Goal: Task Accomplishment & Management: Complete application form

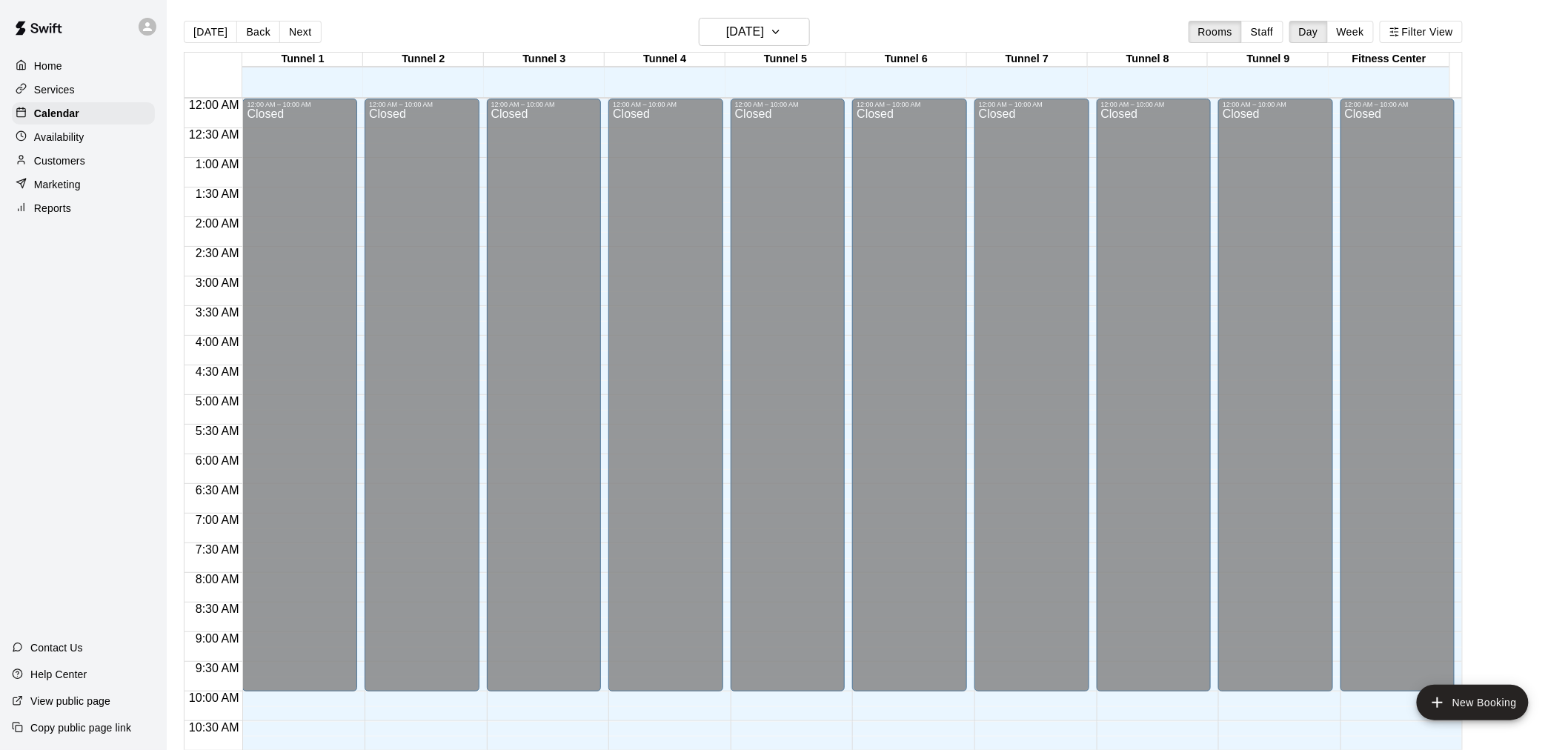
scroll to position [697, 0]
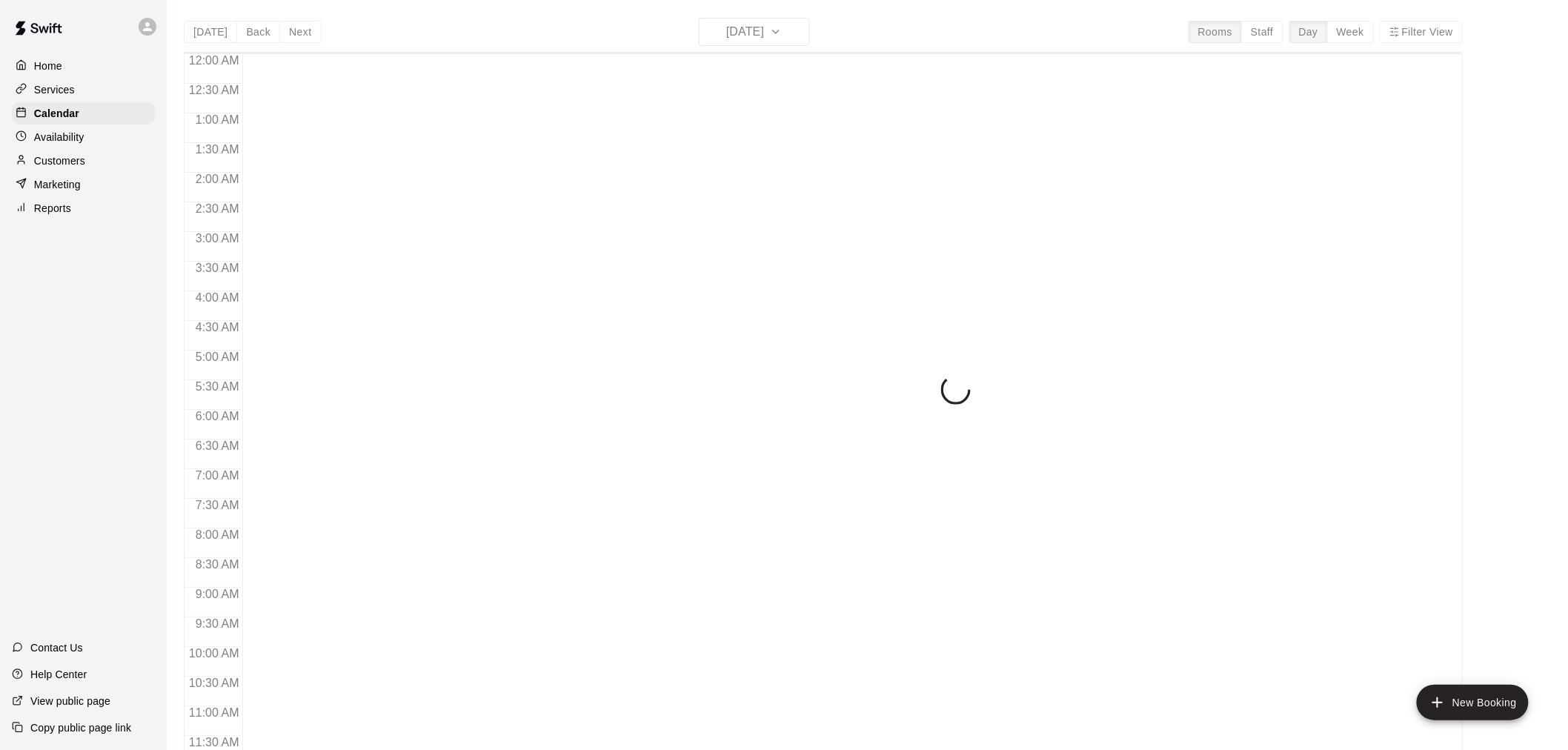
scroll to position [709, 0]
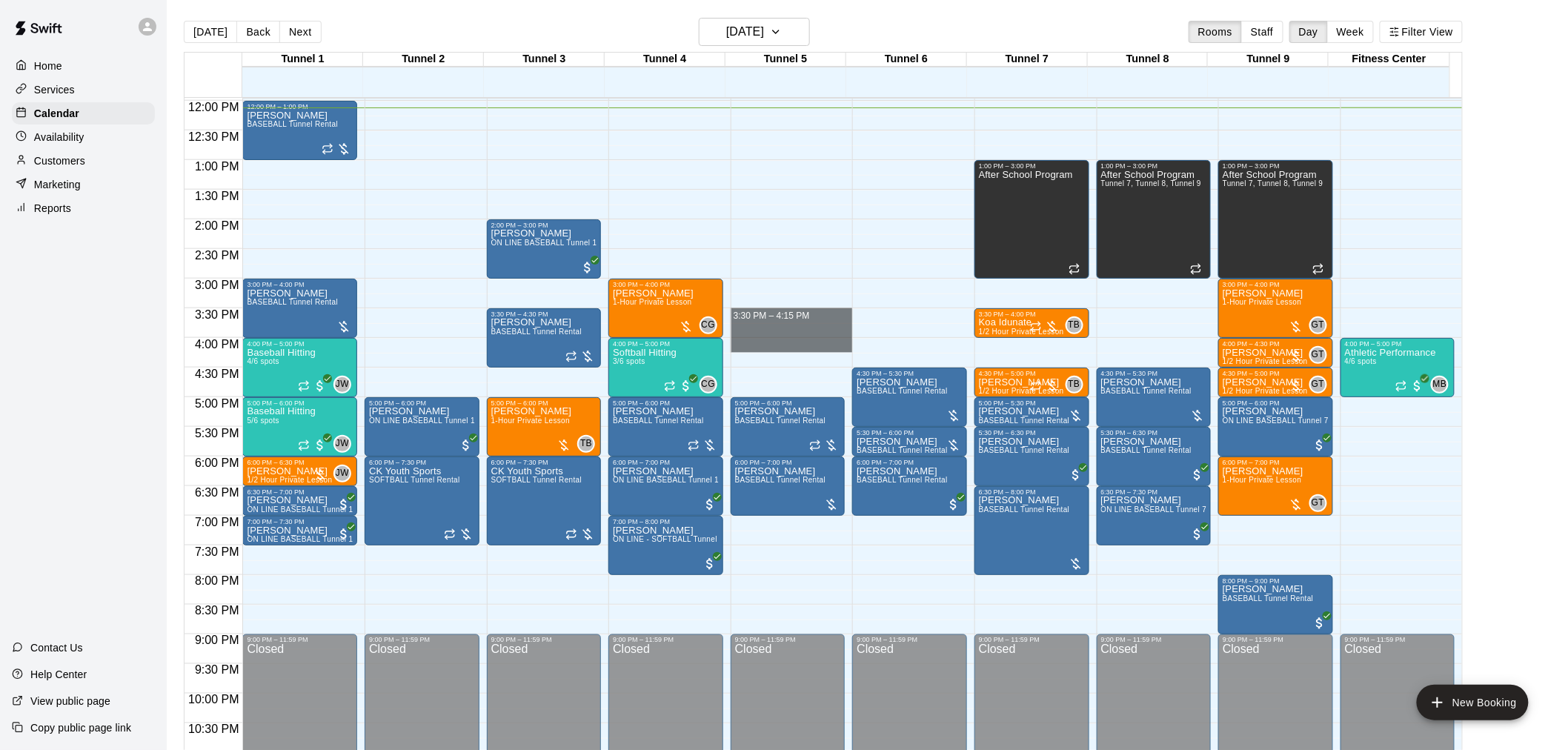
drag, startPoint x: 747, startPoint y: 345, endPoint x: 746, endPoint y: 317, distance: 28.0
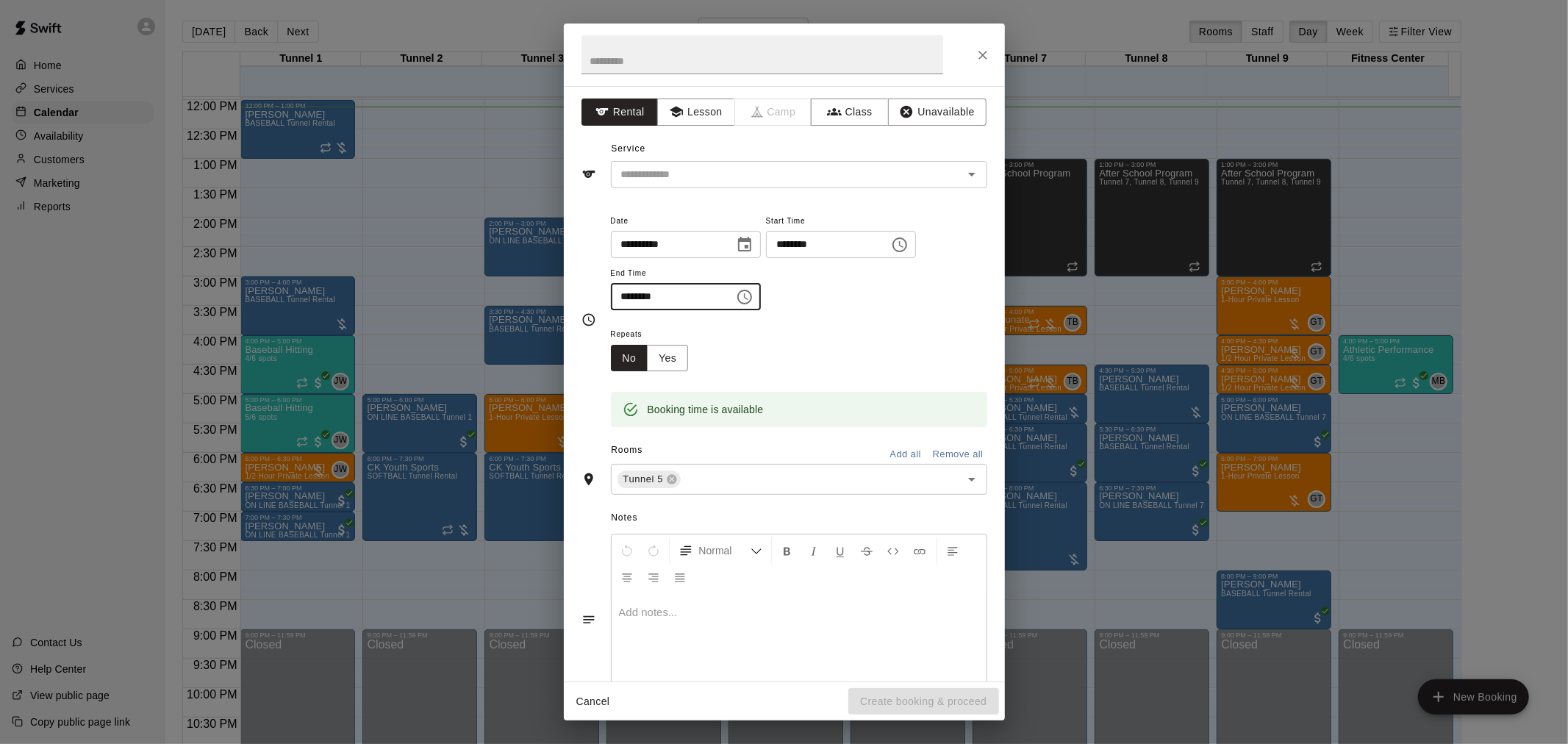
click at [647, 294] on input "********" at bounding box center [667, 296] width 113 height 27
type input "********"
click at [699, 179] on input "text" at bounding box center [778, 175] width 324 height 18
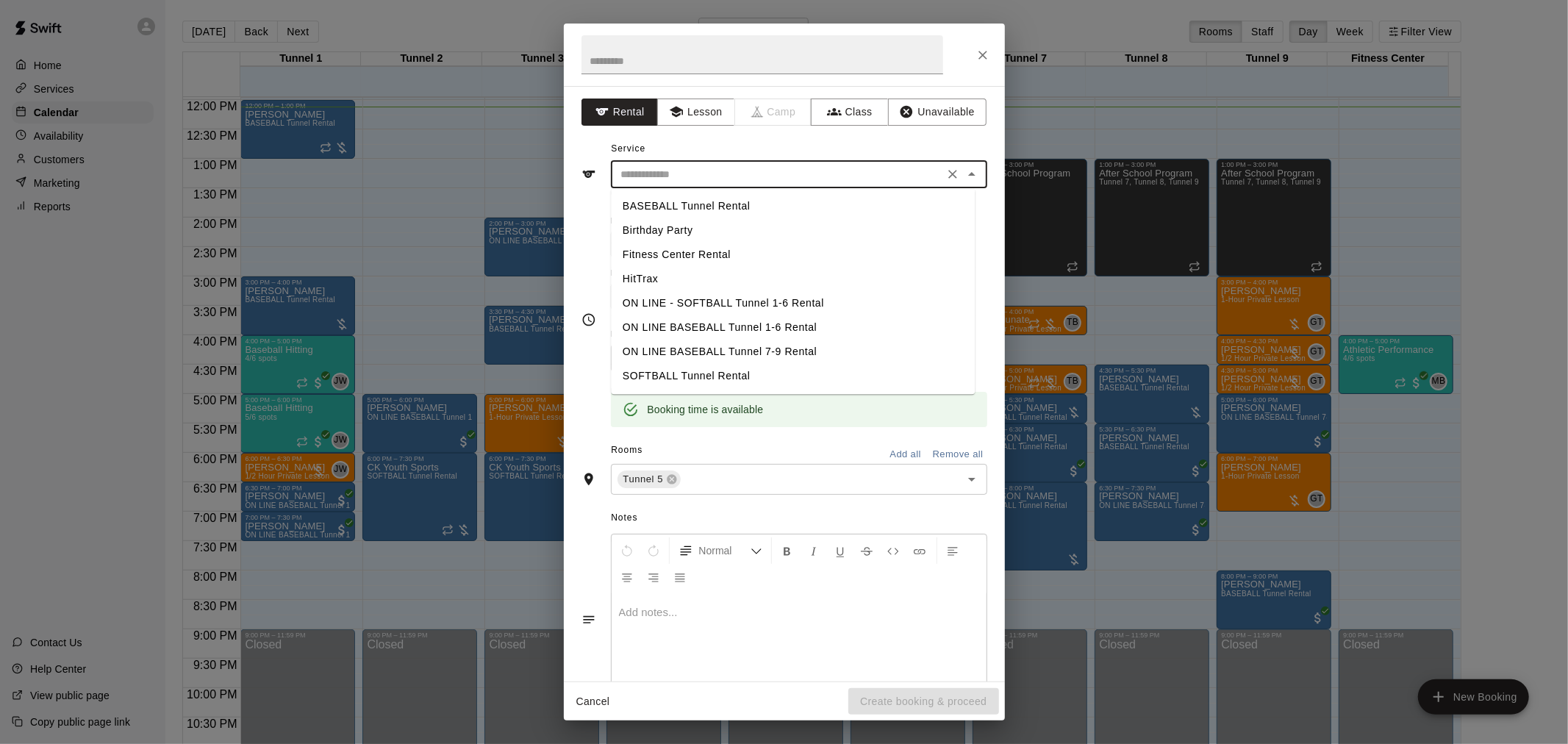
click at [767, 373] on li "SOFTBALL Tunnel Rental" at bounding box center [793, 376] width 364 height 24
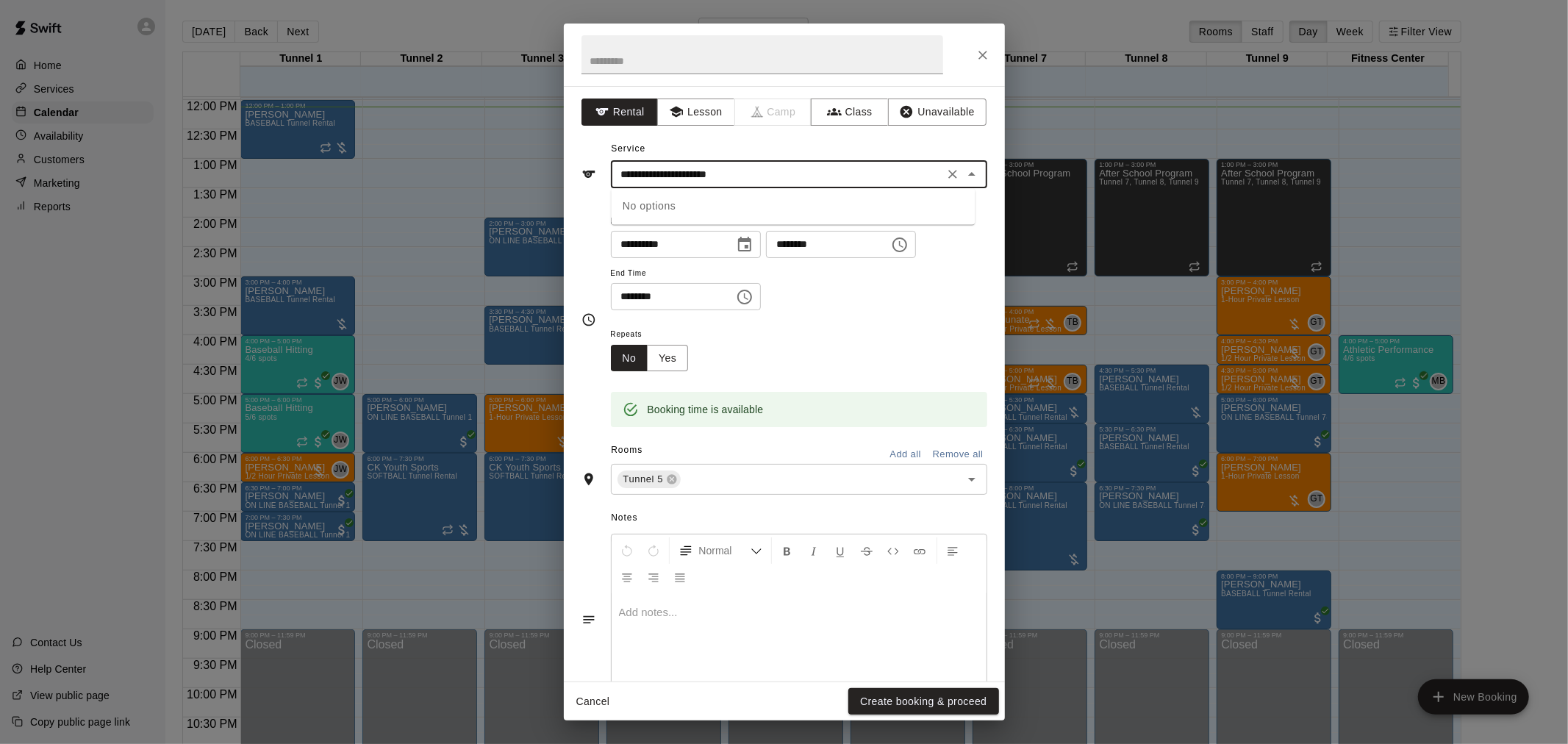
click at [809, 177] on input "**********" at bounding box center [778, 175] width 324 height 18
type input "**********"
click at [787, 194] on li "SOFTBALL Tunnel Rental" at bounding box center [793, 206] width 364 height 24
click at [892, 698] on button "Create booking & proceed" at bounding box center [923, 702] width 150 height 27
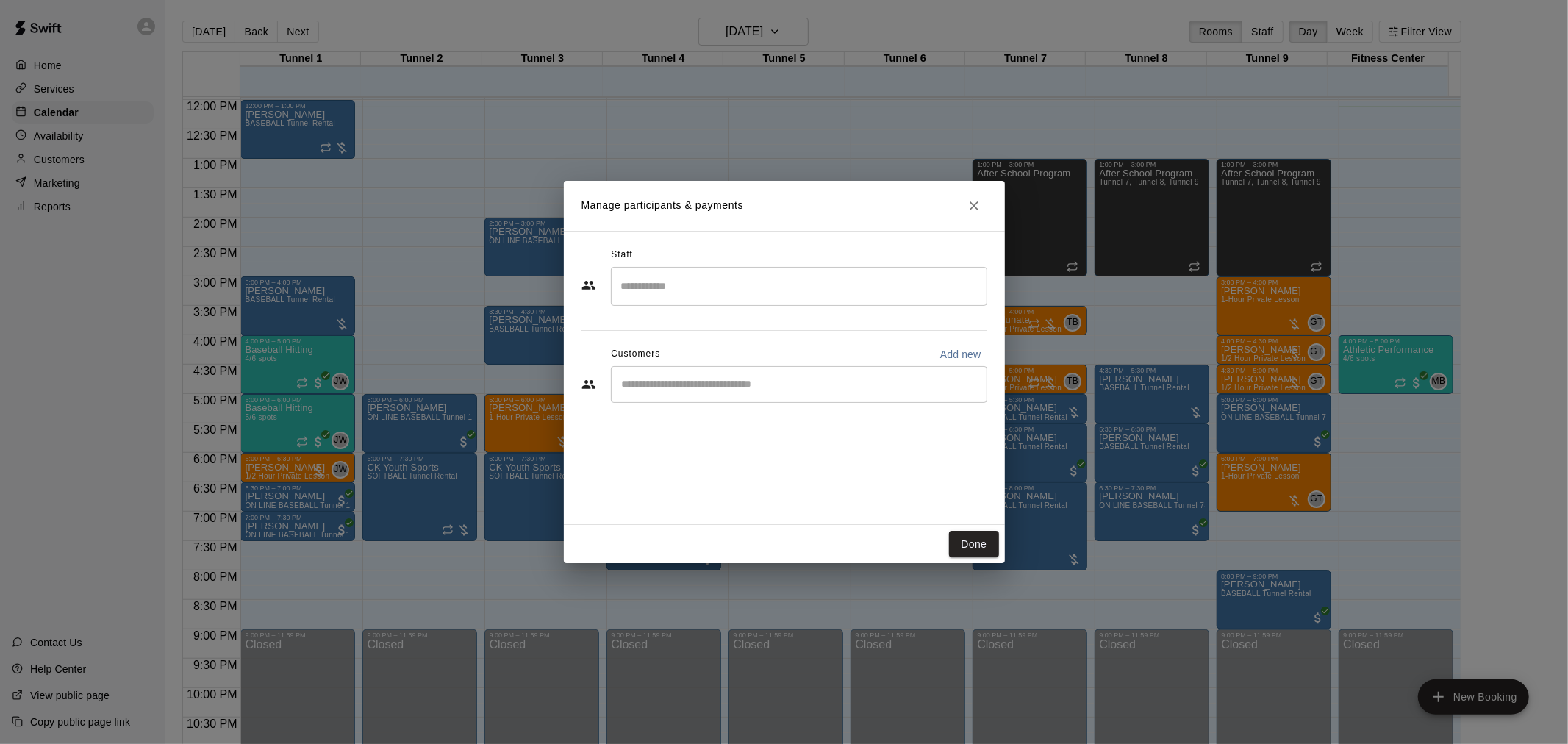
click at [714, 398] on div "​" at bounding box center [798, 385] width 376 height 36
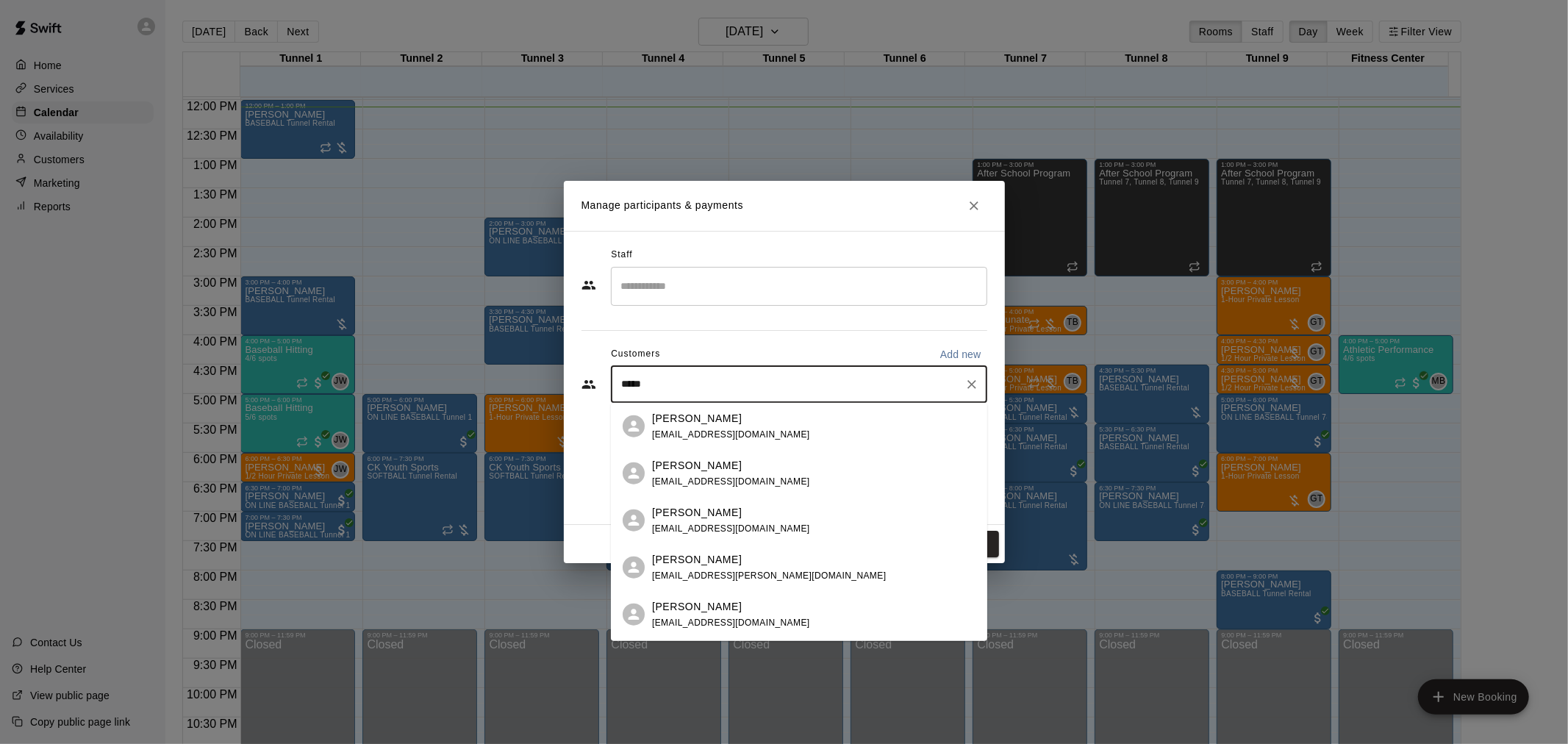
type input "******"
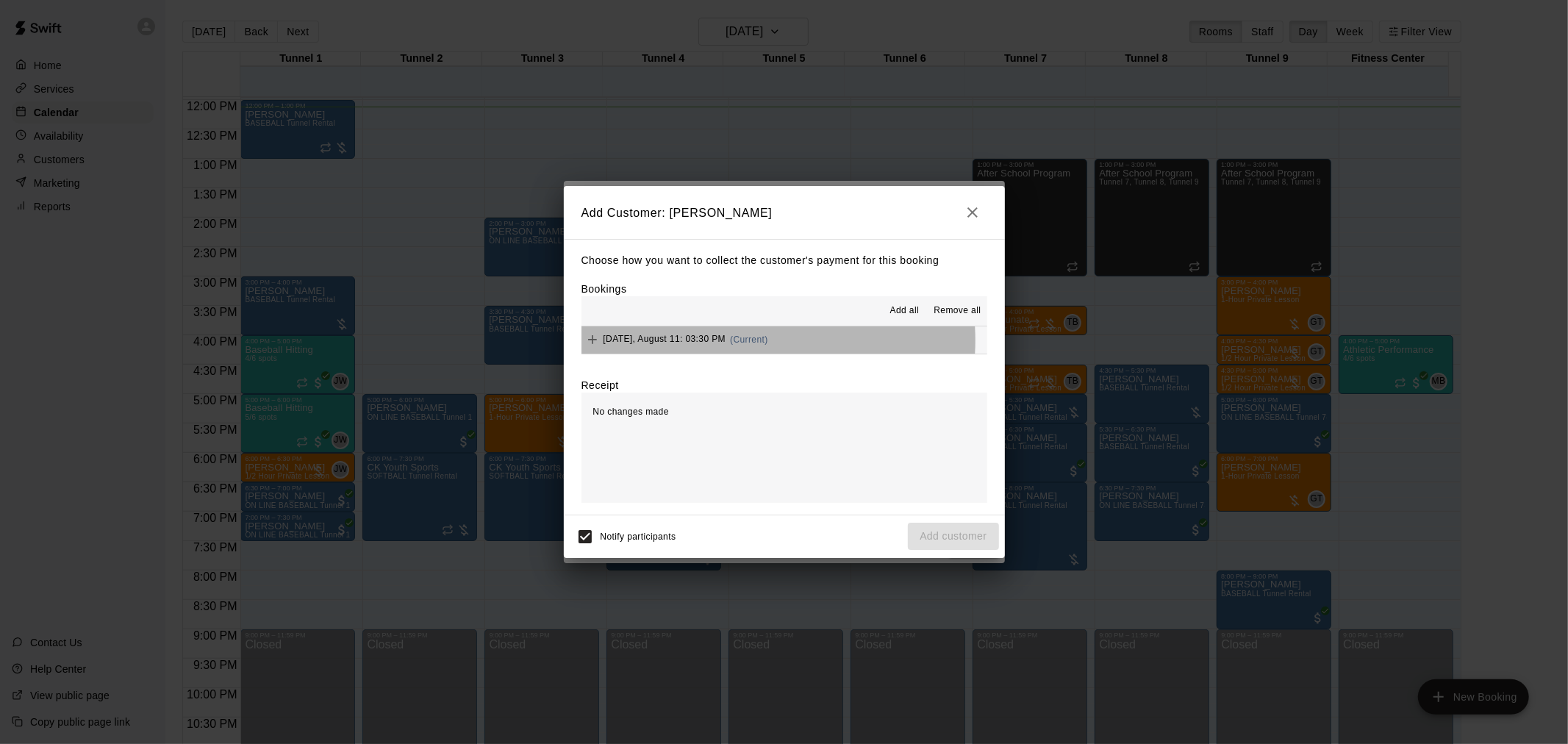
click at [769, 342] on div "[DATE], August 11: 03:30 PM (Current)" at bounding box center [675, 339] width 187 height 22
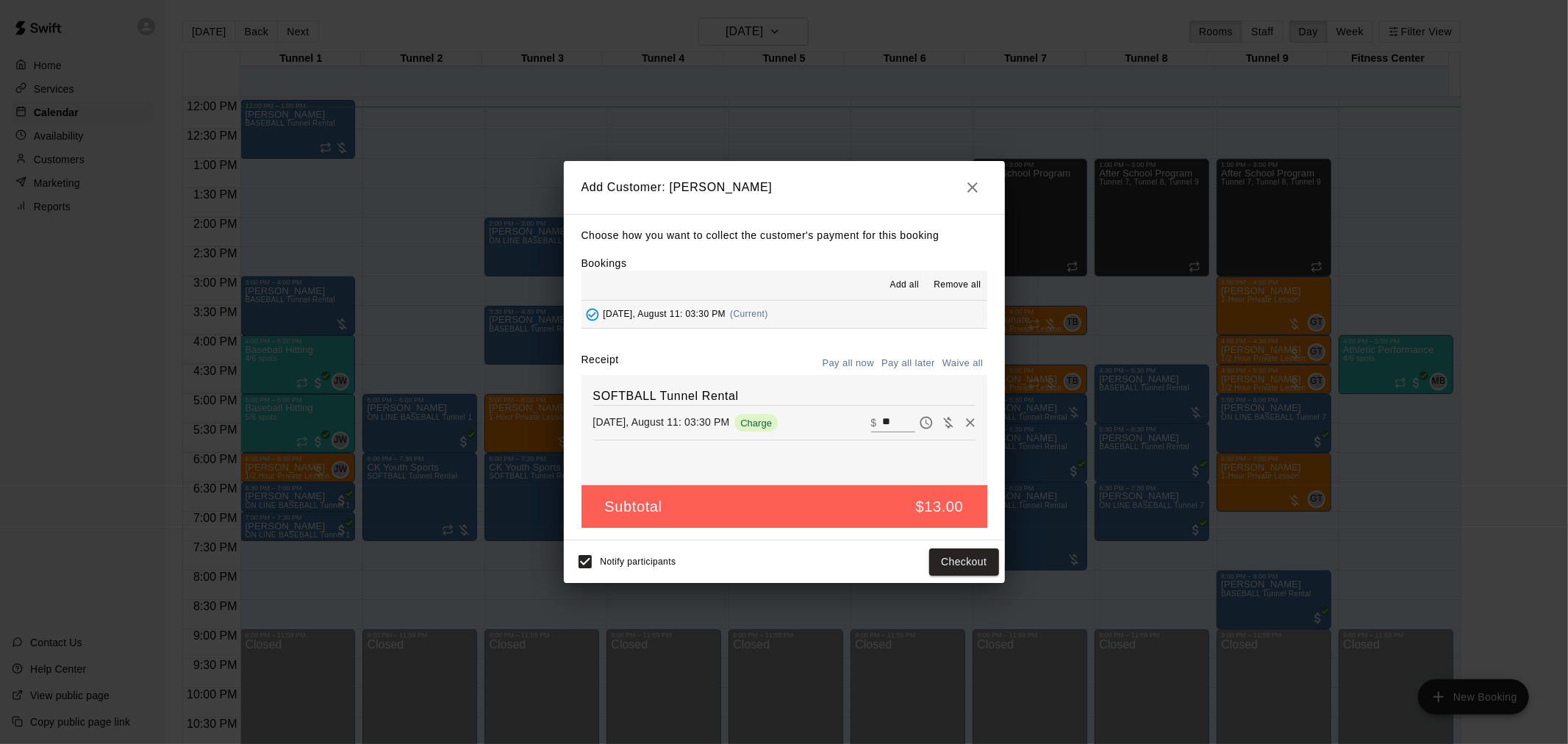
click at [905, 361] on button "Pay all later" at bounding box center [909, 364] width 61 height 23
click at [963, 546] on div "Notify participants Add customer" at bounding box center [784, 562] width 441 height 43
click at [963, 556] on button "Add customer" at bounding box center [952, 562] width 90 height 27
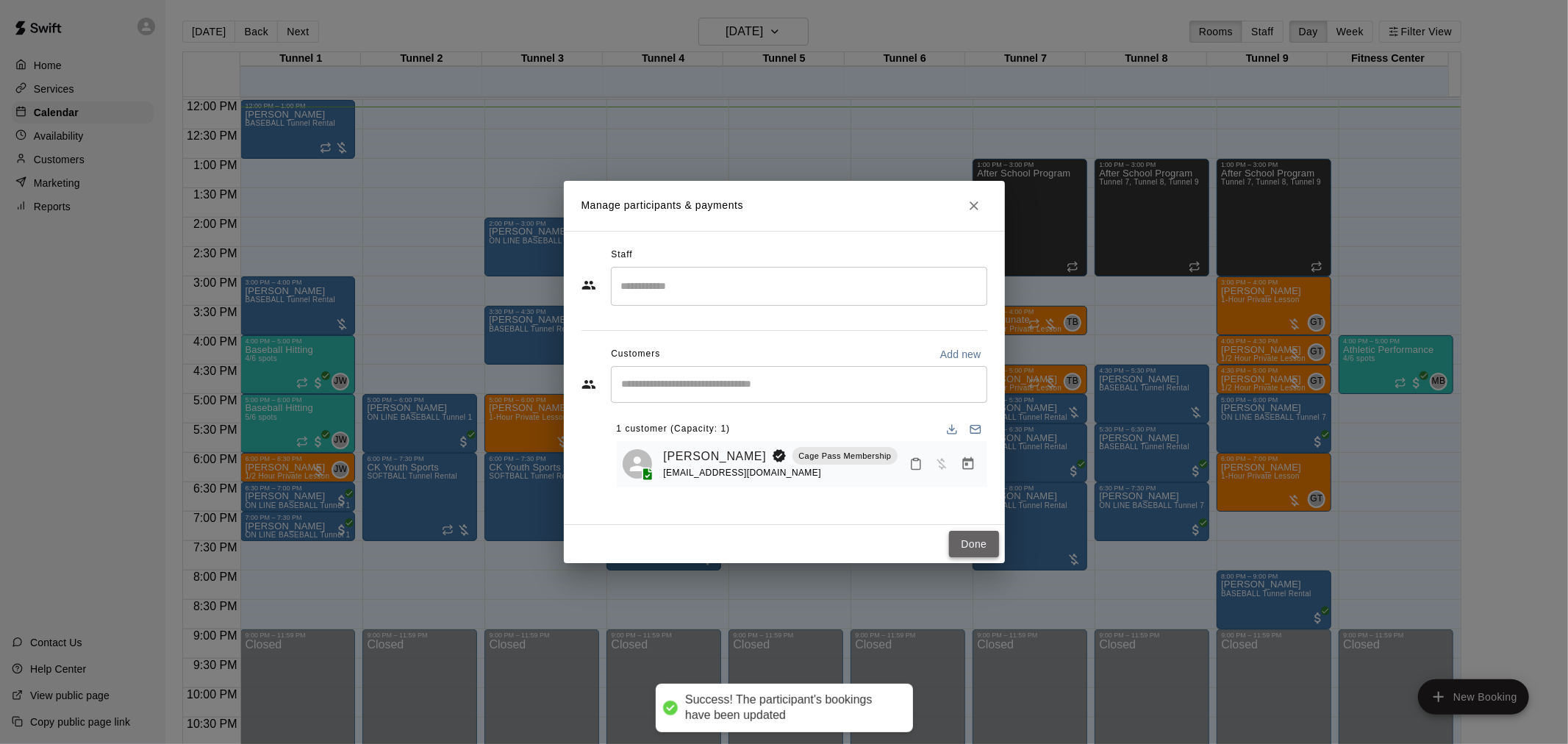
click at [975, 550] on button "Done" at bounding box center [974, 545] width 50 height 27
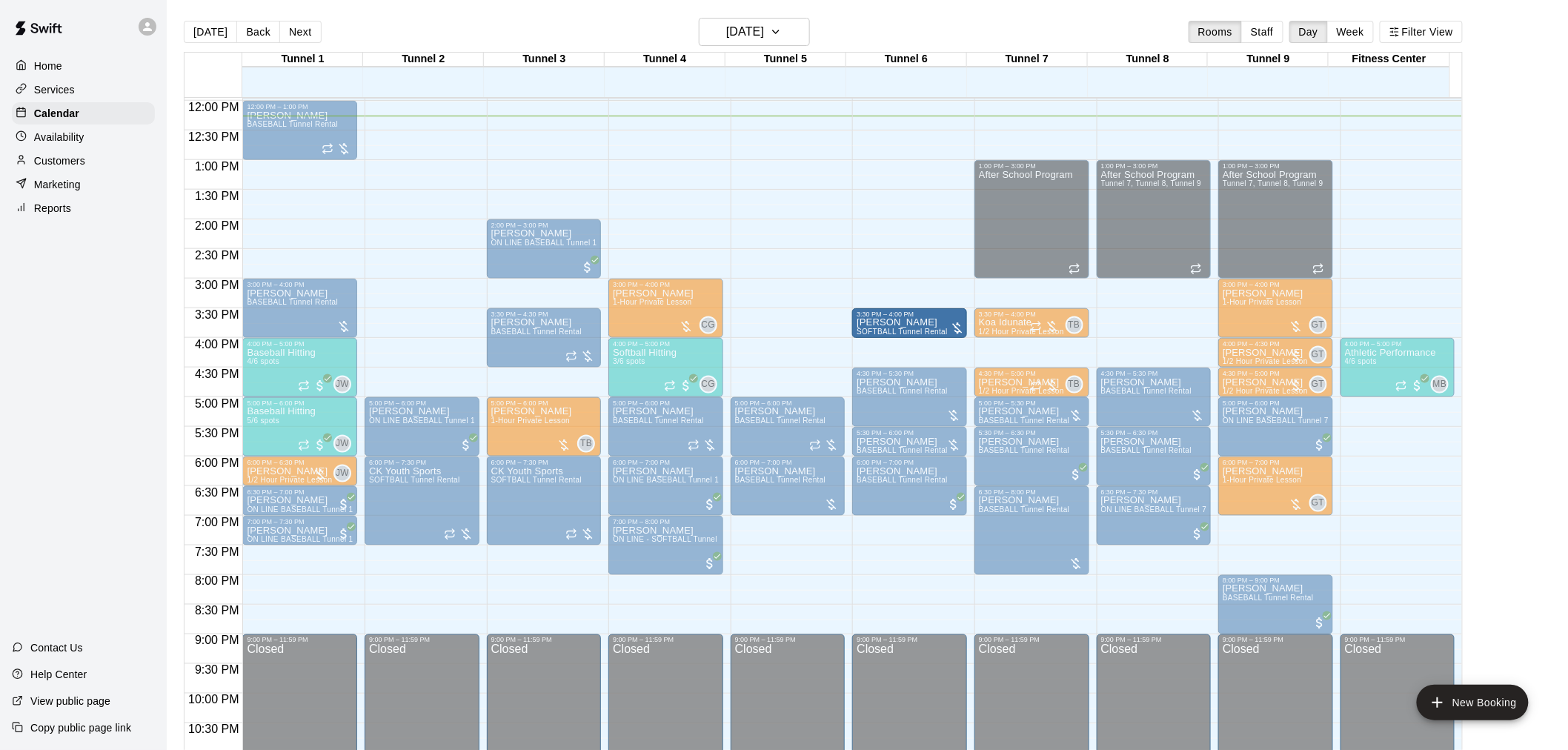
drag, startPoint x: 805, startPoint y: 330, endPoint x: 886, endPoint y: 334, distance: 81.1
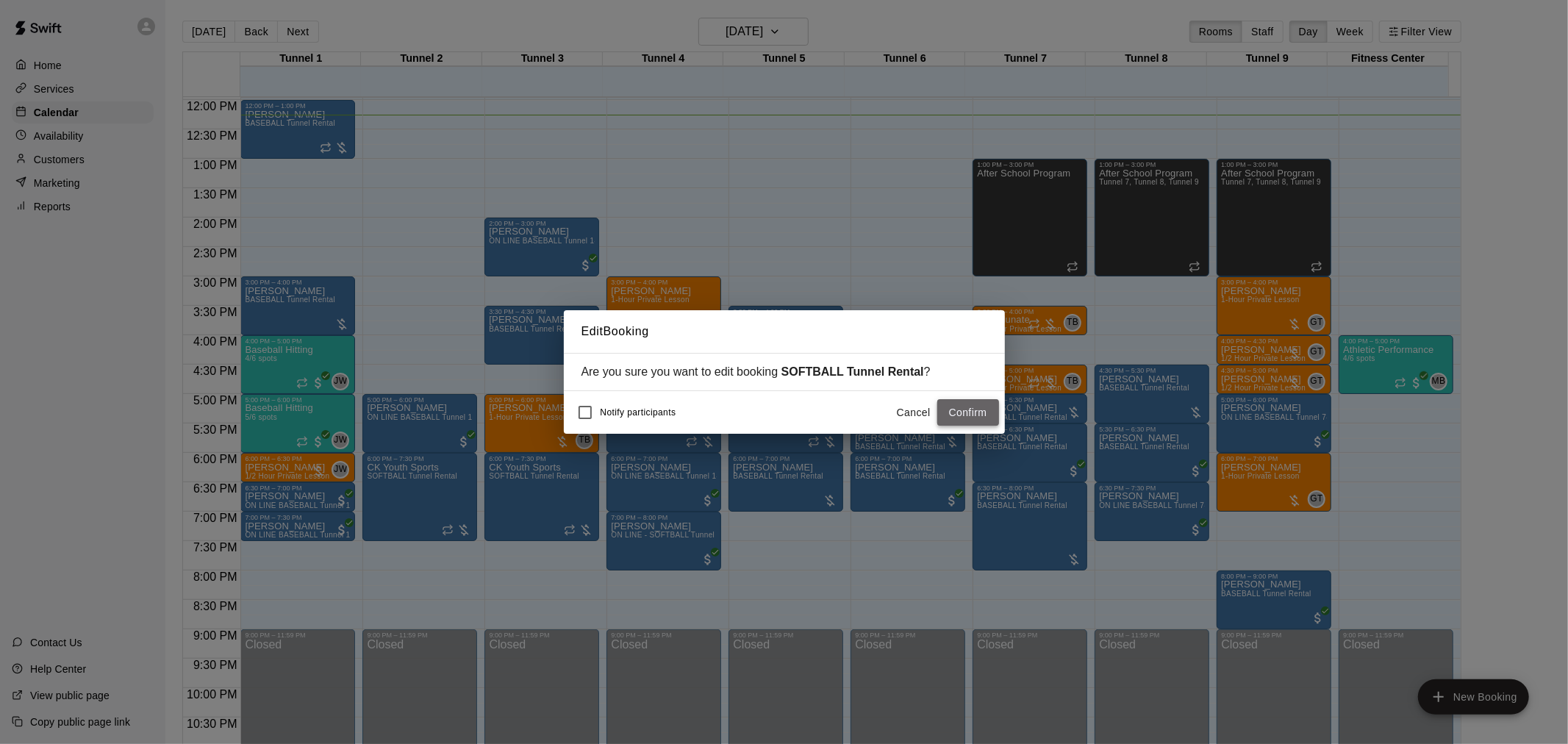
click at [957, 414] on button "Confirm" at bounding box center [968, 413] width 62 height 27
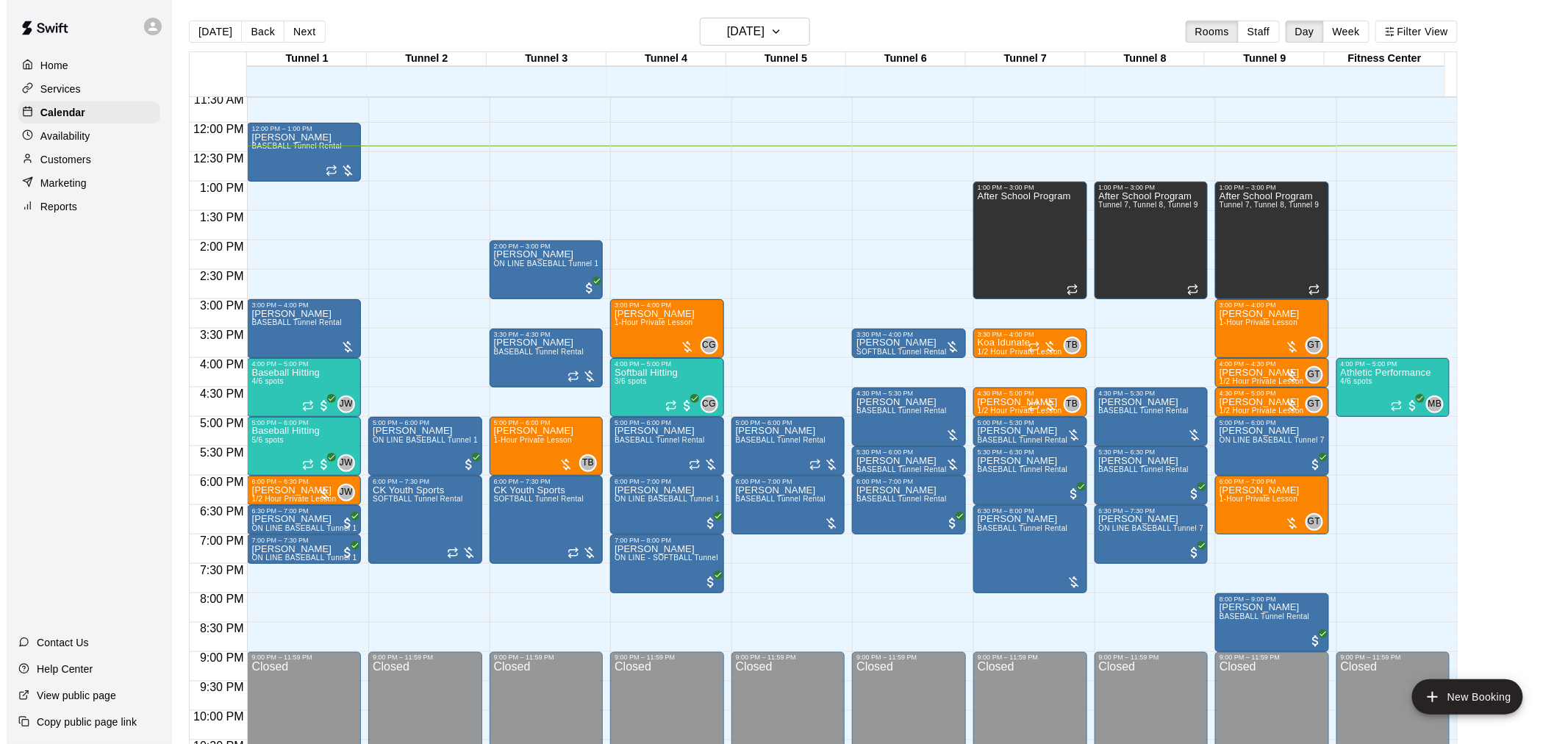
scroll to position [684, 0]
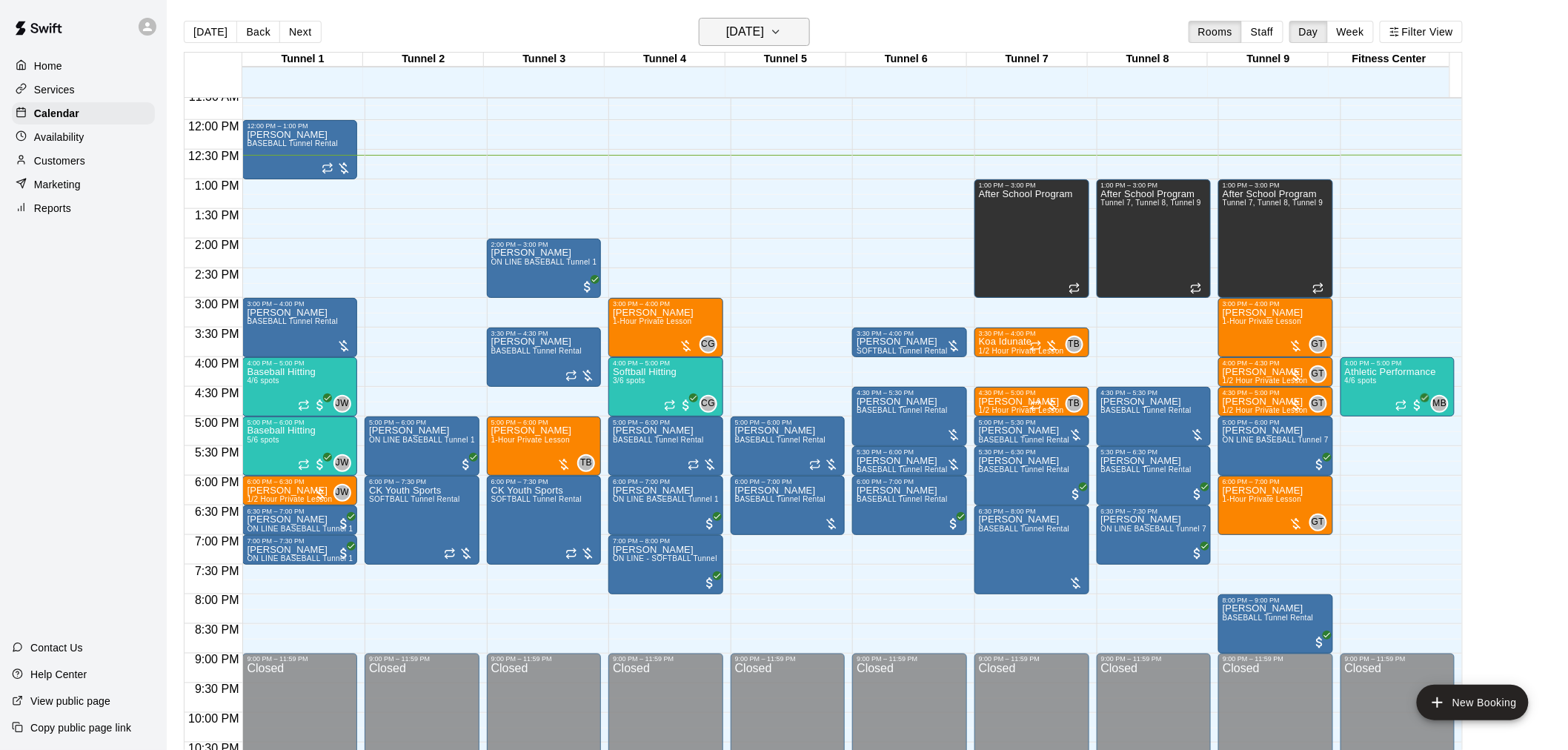
click at [726, 27] on h6 "[DATE]" at bounding box center [745, 32] width 38 height 21
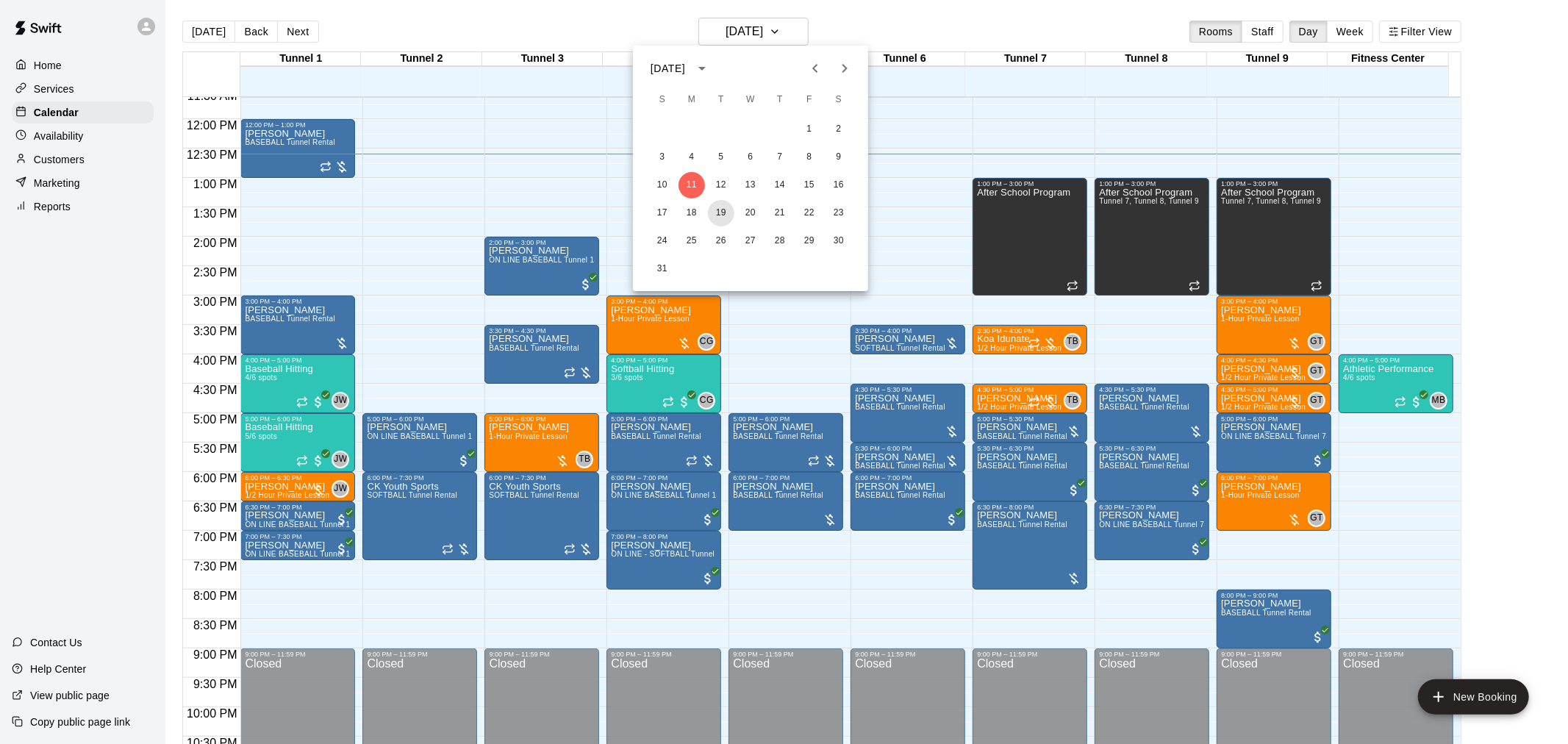
click at [730, 216] on button "19" at bounding box center [722, 214] width 26 height 26
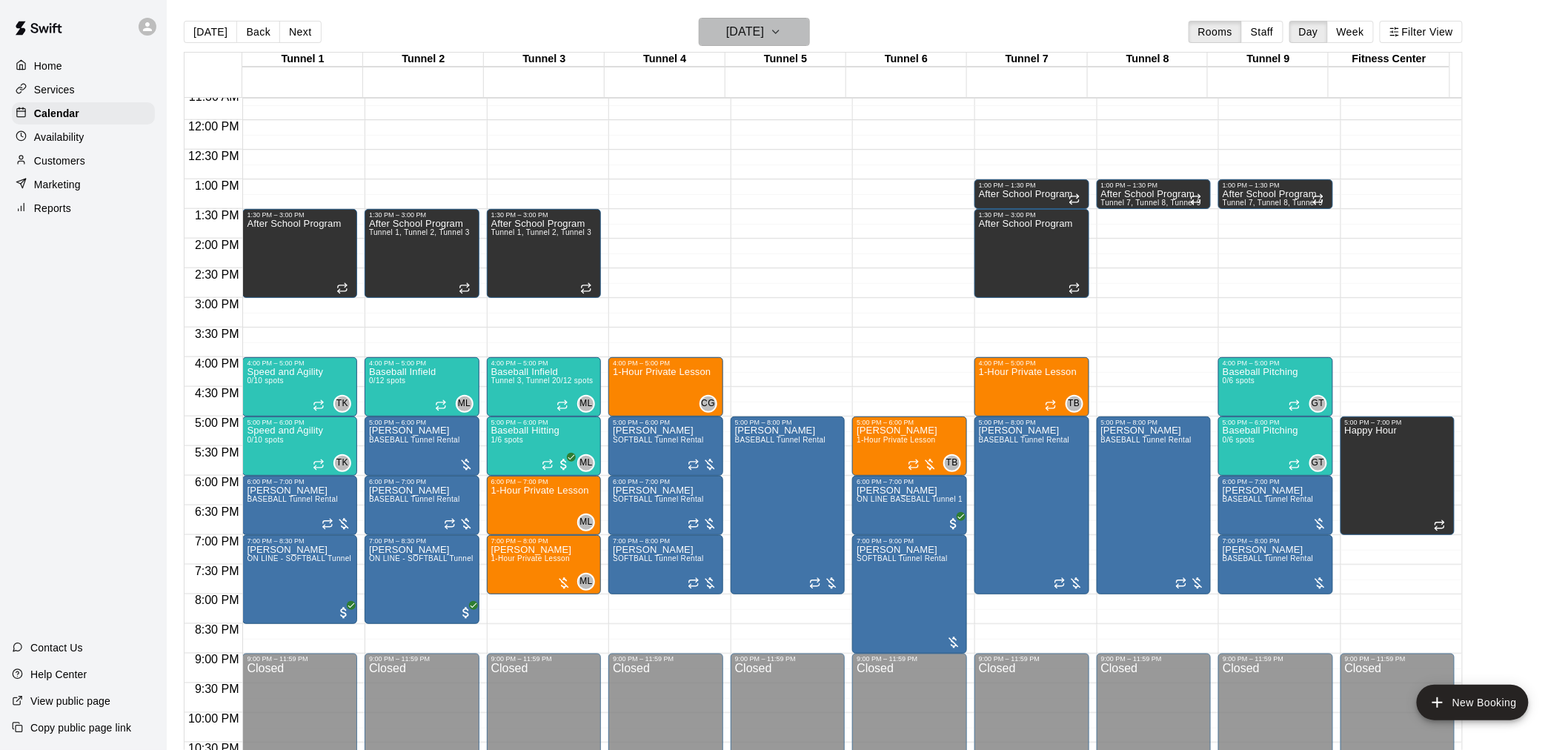
click at [781, 32] on icon "button" at bounding box center [776, 32] width 12 height 18
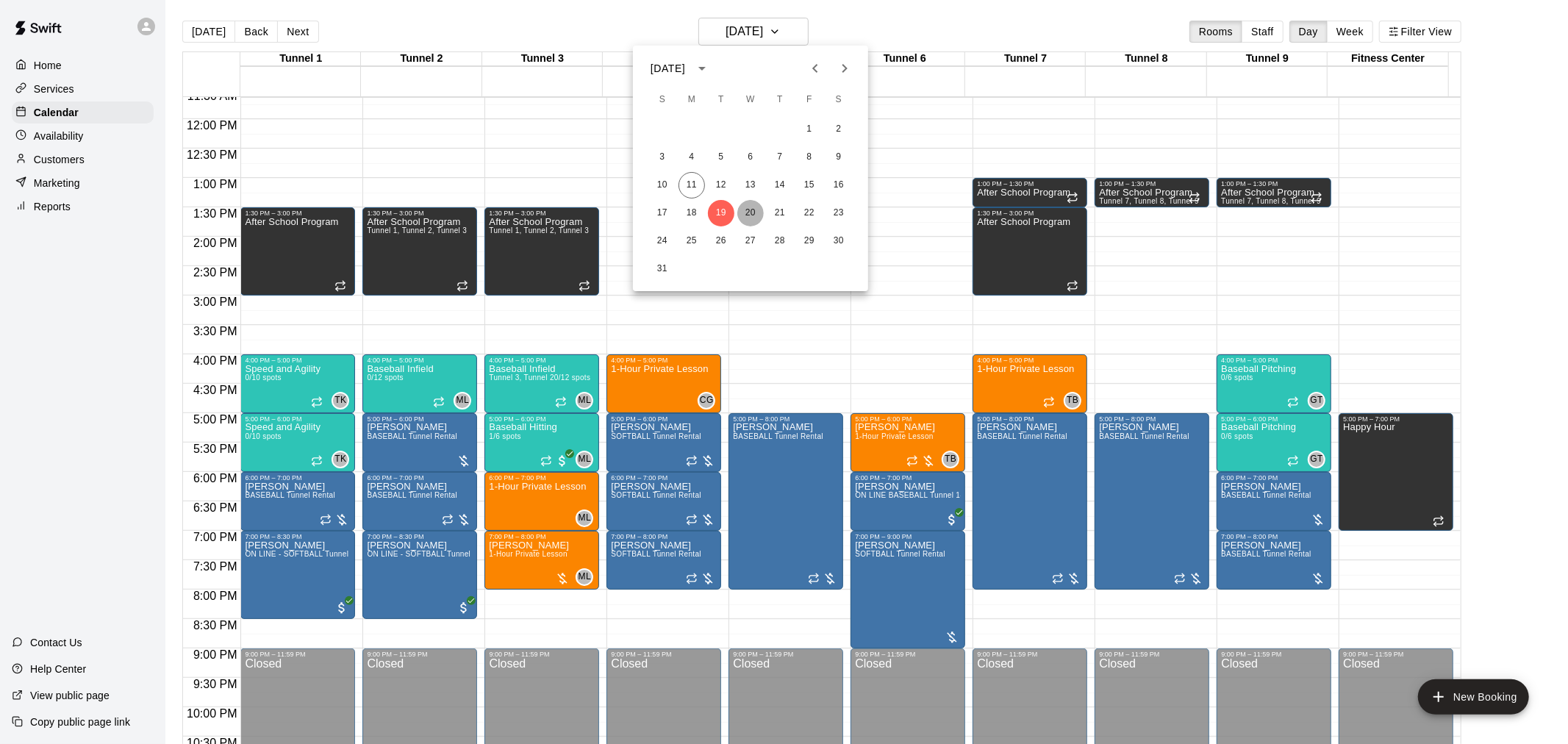
click at [752, 211] on button "20" at bounding box center [750, 214] width 26 height 26
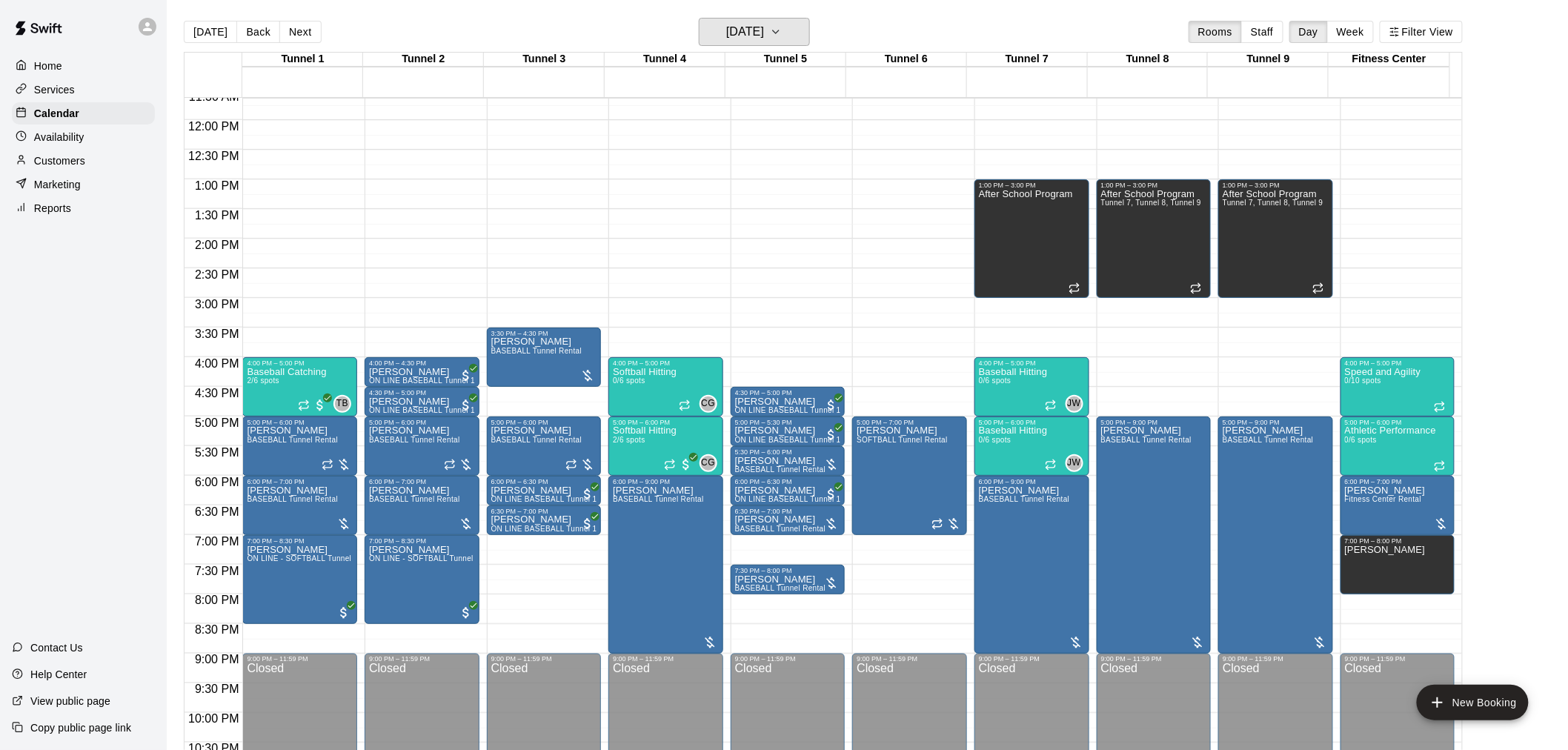
click at [764, 41] on h6 "[DATE]" at bounding box center [745, 32] width 38 height 21
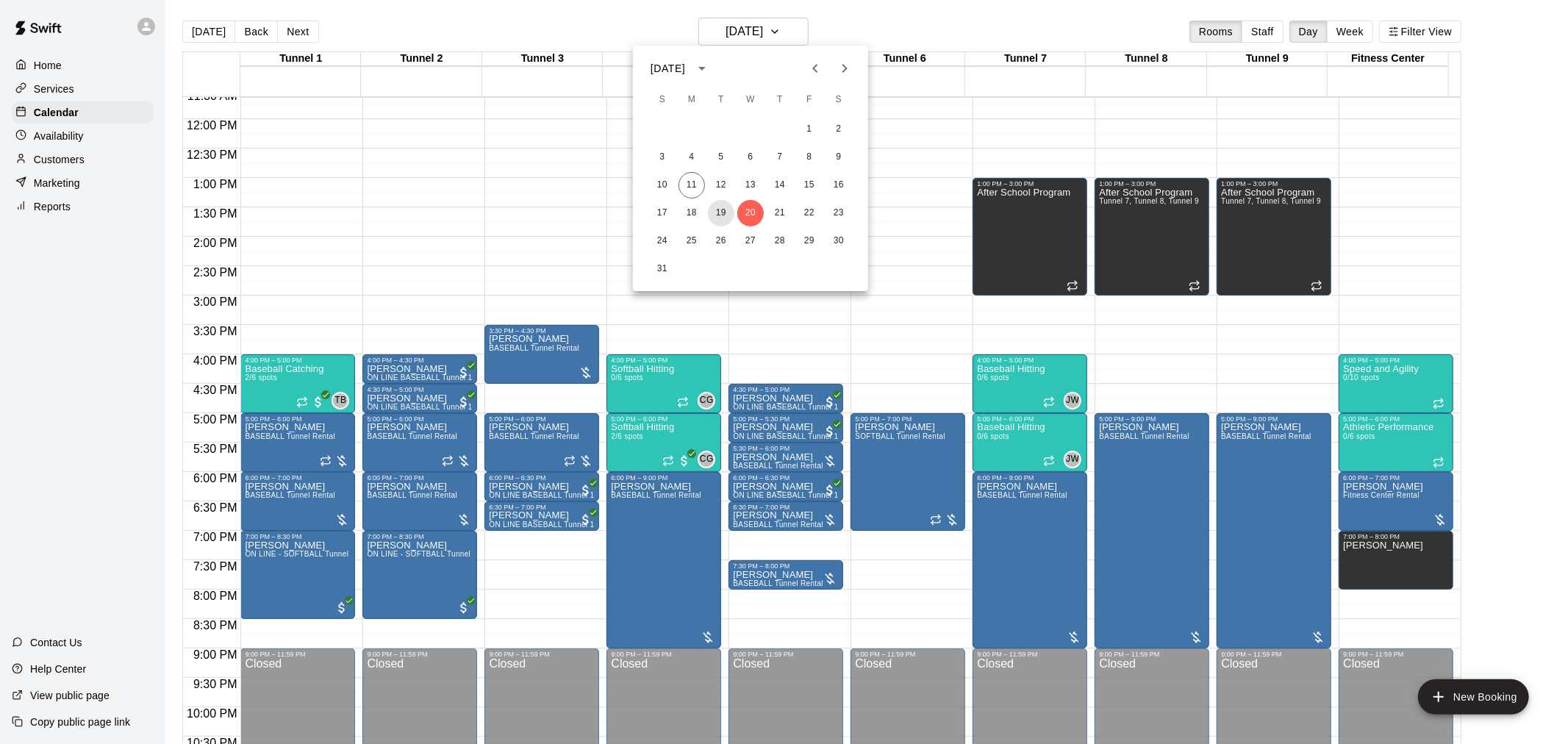
click at [729, 217] on button "19" at bounding box center [722, 214] width 26 height 26
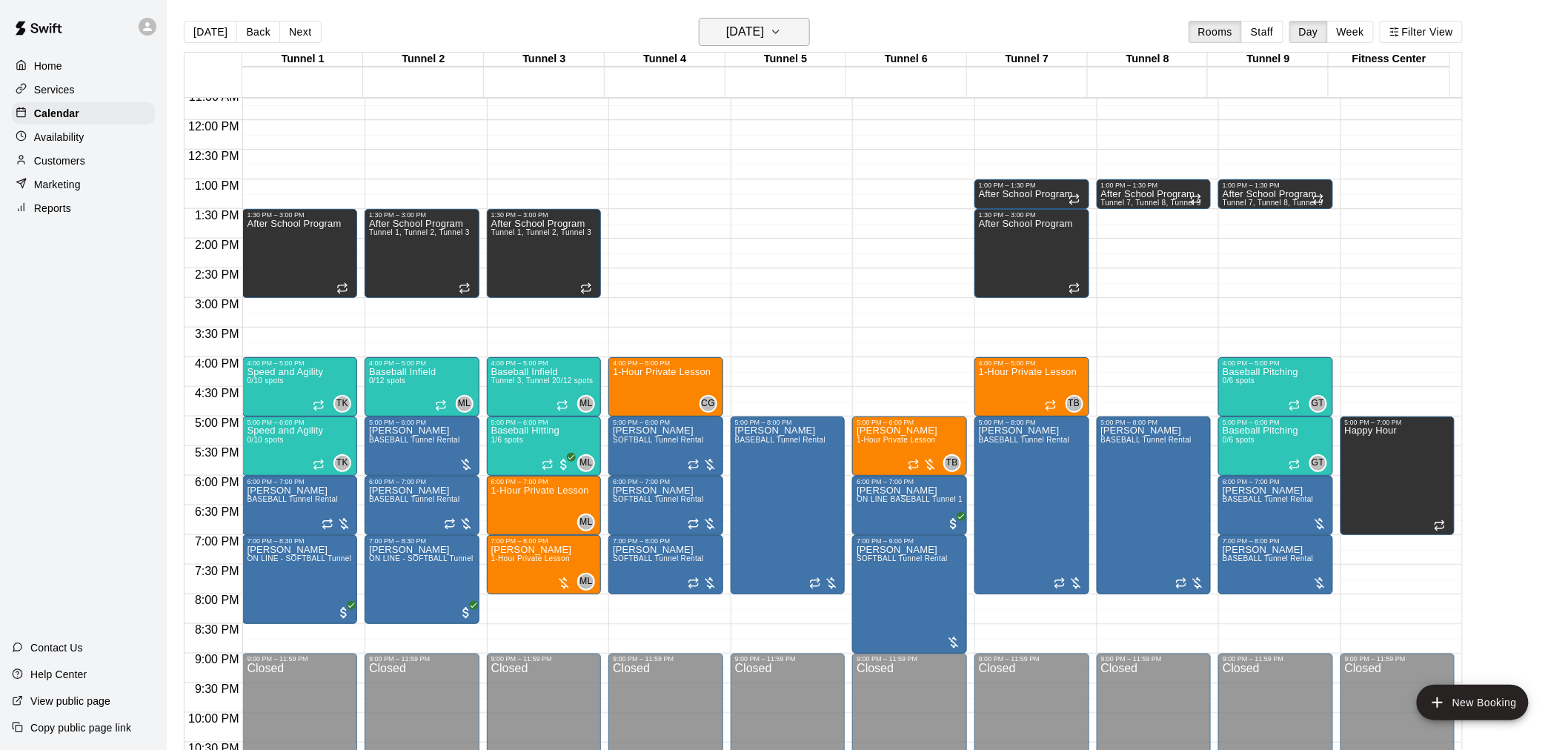
click at [781, 33] on icon "button" at bounding box center [776, 32] width 12 height 18
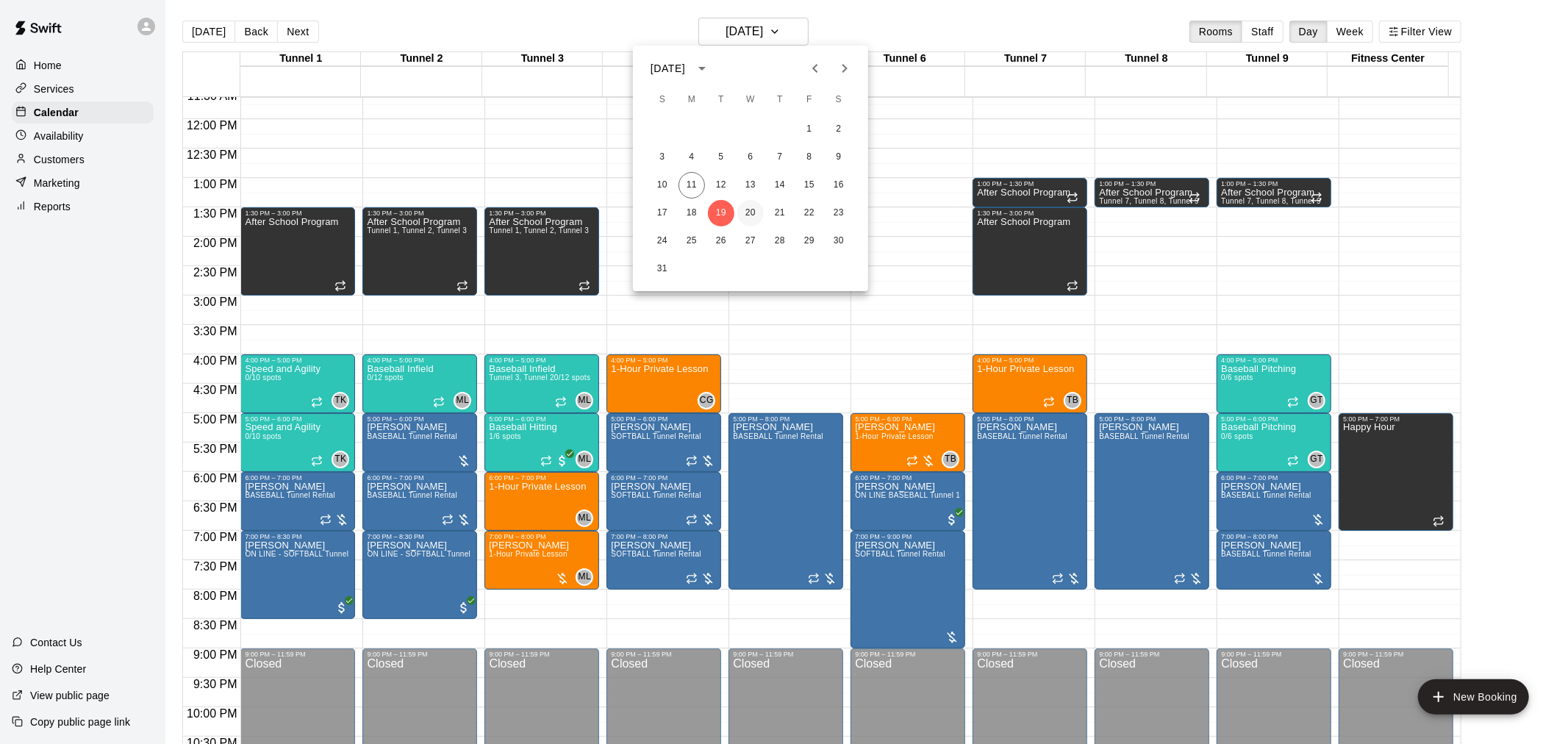
click at [749, 212] on button "20" at bounding box center [750, 214] width 26 height 26
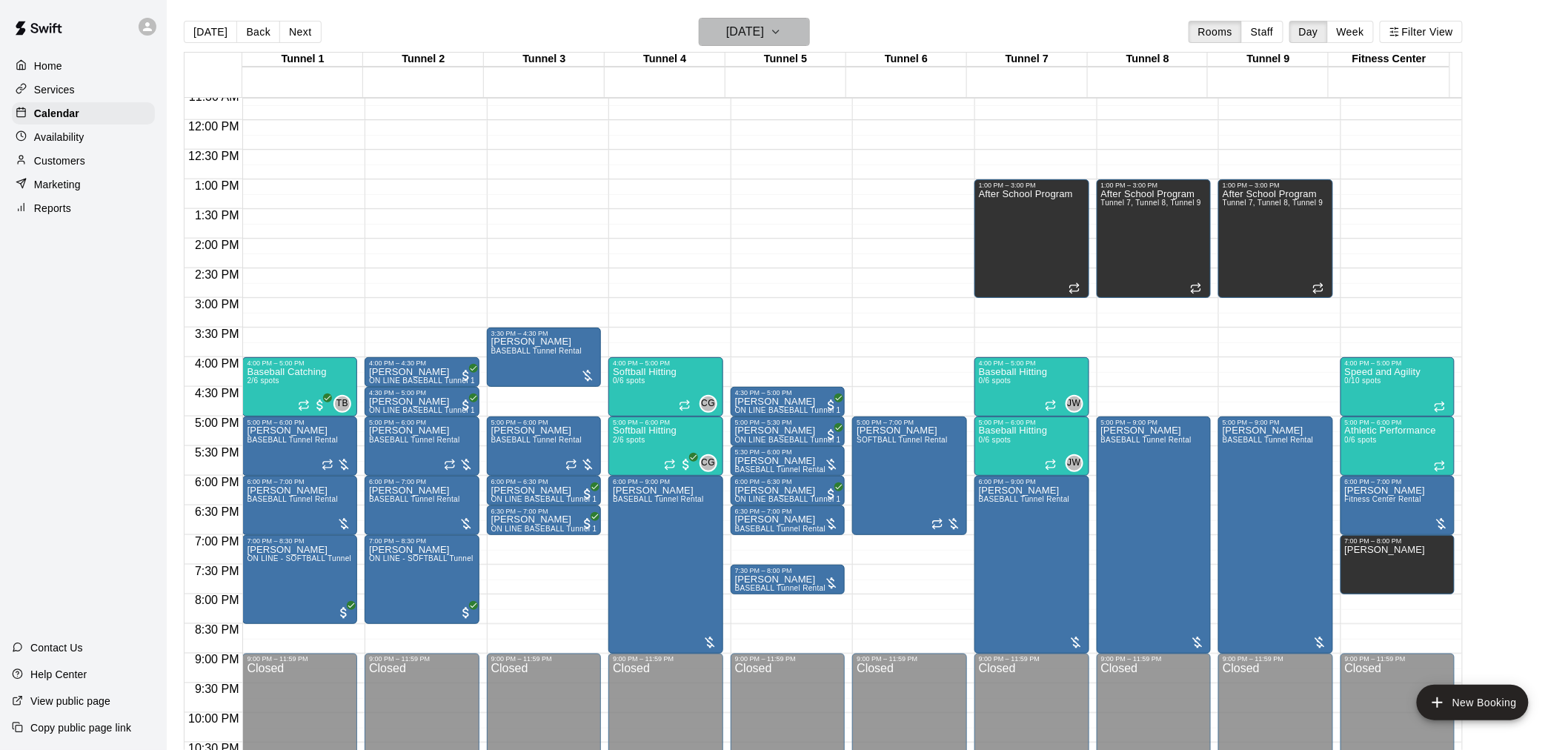
click at [760, 28] on h6 "[DATE]" at bounding box center [745, 32] width 38 height 21
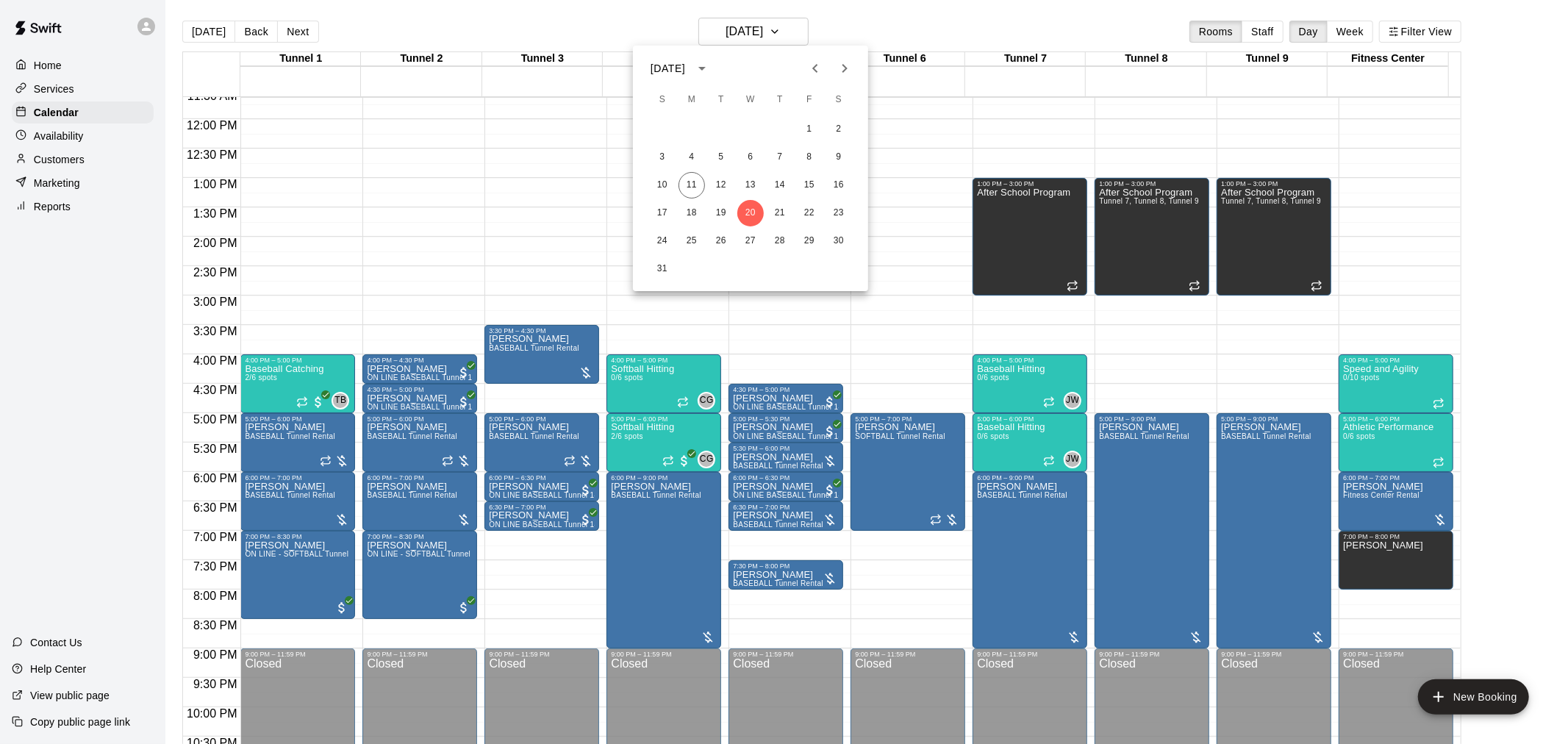
click at [804, 33] on div at bounding box center [784, 372] width 1568 height 744
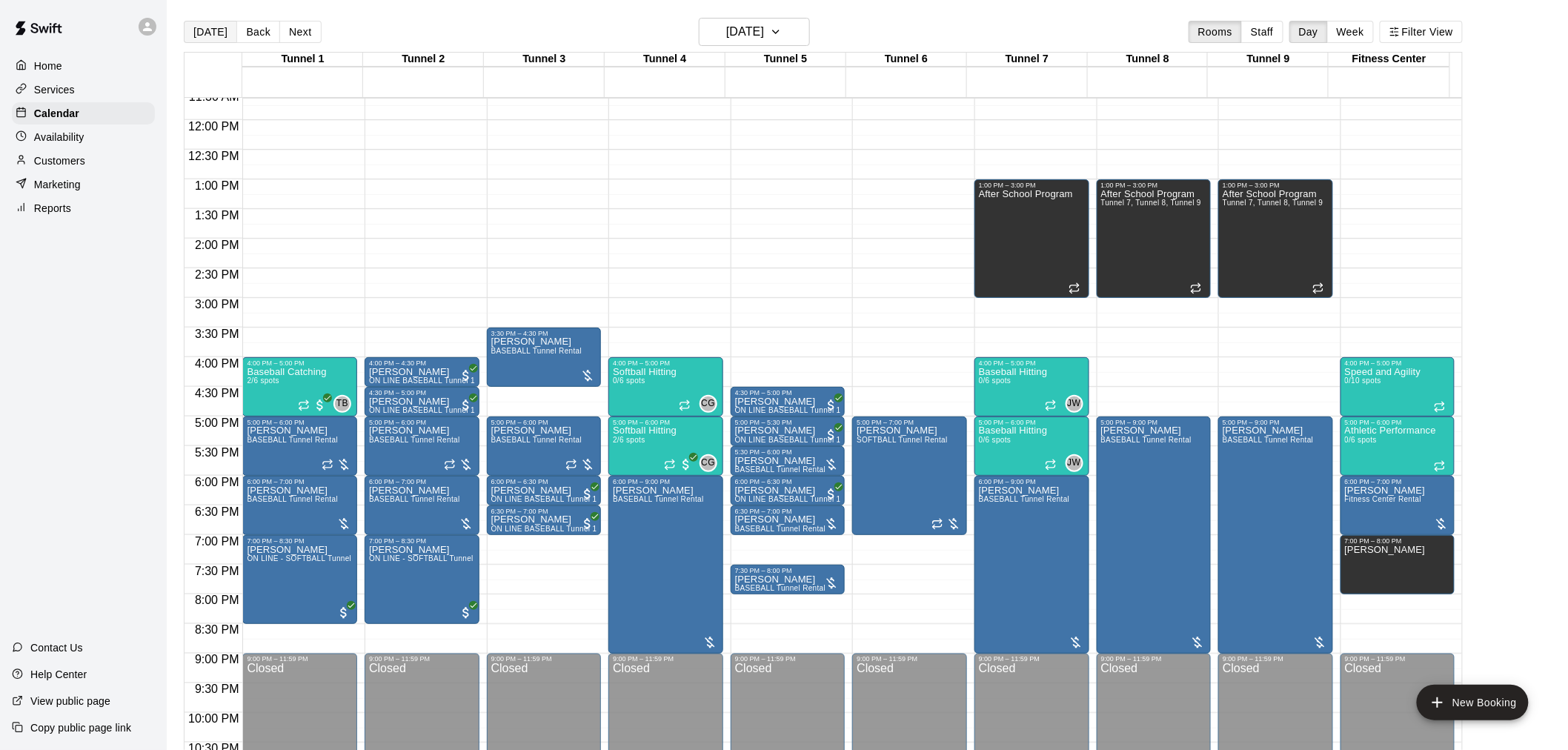
click at [215, 23] on button "[DATE]" at bounding box center [210, 32] width 53 height 23
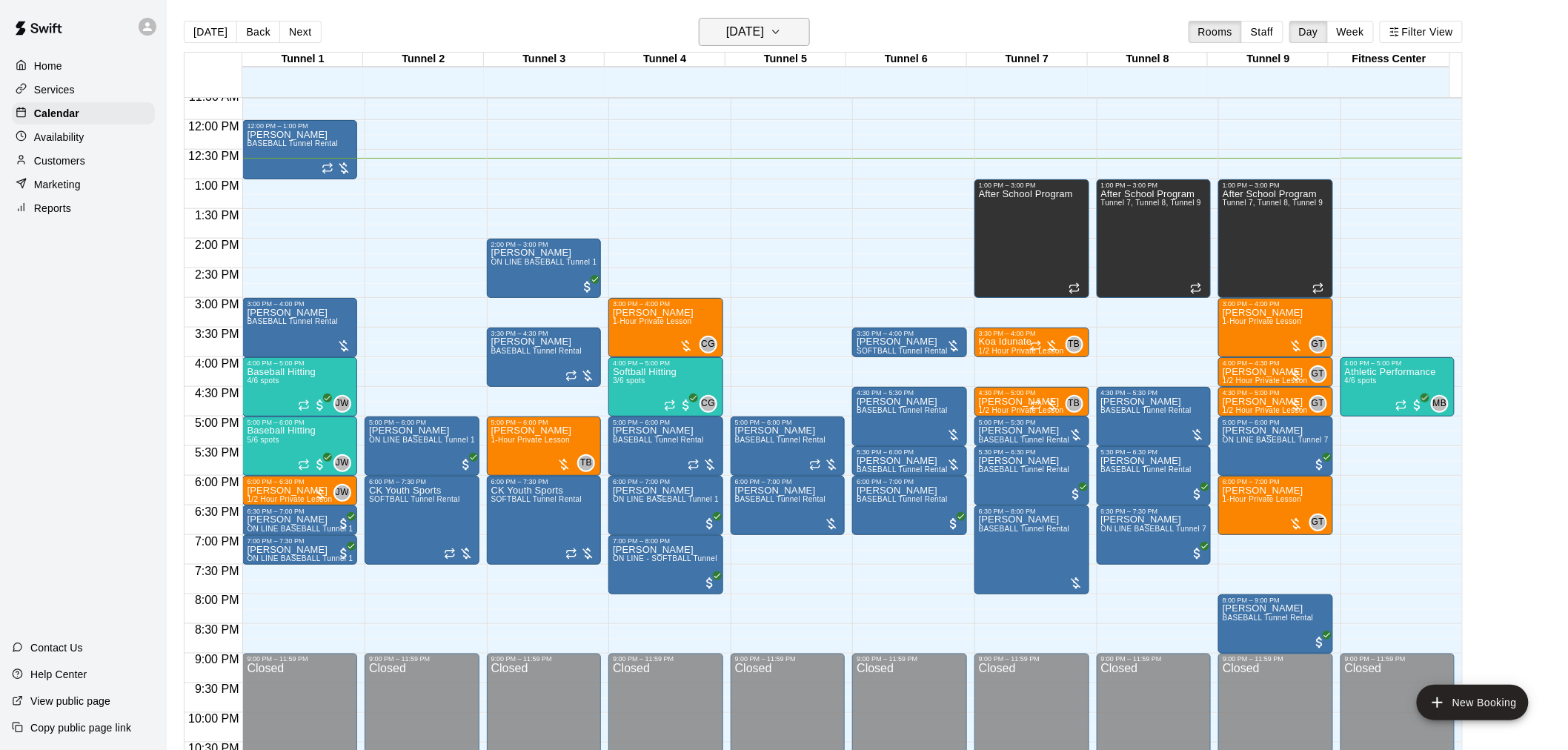
click at [731, 23] on h6 "[DATE]" at bounding box center [745, 32] width 38 height 21
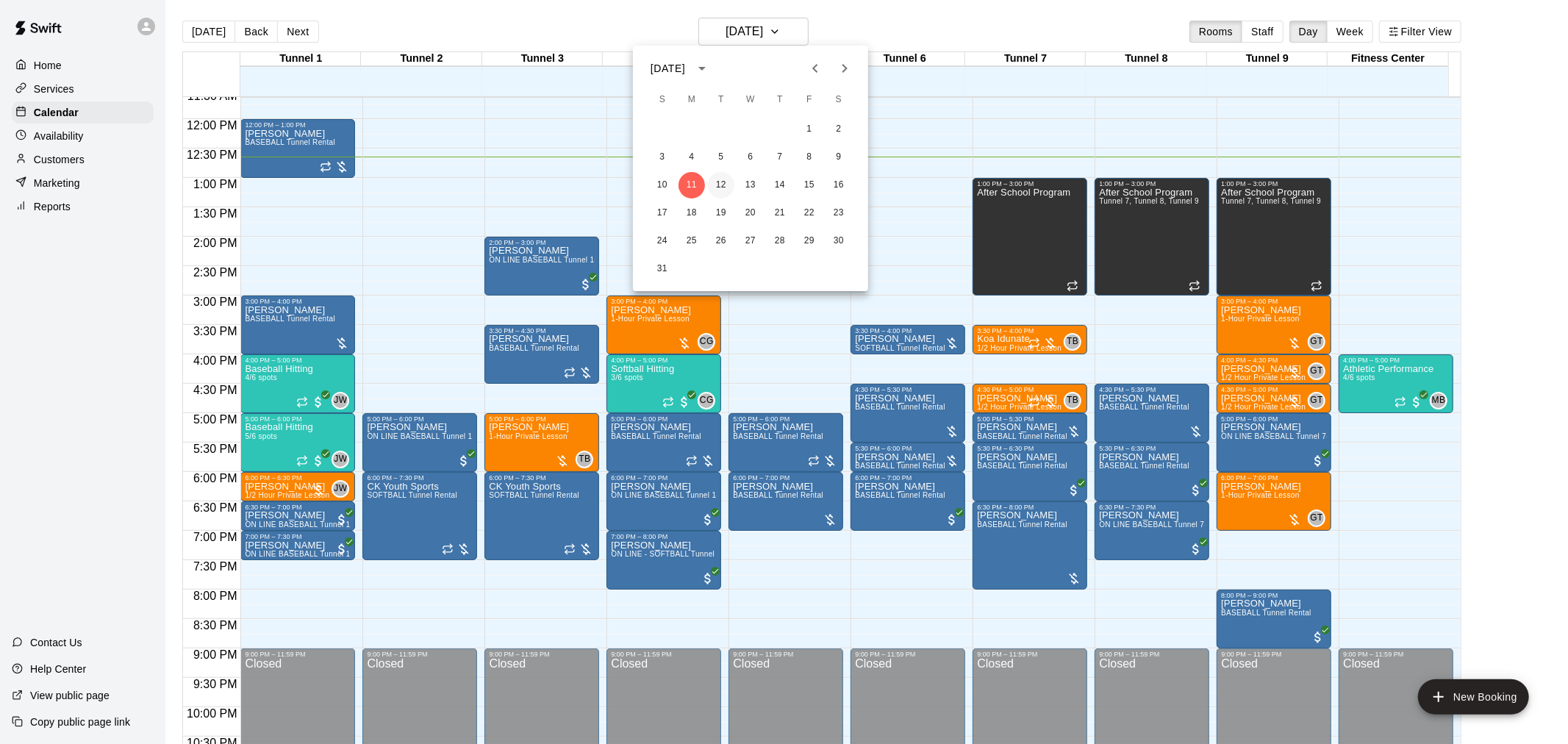
click at [725, 184] on button "12" at bounding box center [722, 185] width 26 height 26
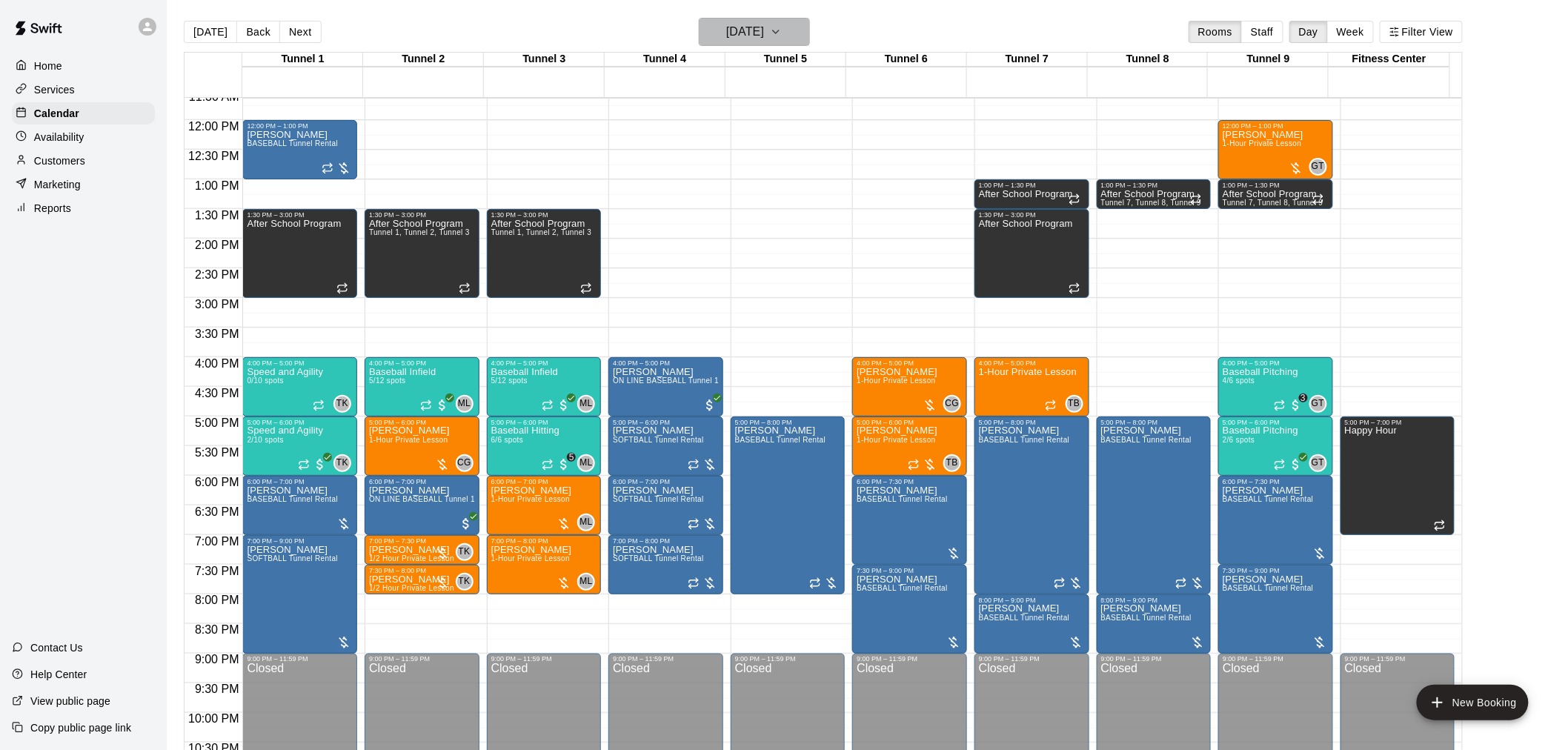
click at [752, 37] on h6 "[DATE]" at bounding box center [745, 32] width 38 height 21
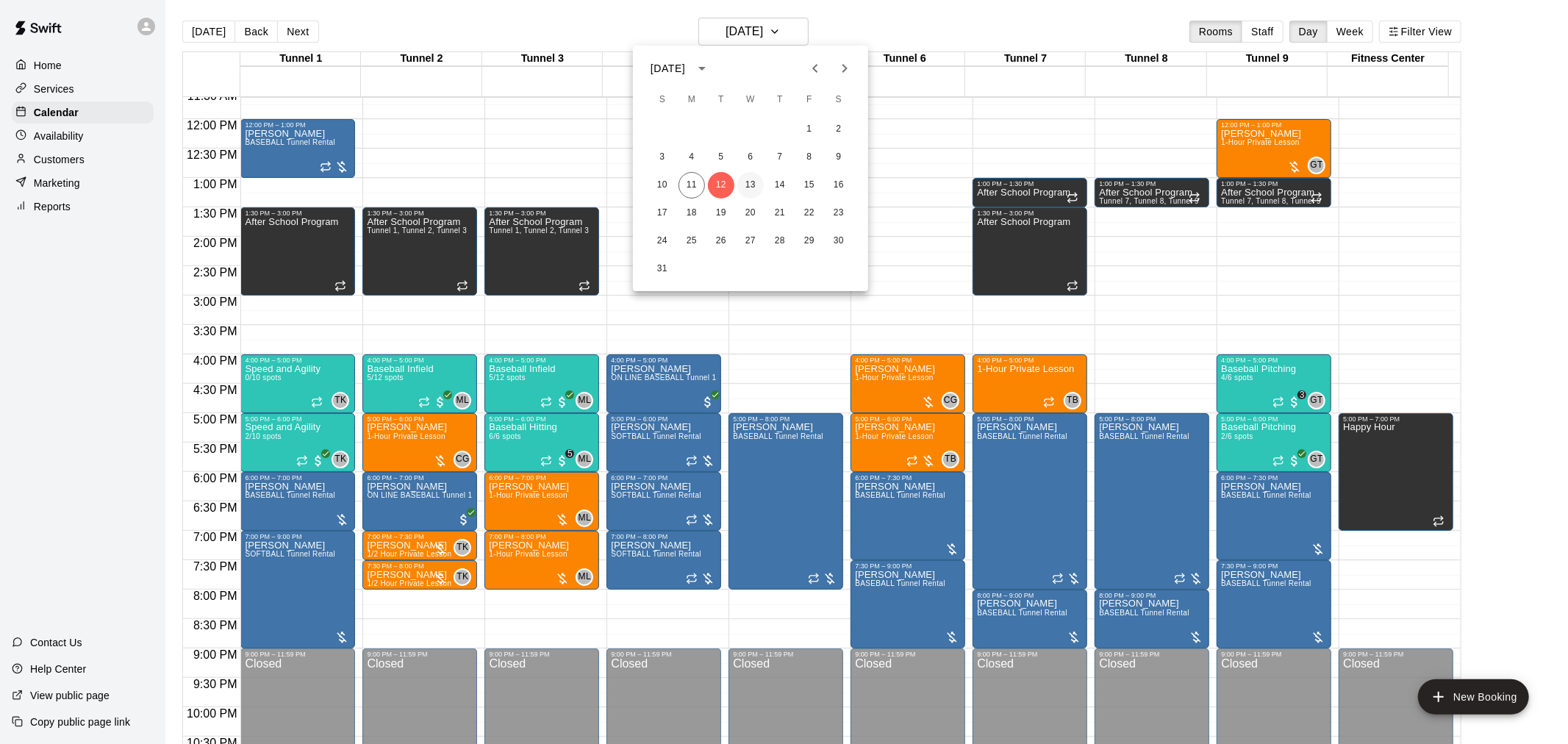
click at [752, 182] on button "13" at bounding box center [750, 185] width 26 height 26
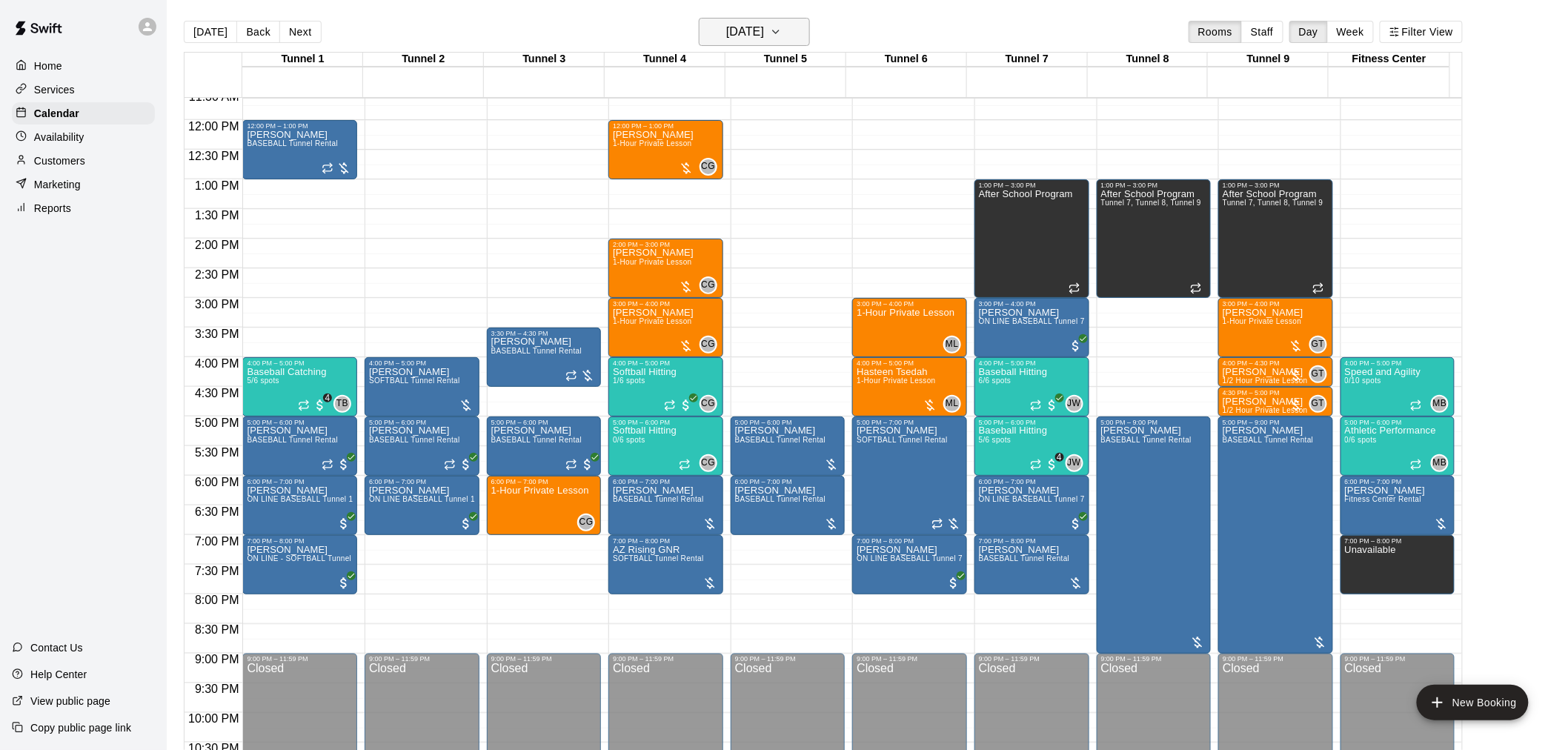
click at [756, 28] on h6 "[DATE]" at bounding box center [745, 32] width 38 height 21
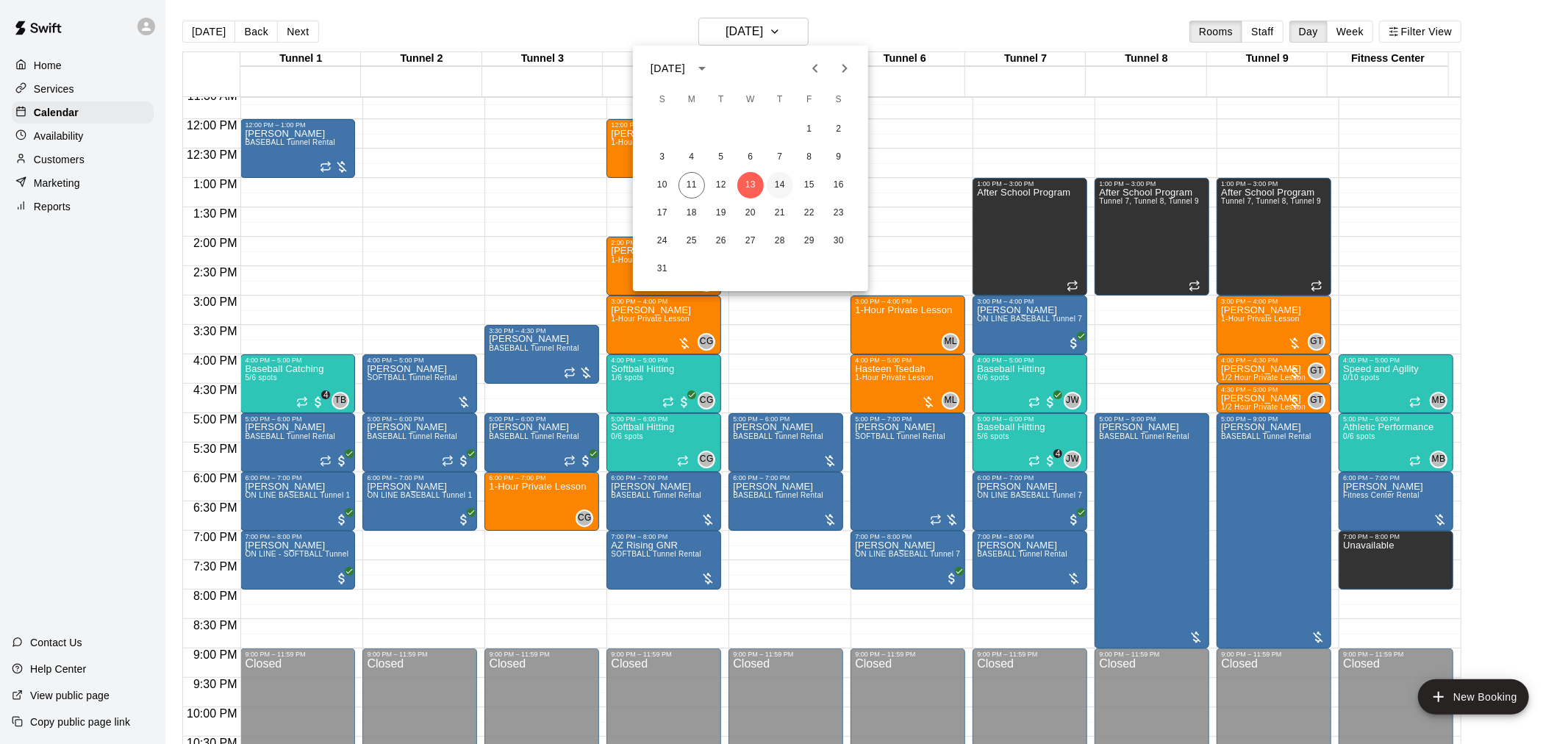
click at [783, 188] on button "14" at bounding box center [780, 185] width 26 height 26
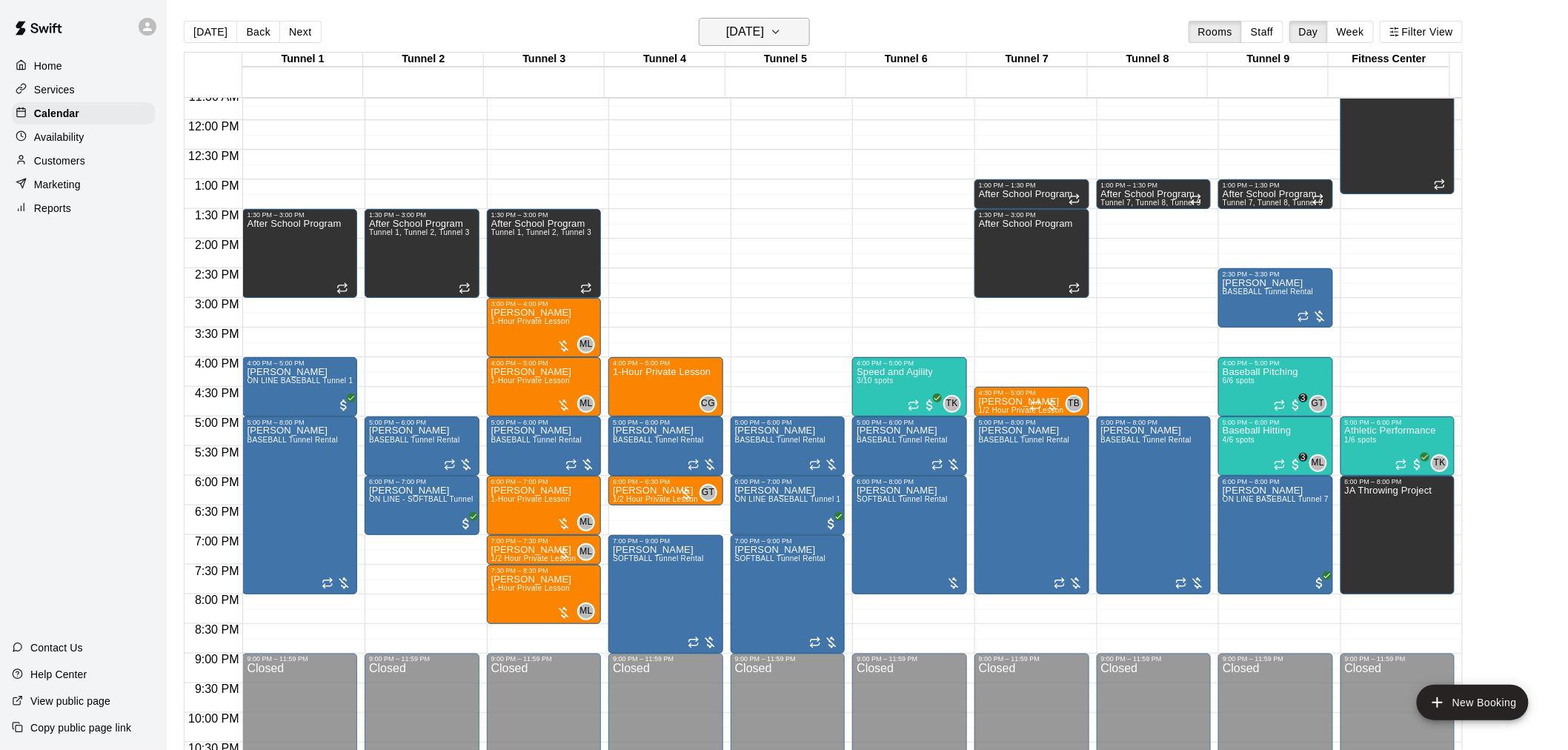
click at [764, 22] on h6 "[DATE]" at bounding box center [745, 32] width 38 height 21
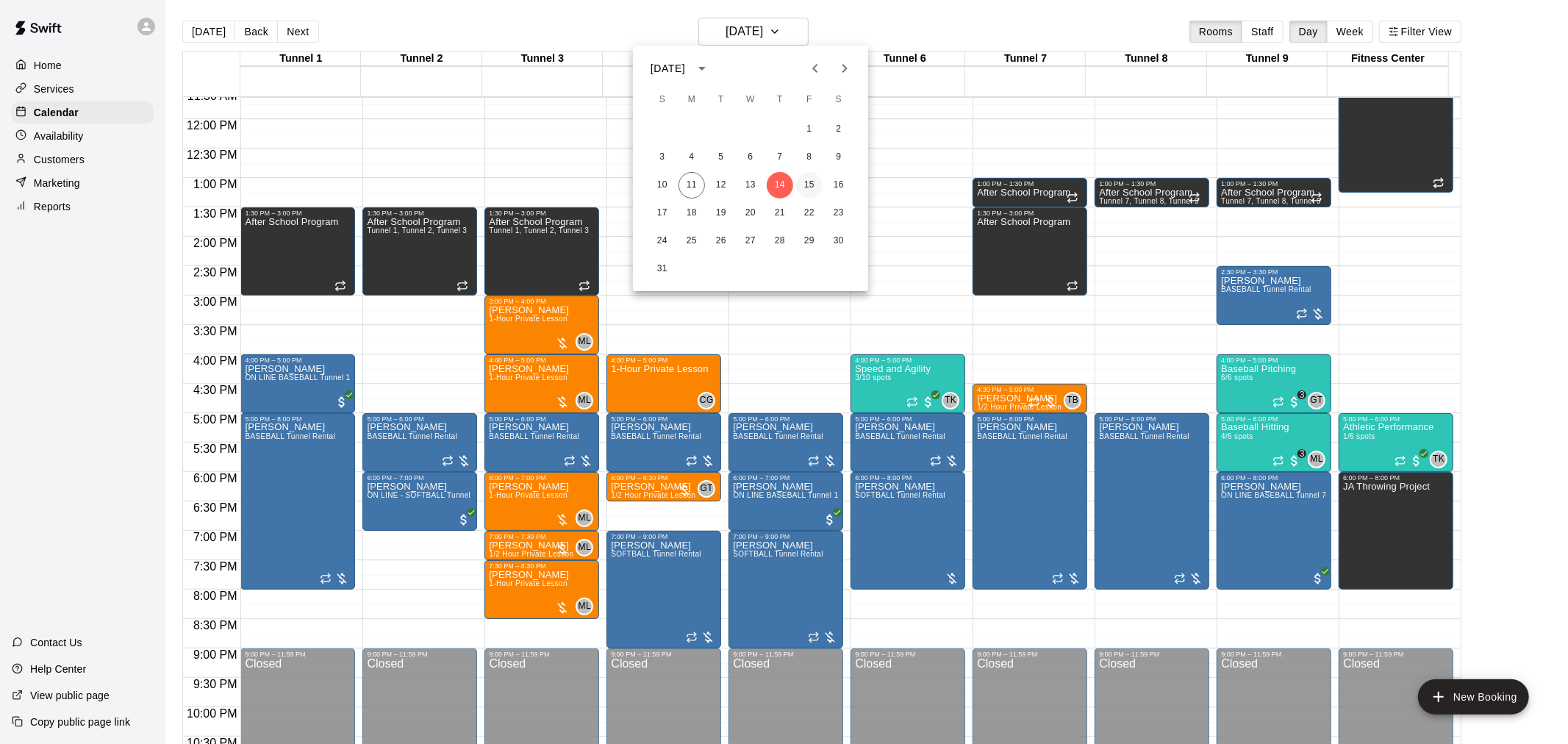
click at [806, 182] on button "15" at bounding box center [809, 185] width 26 height 26
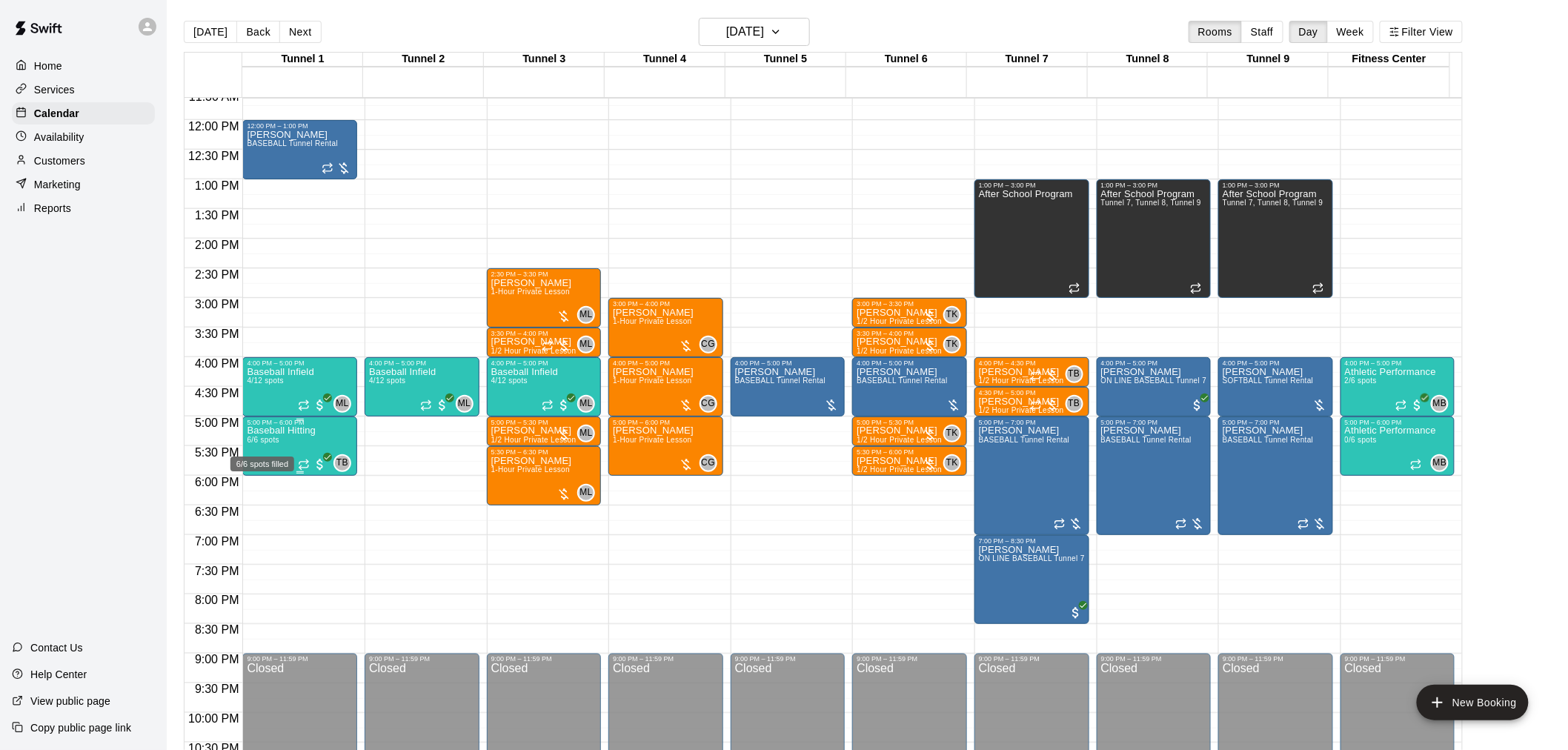
click at [269, 439] on span "6/6 spots" at bounding box center [263, 440] width 33 height 8
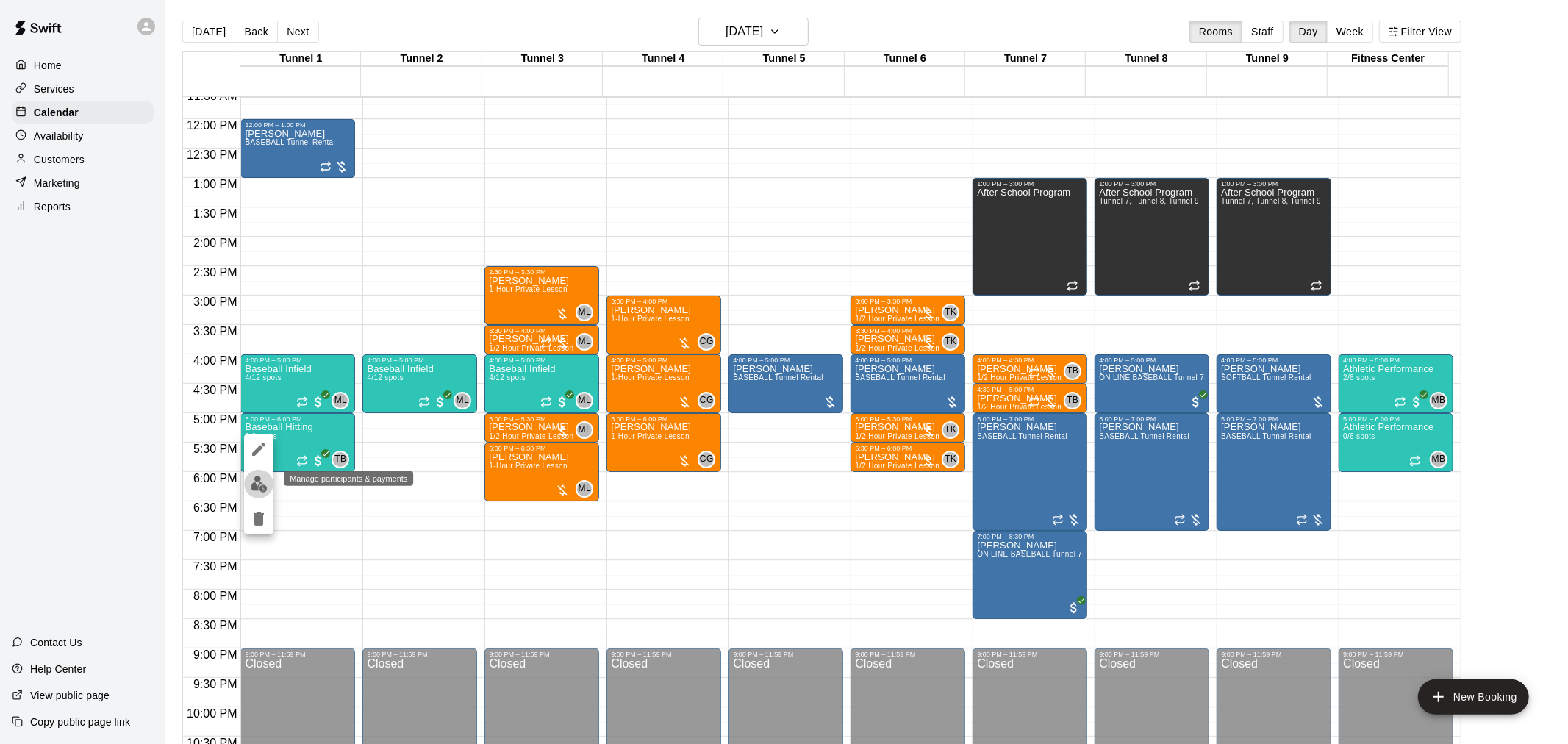
click at [255, 476] on img "edit" at bounding box center [259, 484] width 17 height 17
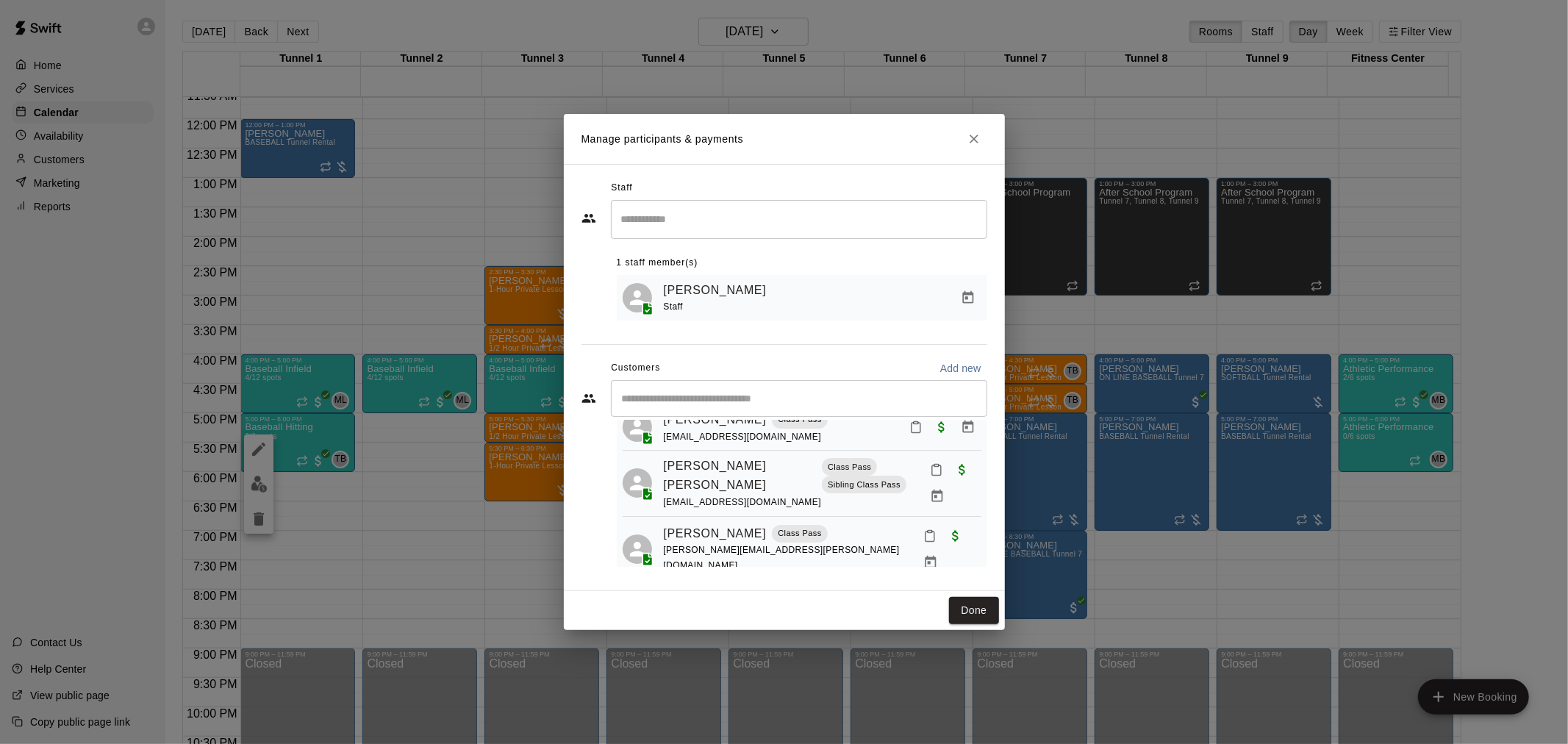
scroll to position [209, 0]
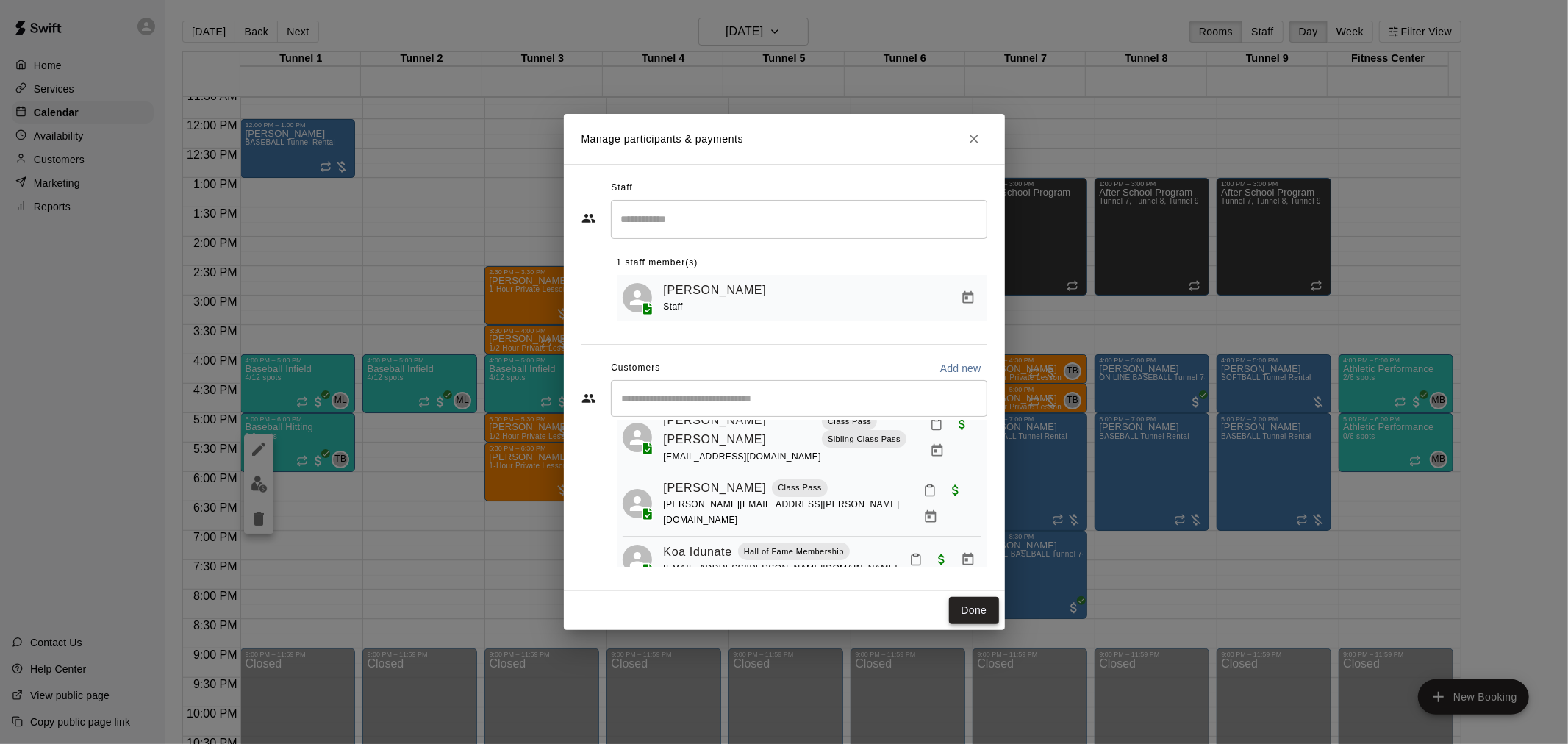
click at [978, 604] on button "Done" at bounding box center [974, 611] width 50 height 27
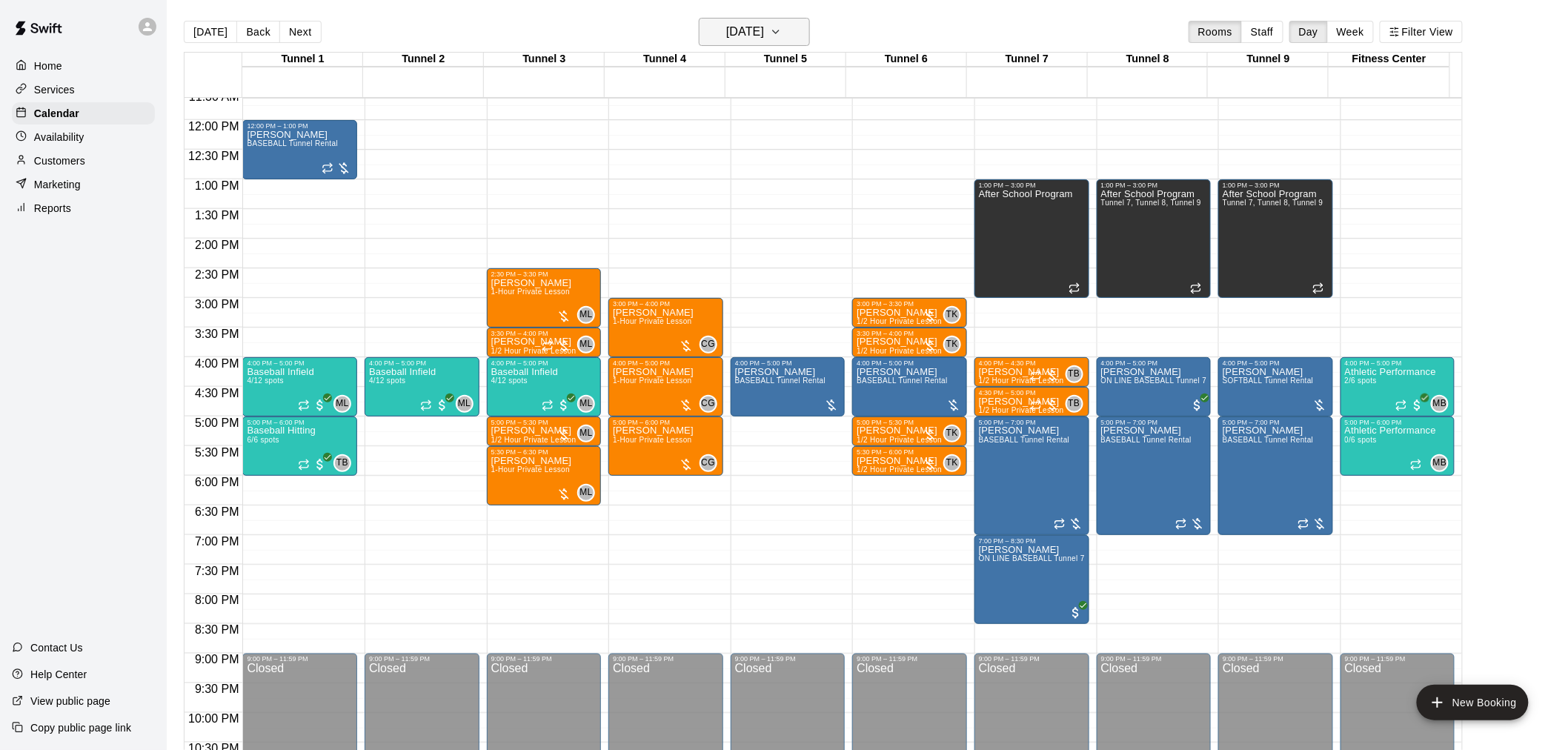
click at [781, 36] on icon "button" at bounding box center [776, 32] width 12 height 18
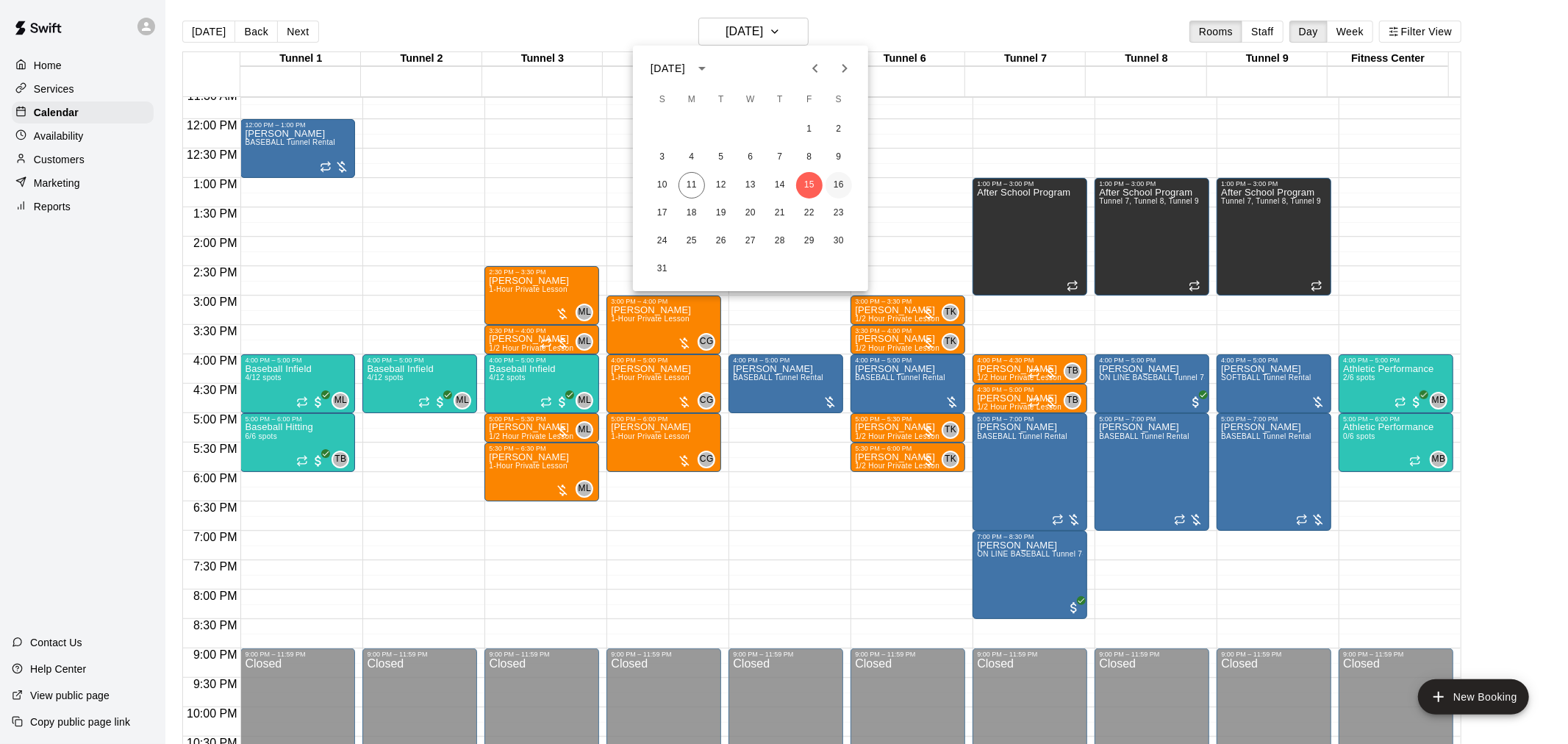
click at [840, 188] on button "16" at bounding box center [839, 185] width 26 height 26
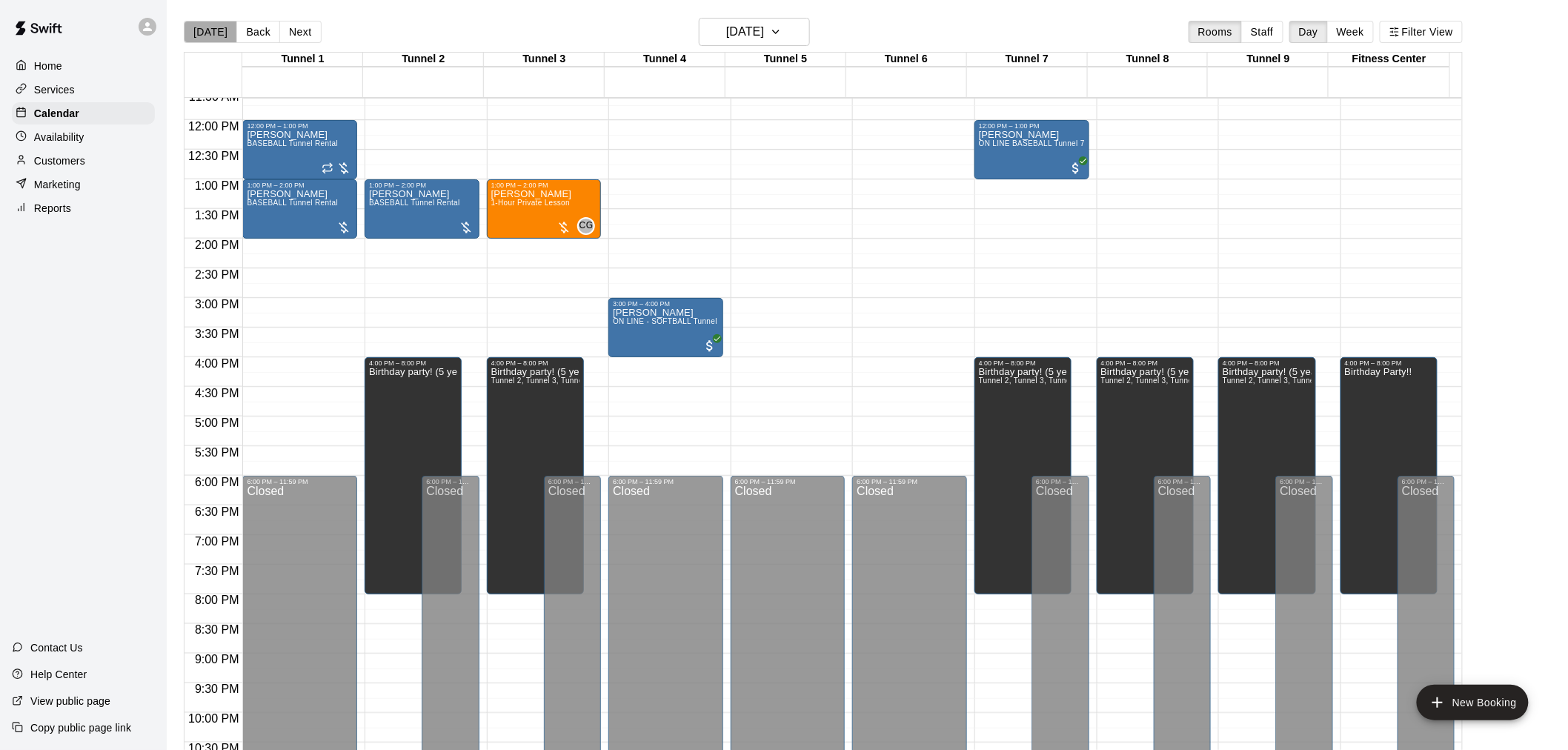
click at [230, 33] on button "[DATE]" at bounding box center [210, 32] width 53 height 23
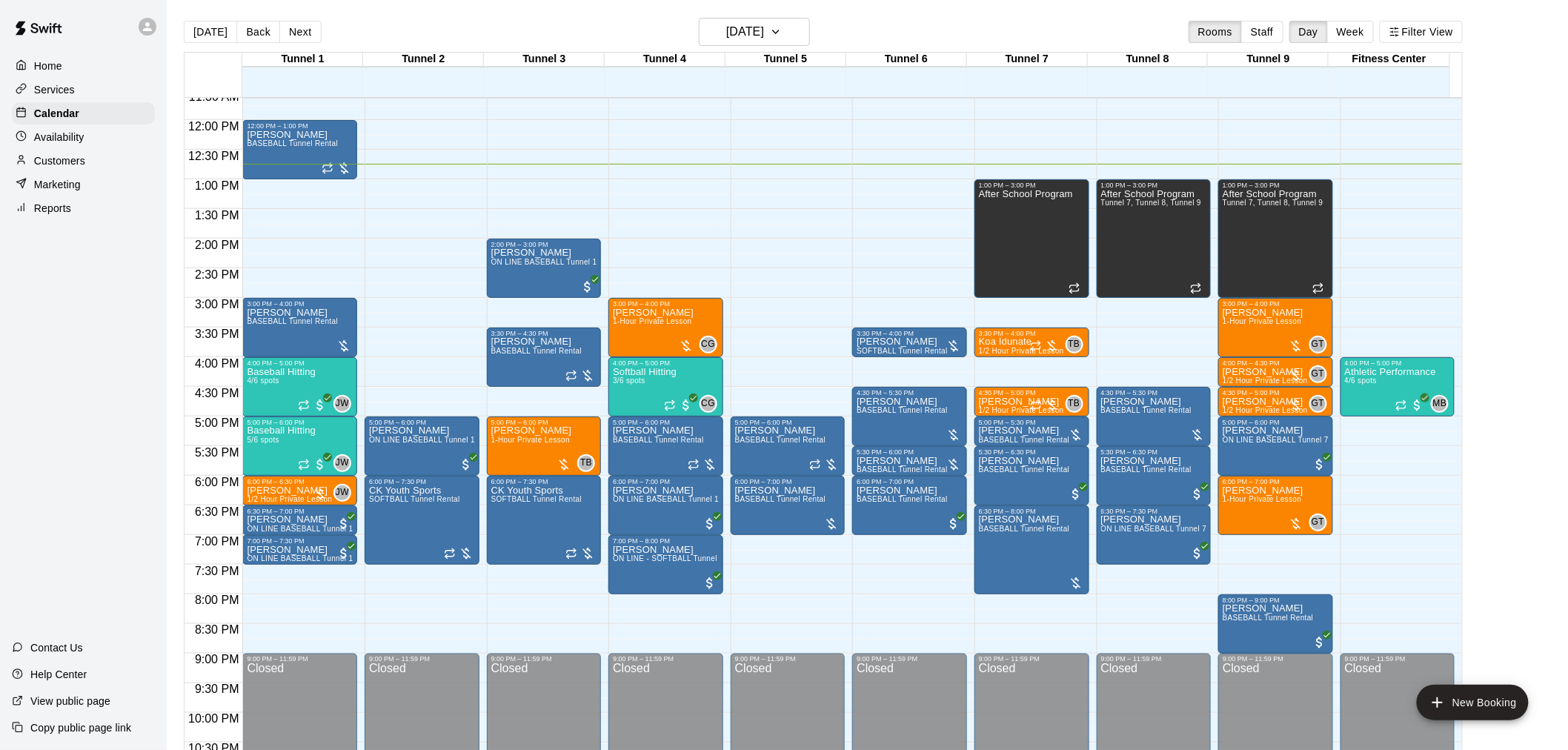
click at [334, 38] on div "[DATE] Back [DATE][DATE] Rooms Staff Day Week Filter View" at bounding box center [823, 34] width 1279 height 34
click at [309, 28] on button "Next" at bounding box center [300, 32] width 42 height 23
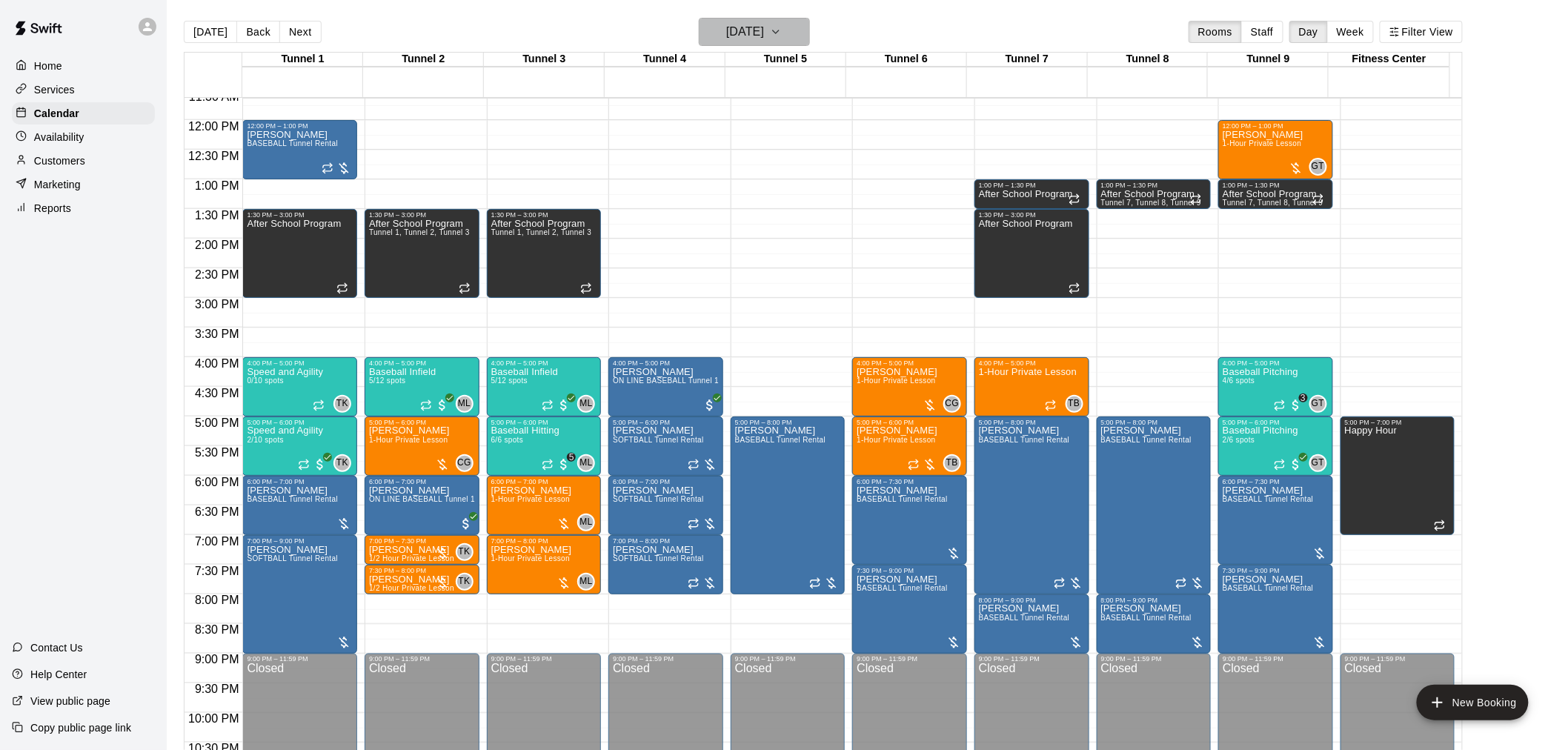
click at [764, 35] on h6 "[DATE]" at bounding box center [745, 32] width 38 height 21
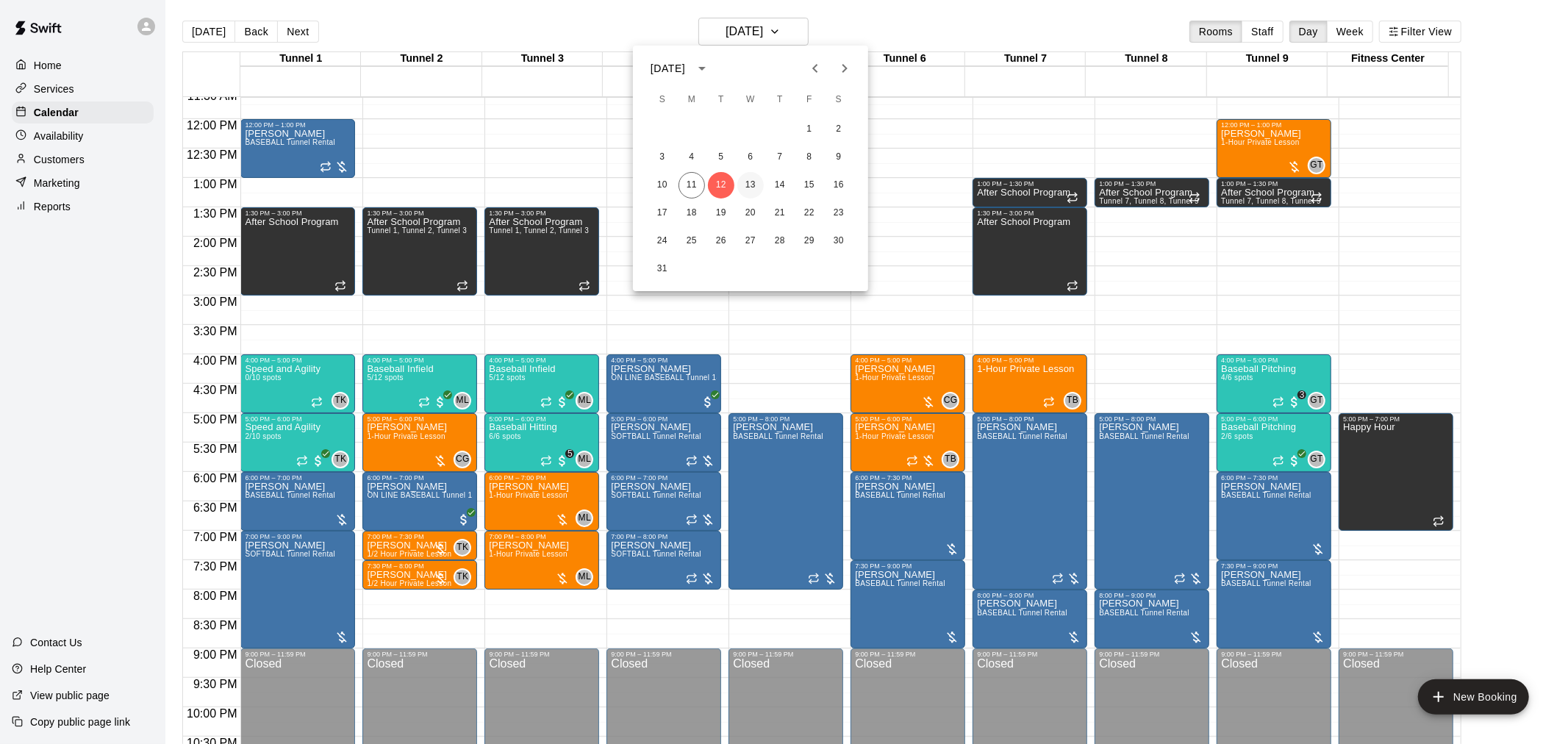
click at [757, 189] on button "13" at bounding box center [750, 185] width 26 height 26
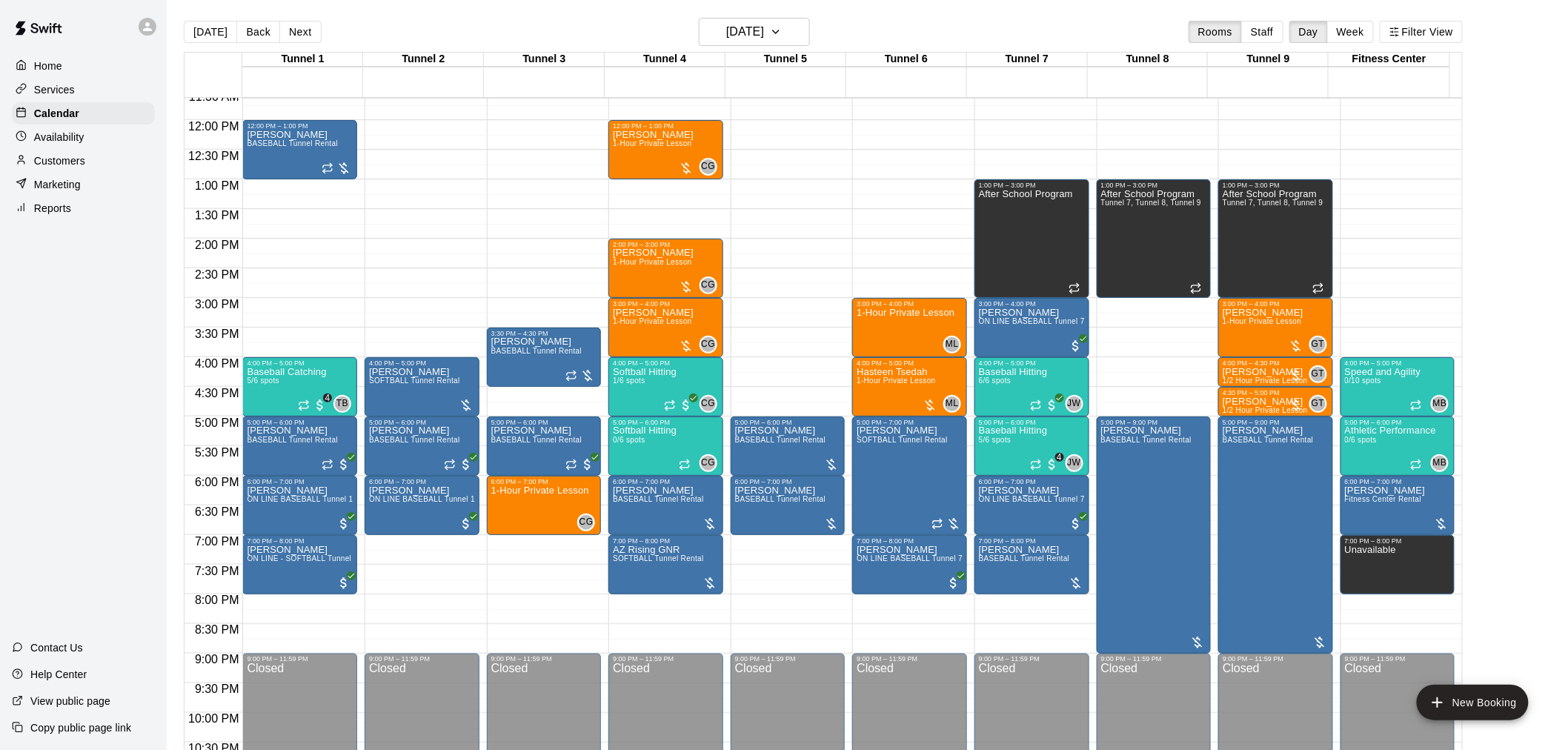
click at [781, 52] on div "Tunnel 1 13 Wed Tunnel 2 13 Wed Tunnel 3 13 Wed Tunnel 4 13 Wed Tunnel 5 13 Wed…" at bounding box center [823, 410] width 1279 height 716
click at [764, 38] on h6 "[DATE]" at bounding box center [745, 32] width 38 height 21
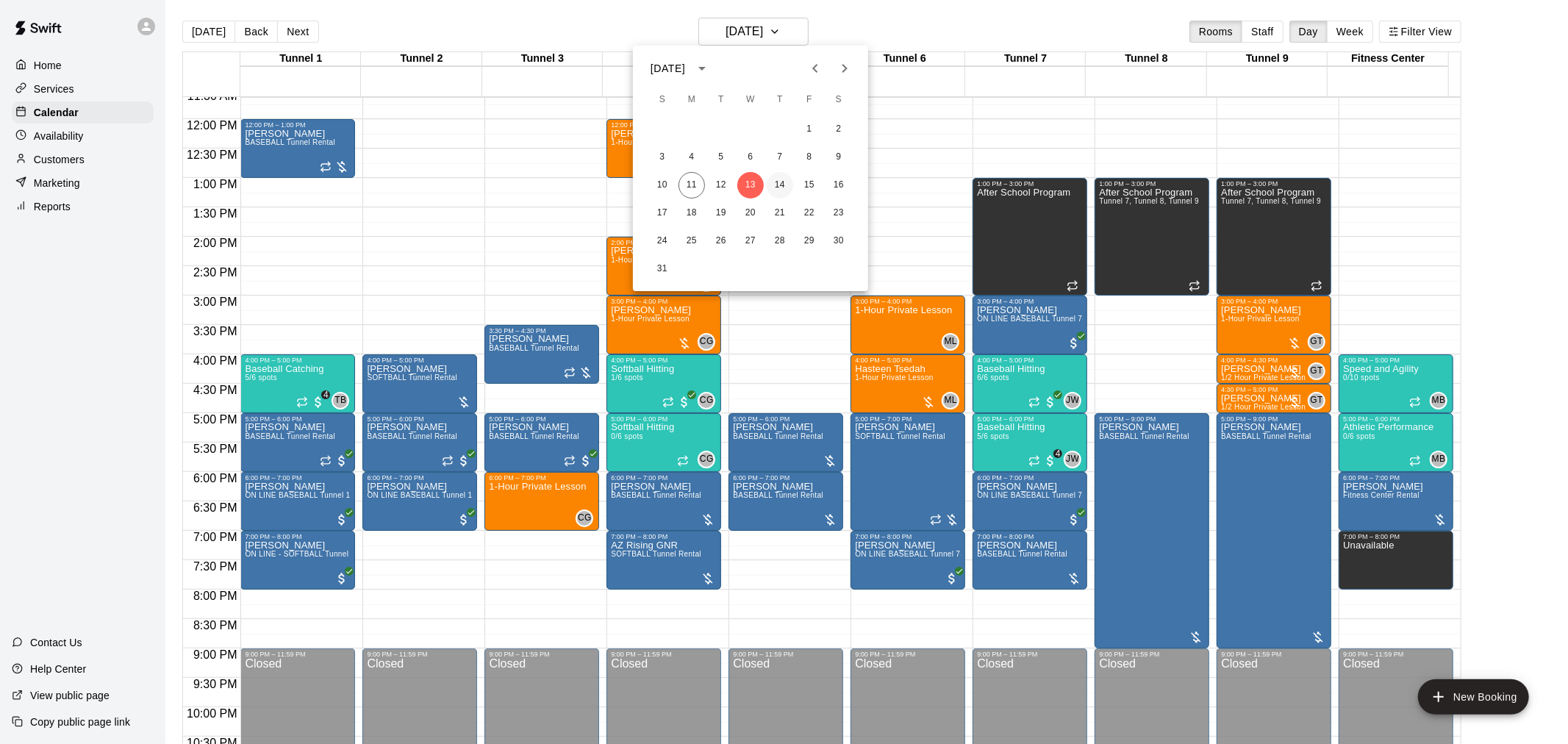
click at [775, 180] on button "14" at bounding box center [780, 185] width 26 height 26
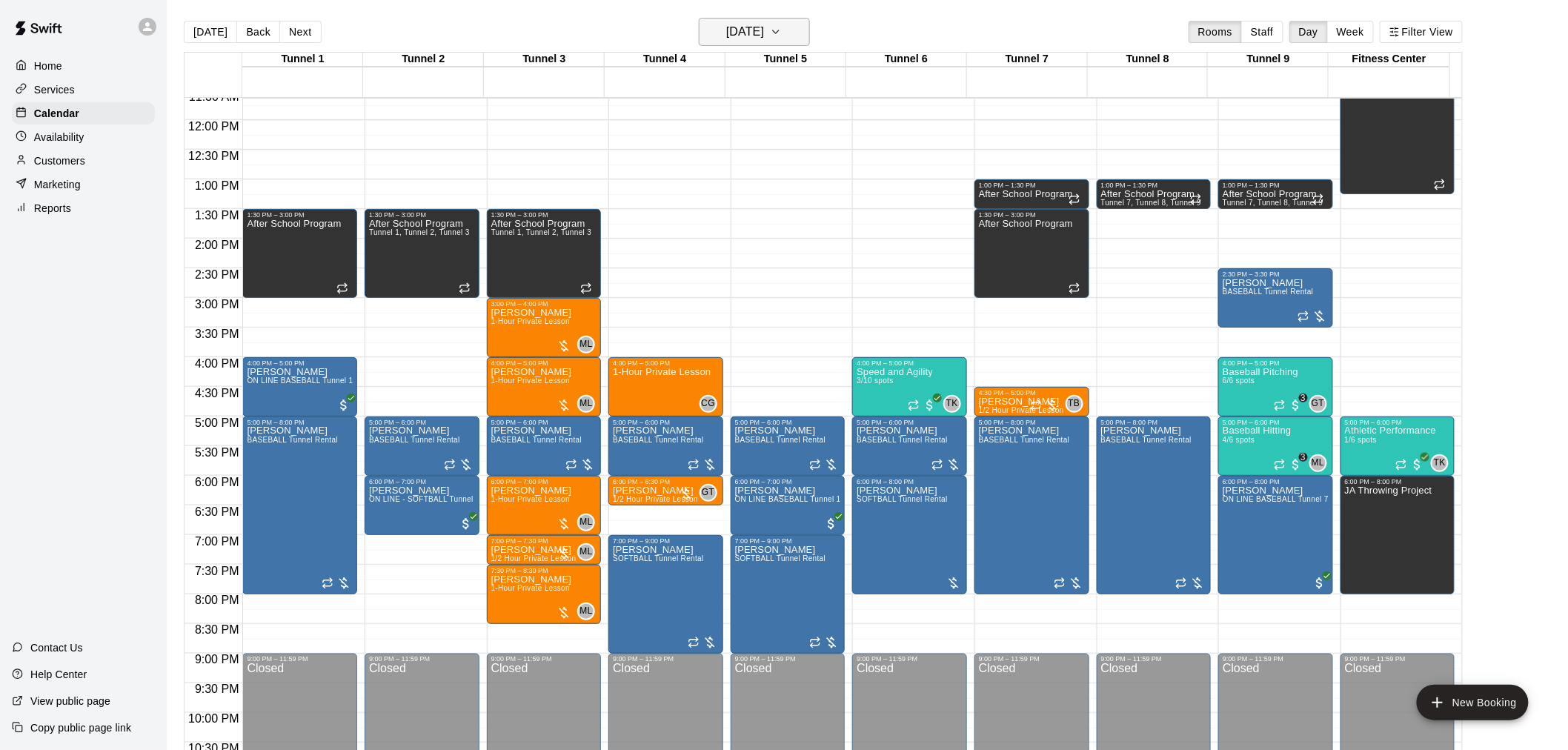
click at [764, 31] on h6 "[DATE]" at bounding box center [745, 32] width 38 height 21
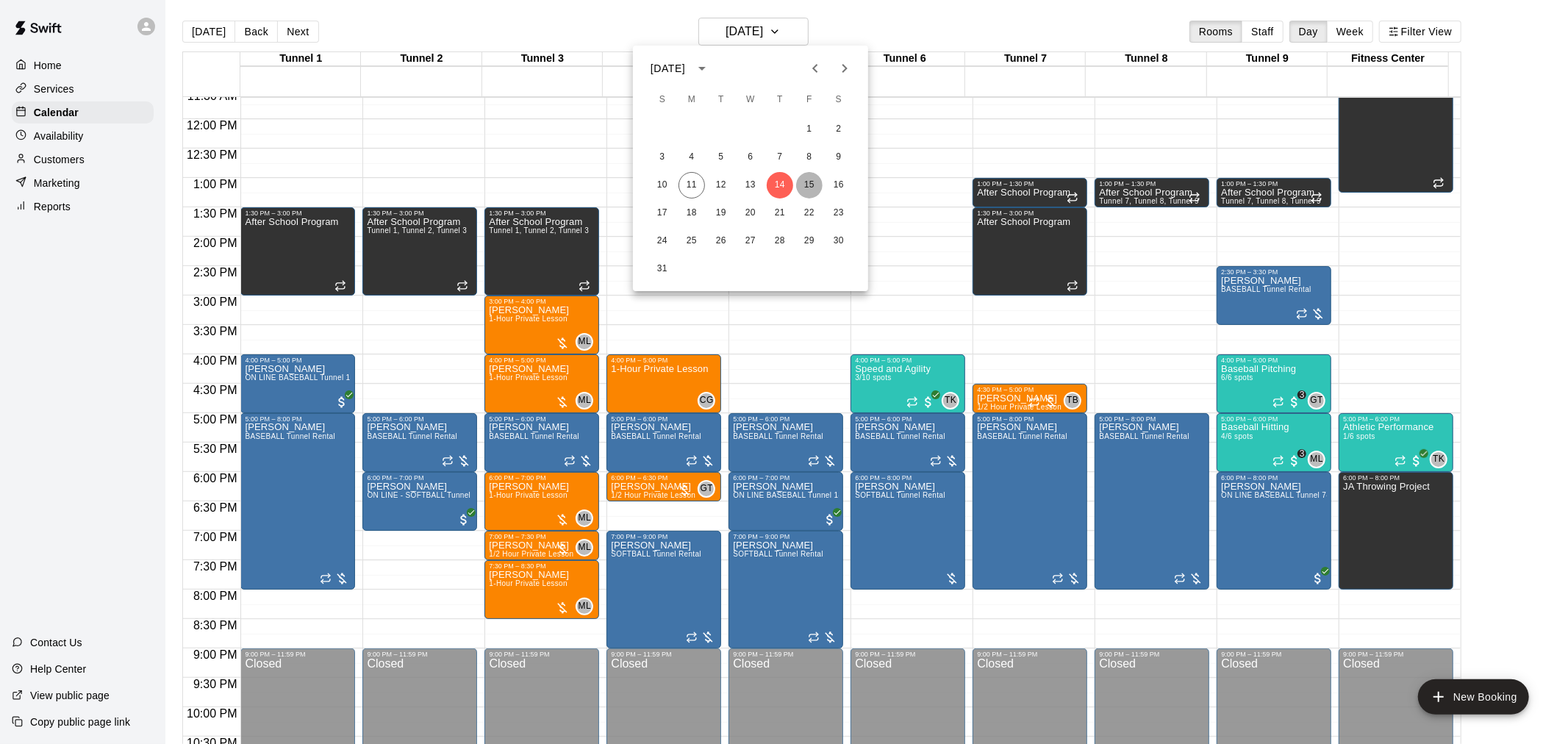
click at [797, 191] on button "15" at bounding box center [809, 185] width 26 height 26
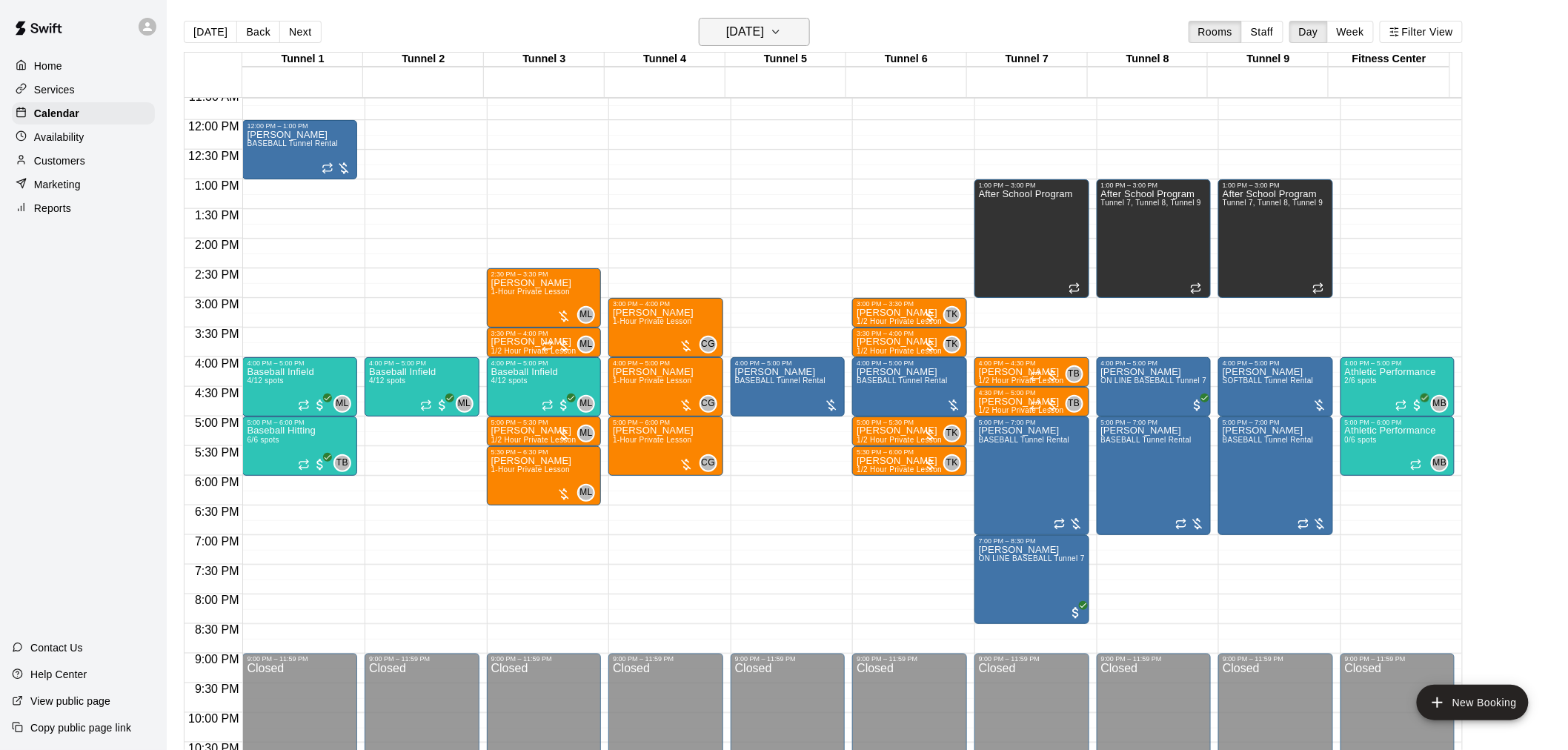
click at [764, 39] on h6 "[DATE]" at bounding box center [745, 32] width 38 height 21
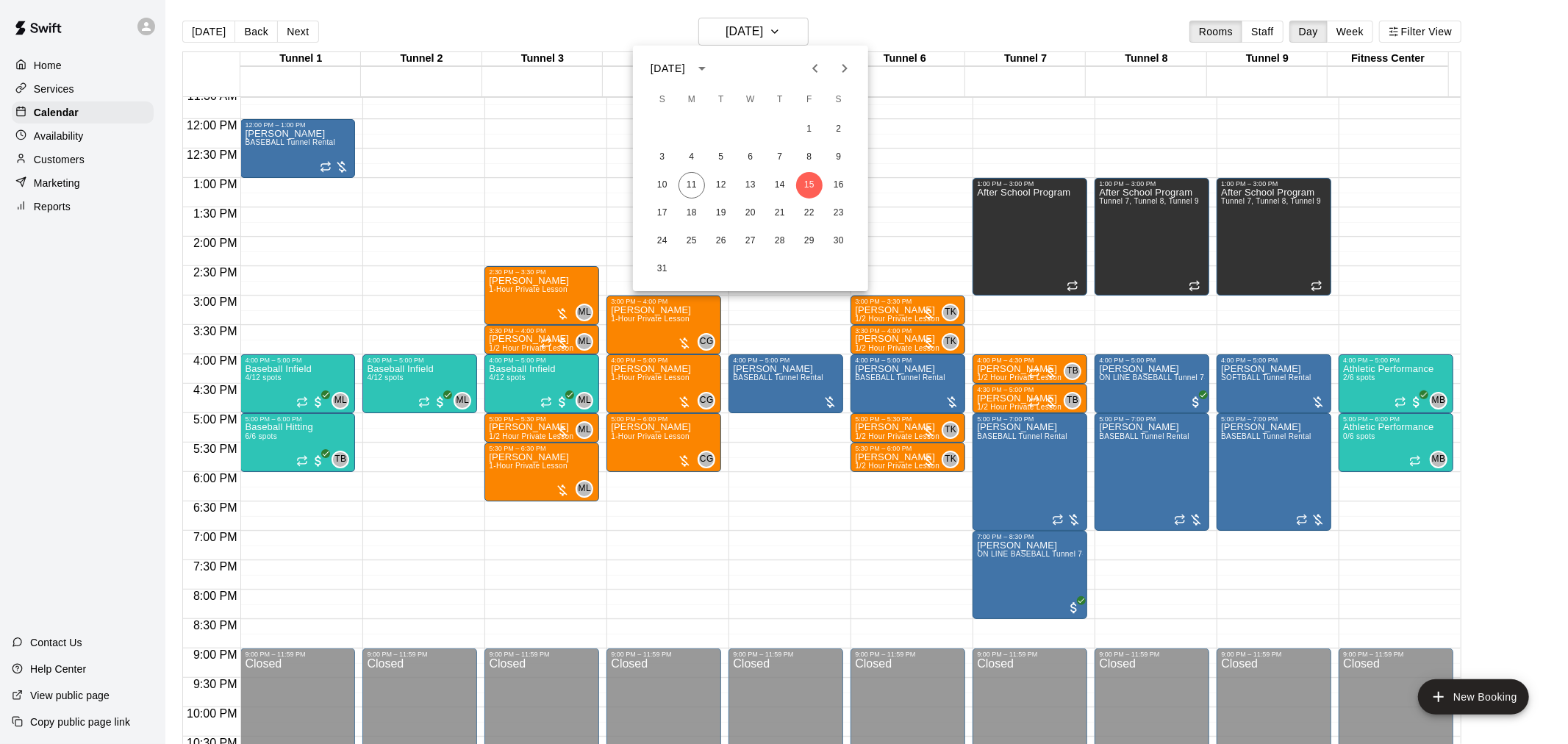
click at [204, 31] on div at bounding box center [784, 372] width 1568 height 744
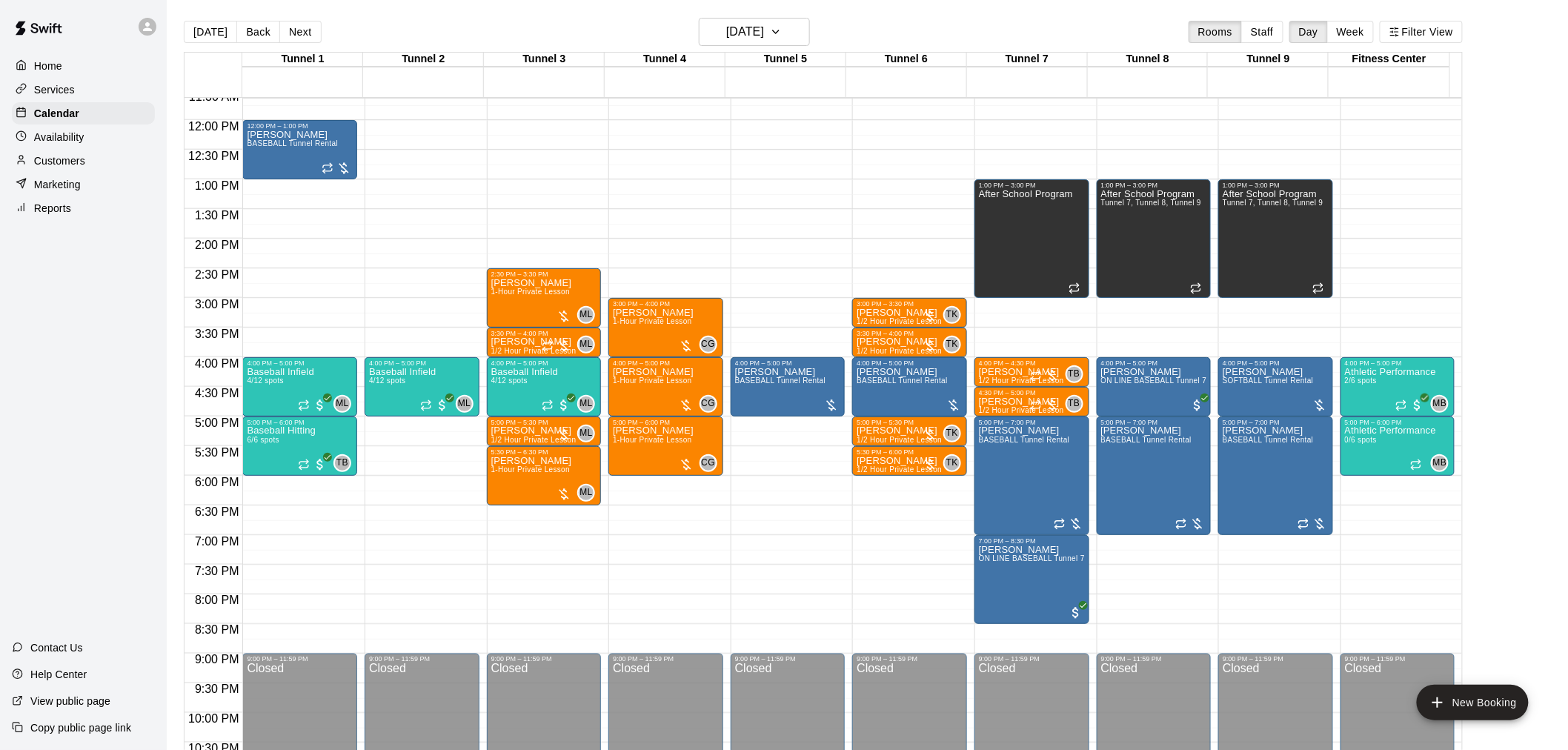
click at [206, 43] on div "[DATE] Back [DATE][DATE] Rooms Staff Day Week Filter View" at bounding box center [823, 34] width 1279 height 34
click at [209, 31] on button "[DATE]" at bounding box center [210, 32] width 53 height 23
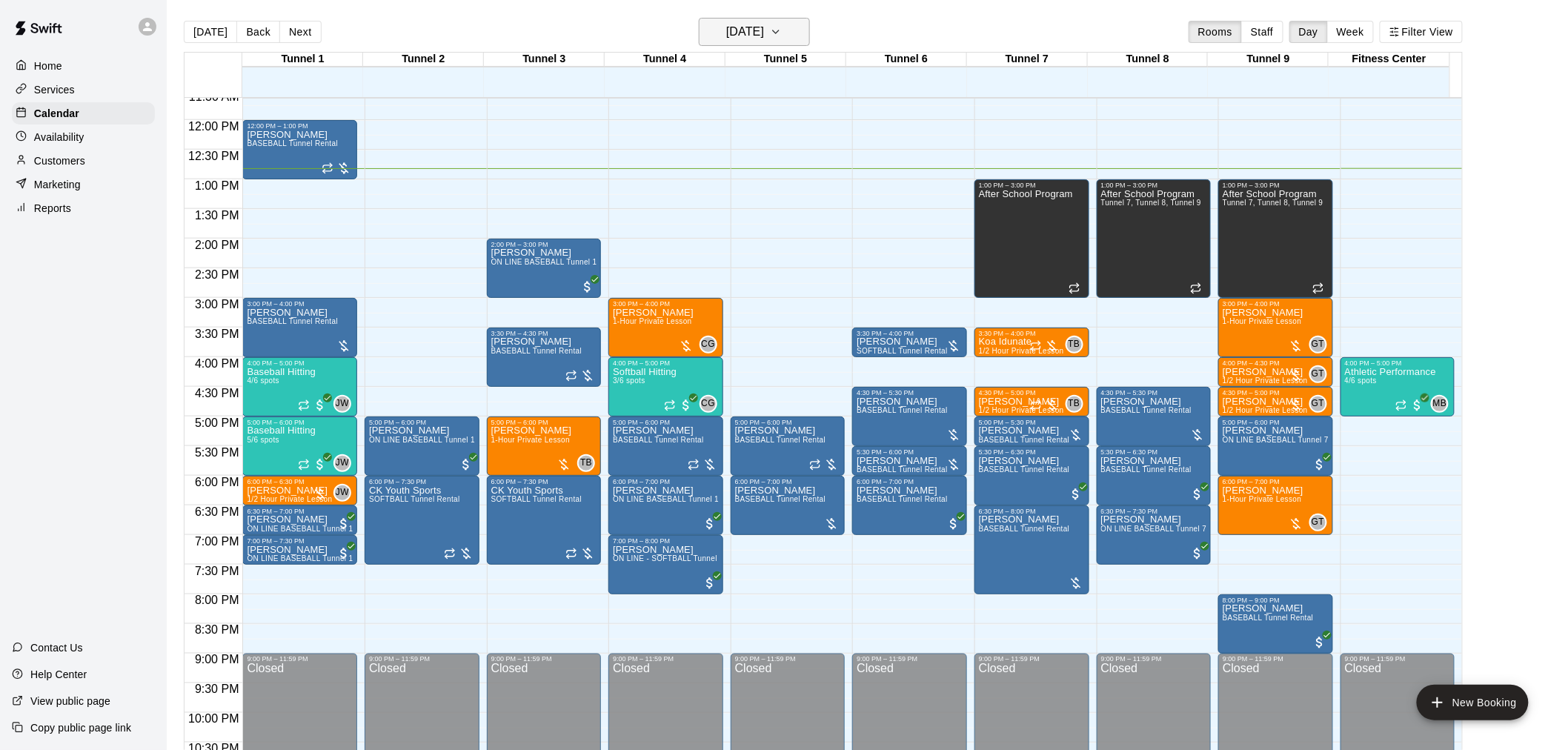
click at [764, 38] on h6 "[DATE]" at bounding box center [745, 32] width 38 height 21
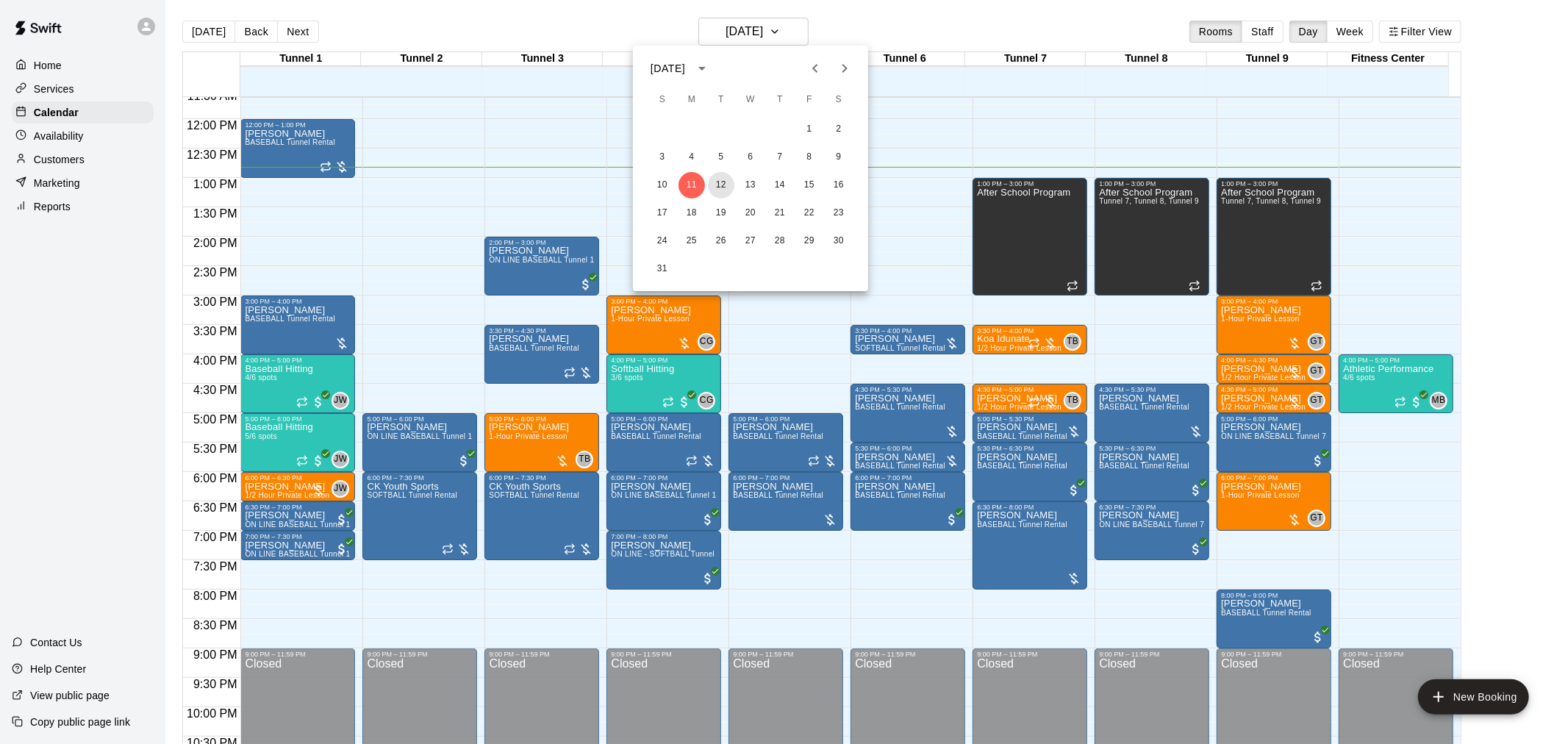
drag, startPoint x: 726, startPoint y: 181, endPoint x: 922, endPoint y: 252, distance: 208.5
click at [722, 181] on button "12" at bounding box center [722, 185] width 26 height 26
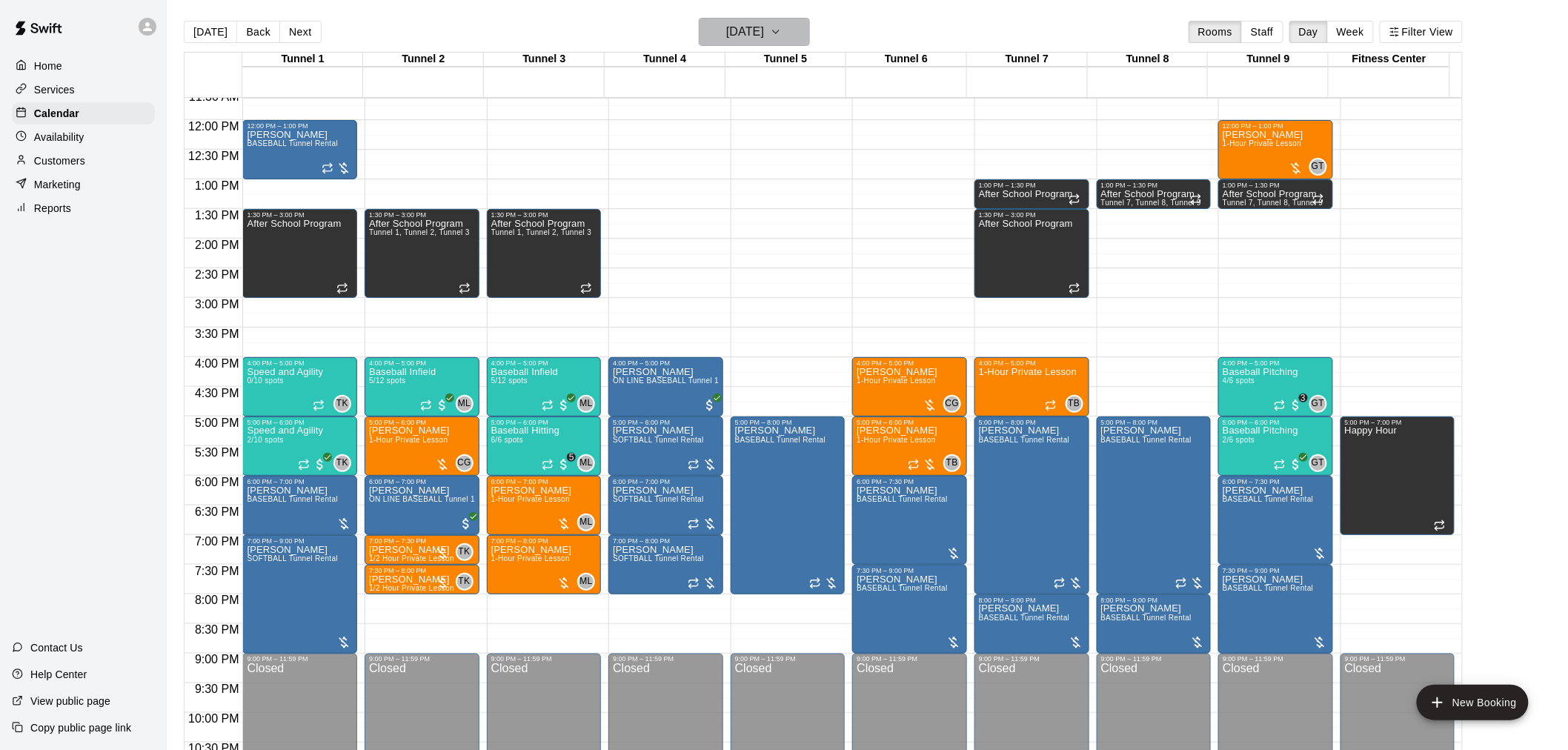
click at [753, 30] on h6 "[DATE]" at bounding box center [745, 32] width 38 height 21
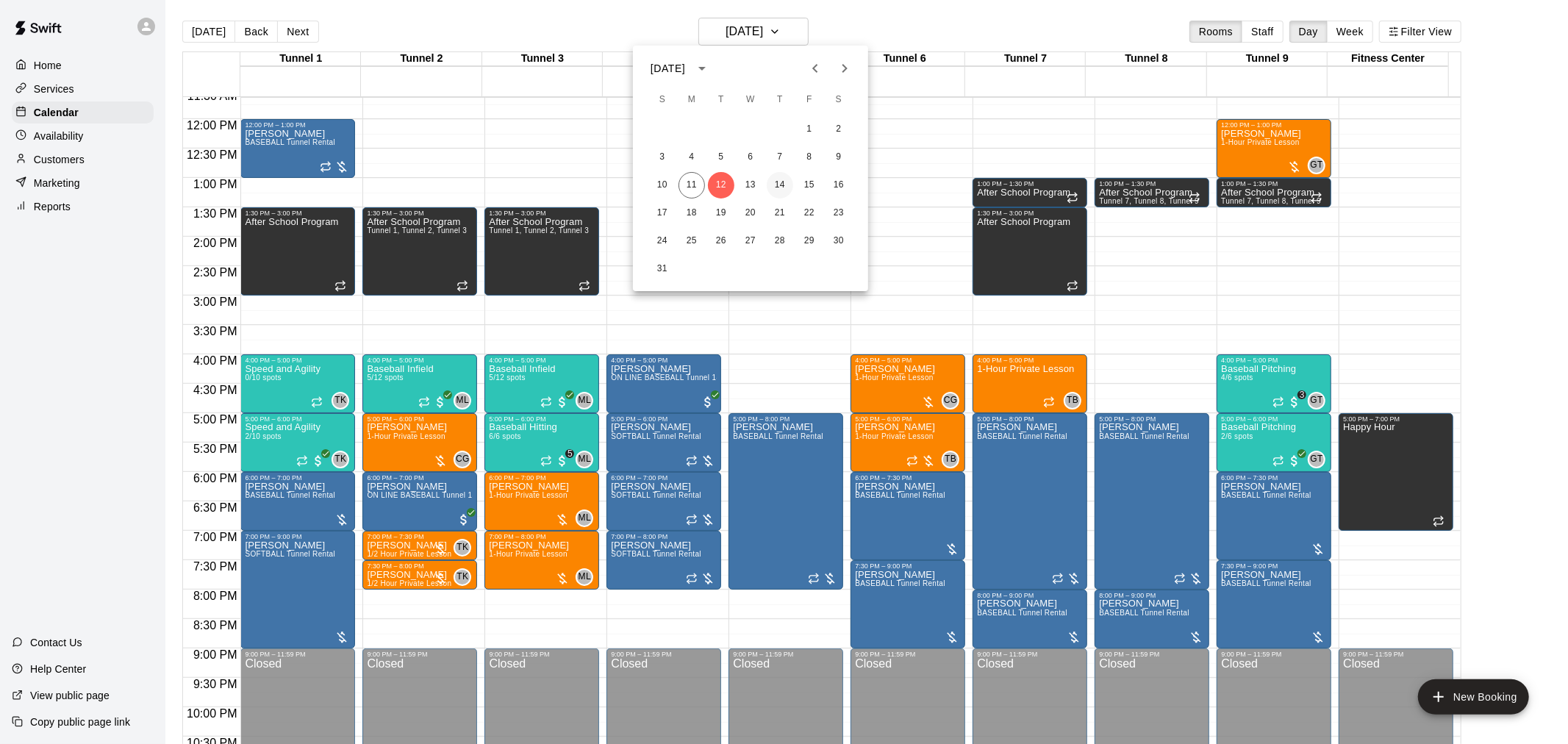
click at [784, 179] on button "14" at bounding box center [780, 185] width 26 height 26
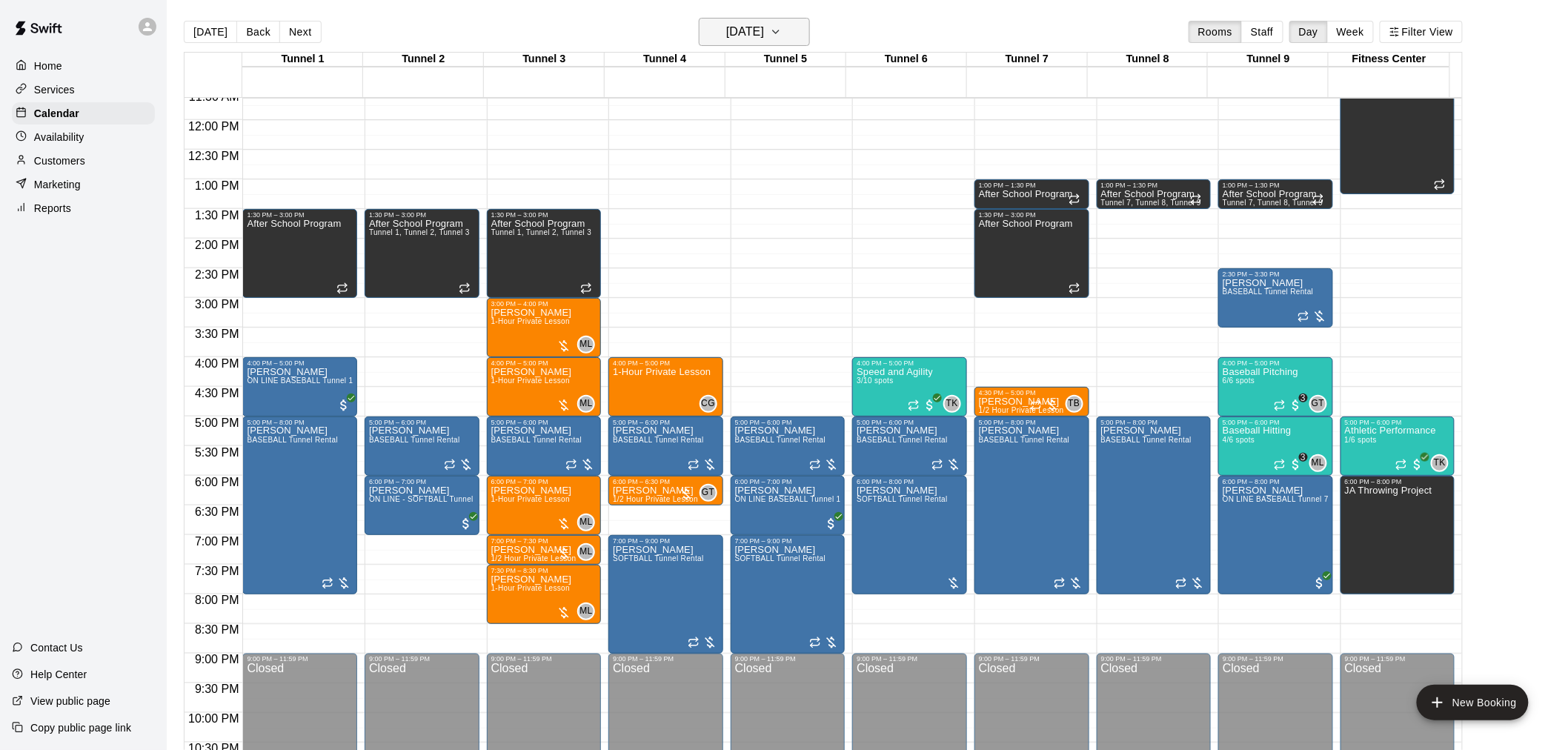
click at [736, 28] on h6 "[DATE]" at bounding box center [745, 32] width 38 height 21
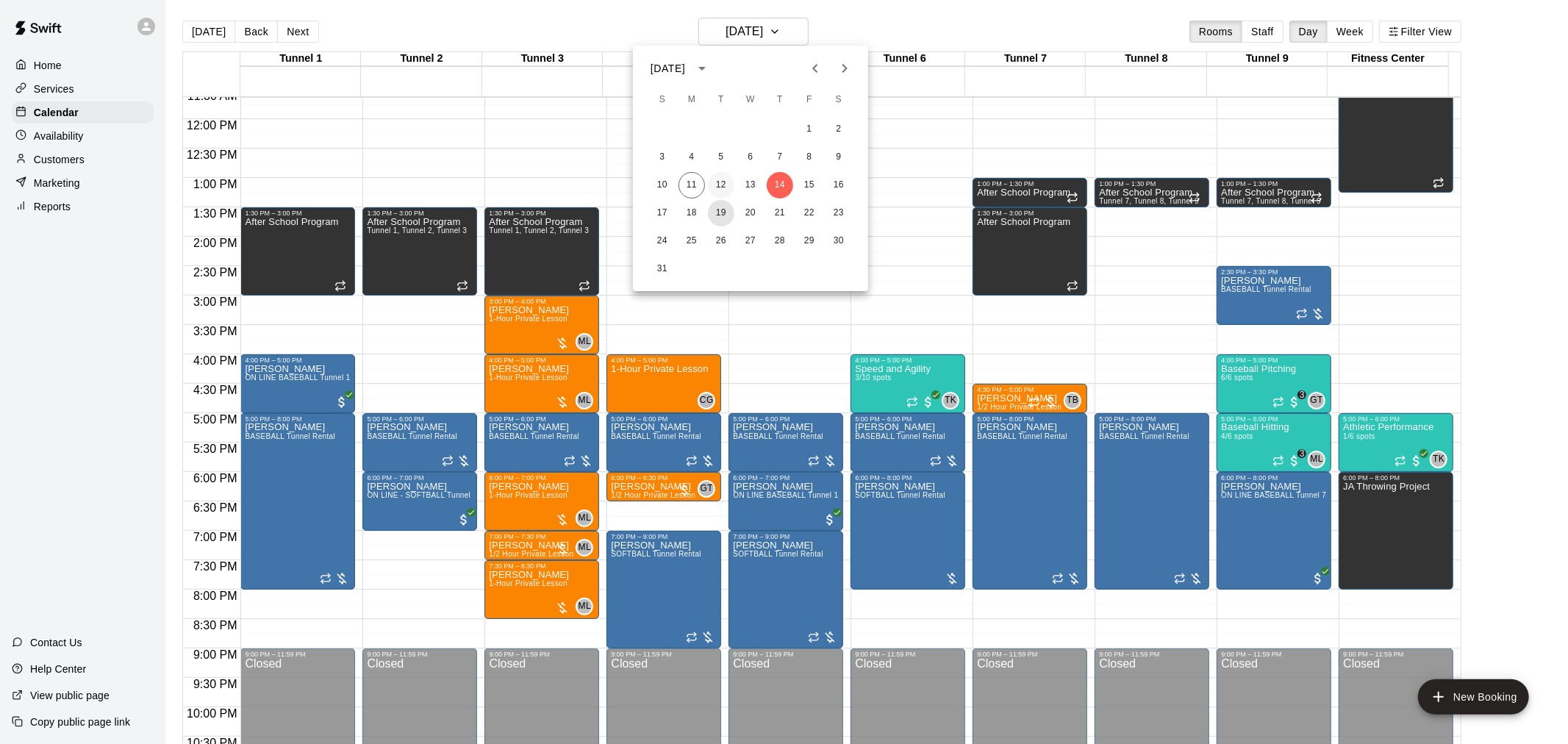
drag, startPoint x: 716, startPoint y: 207, endPoint x: 729, endPoint y: 180, distance: 30.0
click at [717, 207] on button "19" at bounding box center [722, 214] width 26 height 26
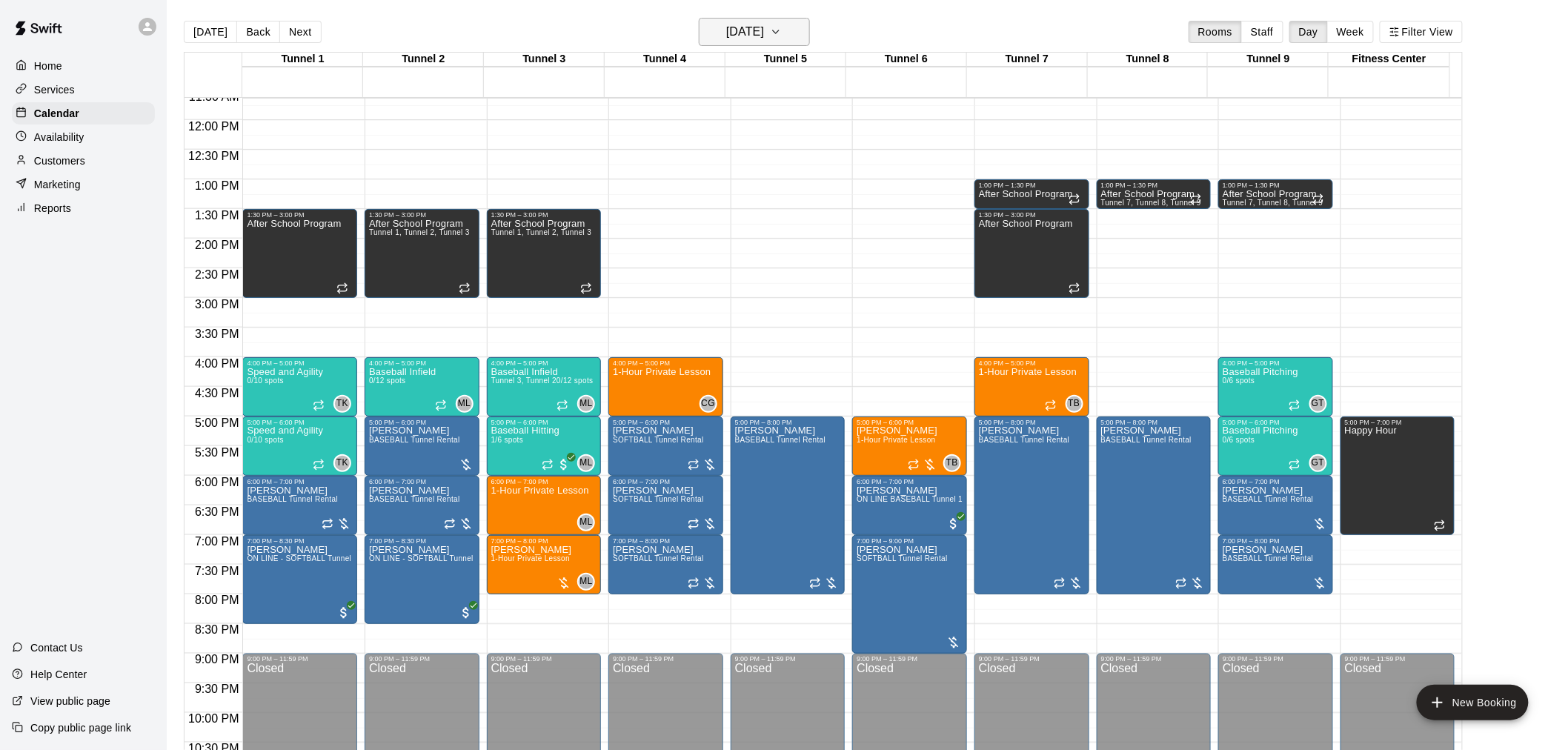
click at [756, 28] on h6 "[DATE]" at bounding box center [745, 32] width 38 height 21
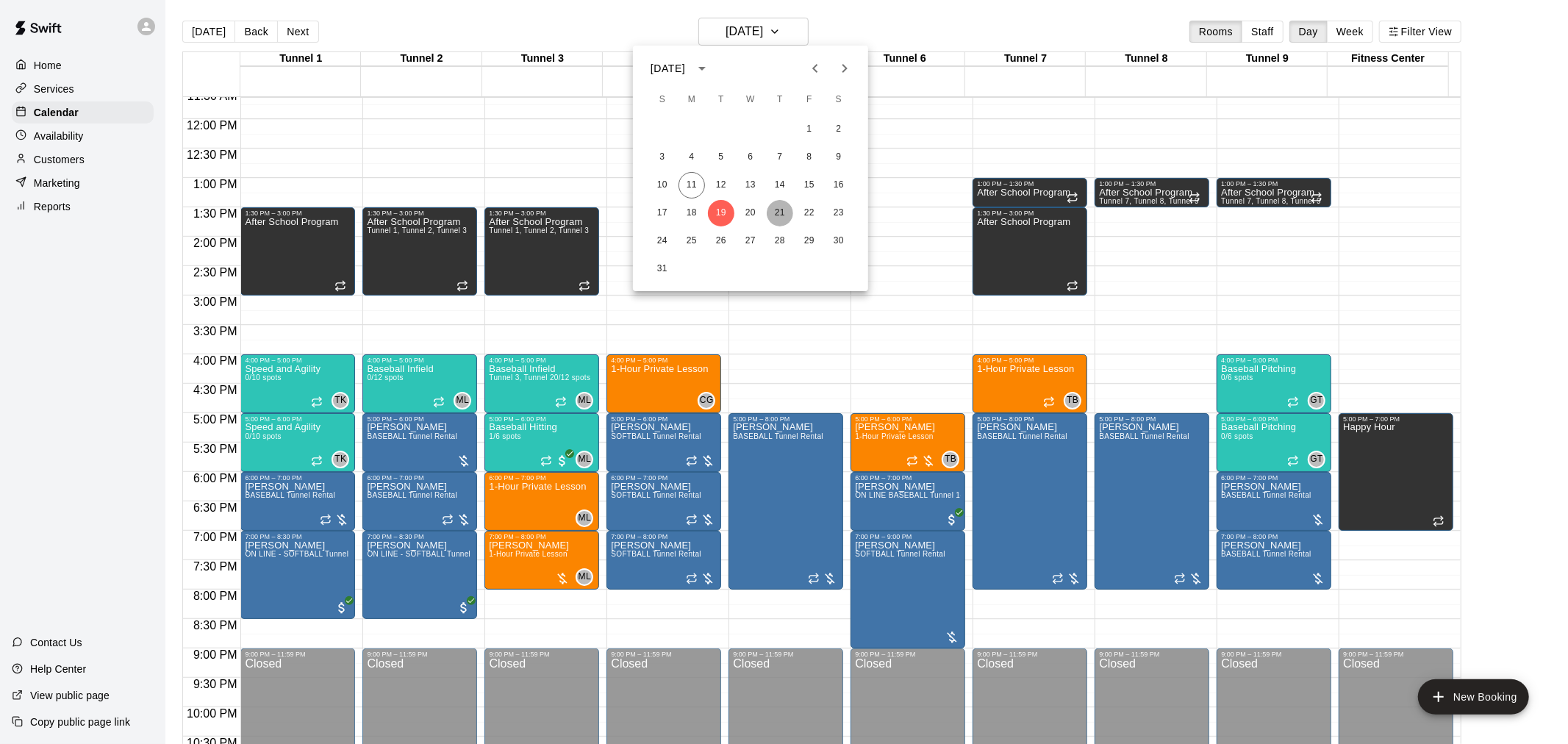
click at [782, 212] on button "21" at bounding box center [780, 214] width 26 height 26
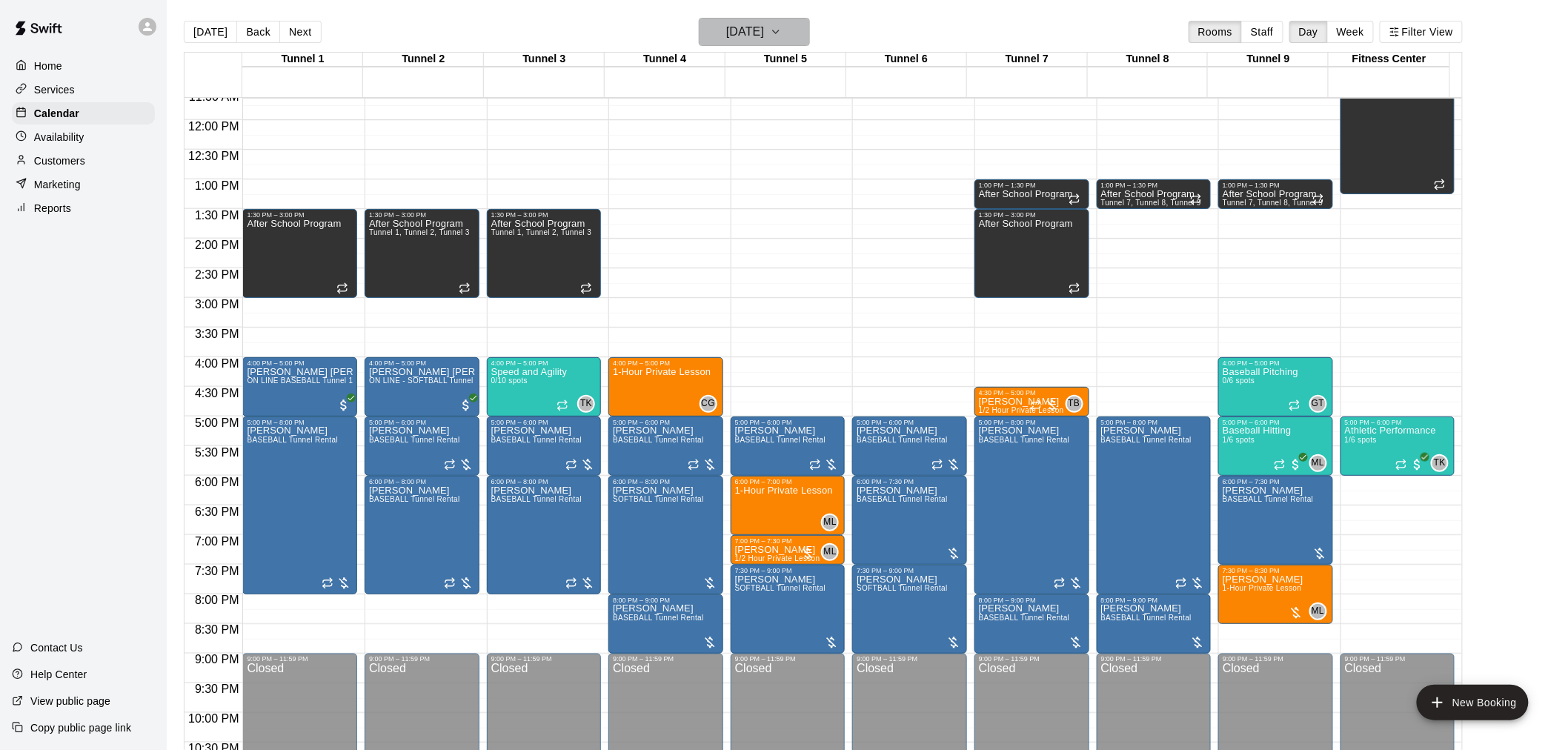
click at [761, 39] on h6 "[DATE]" at bounding box center [745, 32] width 38 height 21
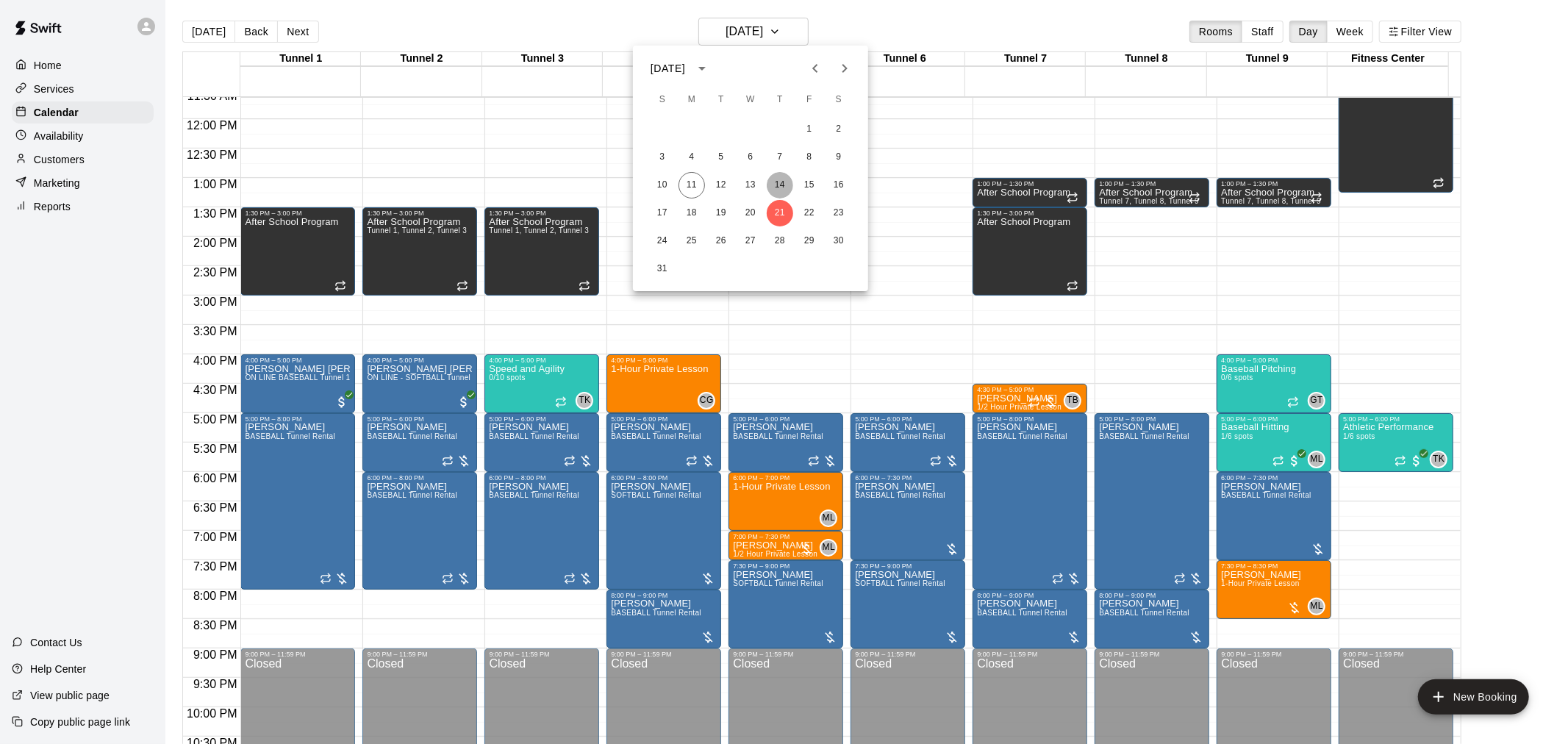
click at [776, 185] on button "14" at bounding box center [780, 185] width 26 height 26
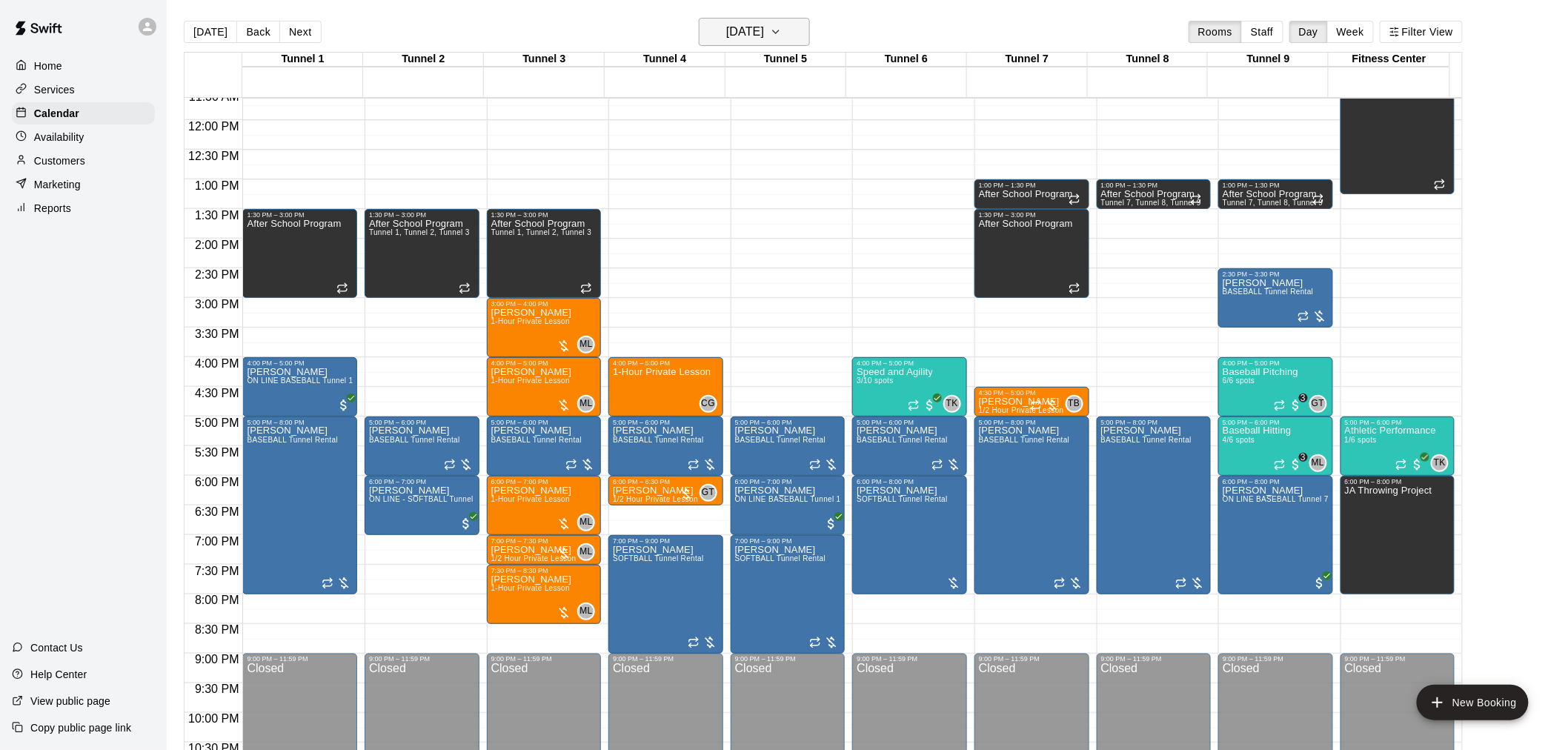
click at [748, 34] on h6 "[DATE]" at bounding box center [745, 32] width 38 height 21
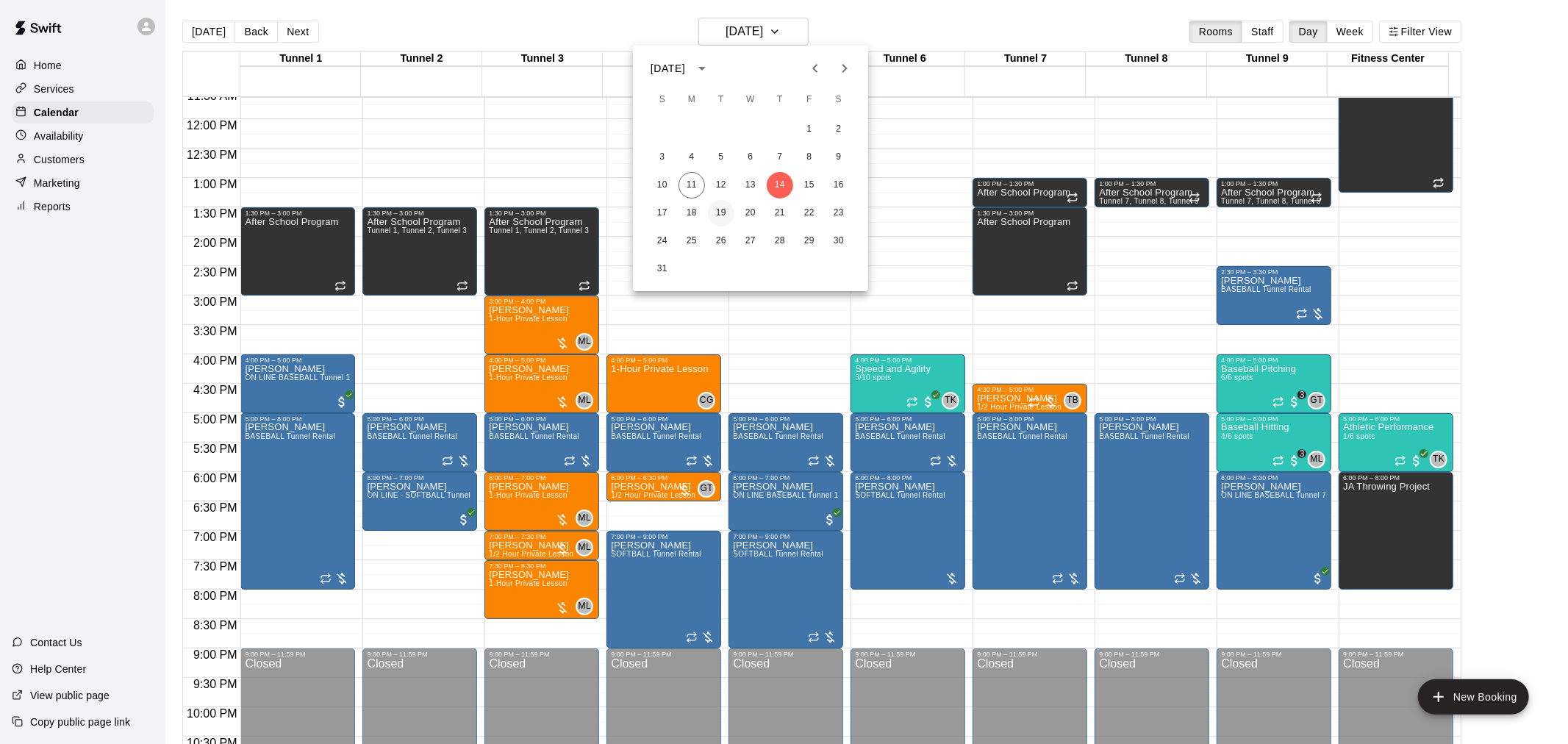
click at [717, 214] on button "19" at bounding box center [722, 214] width 26 height 26
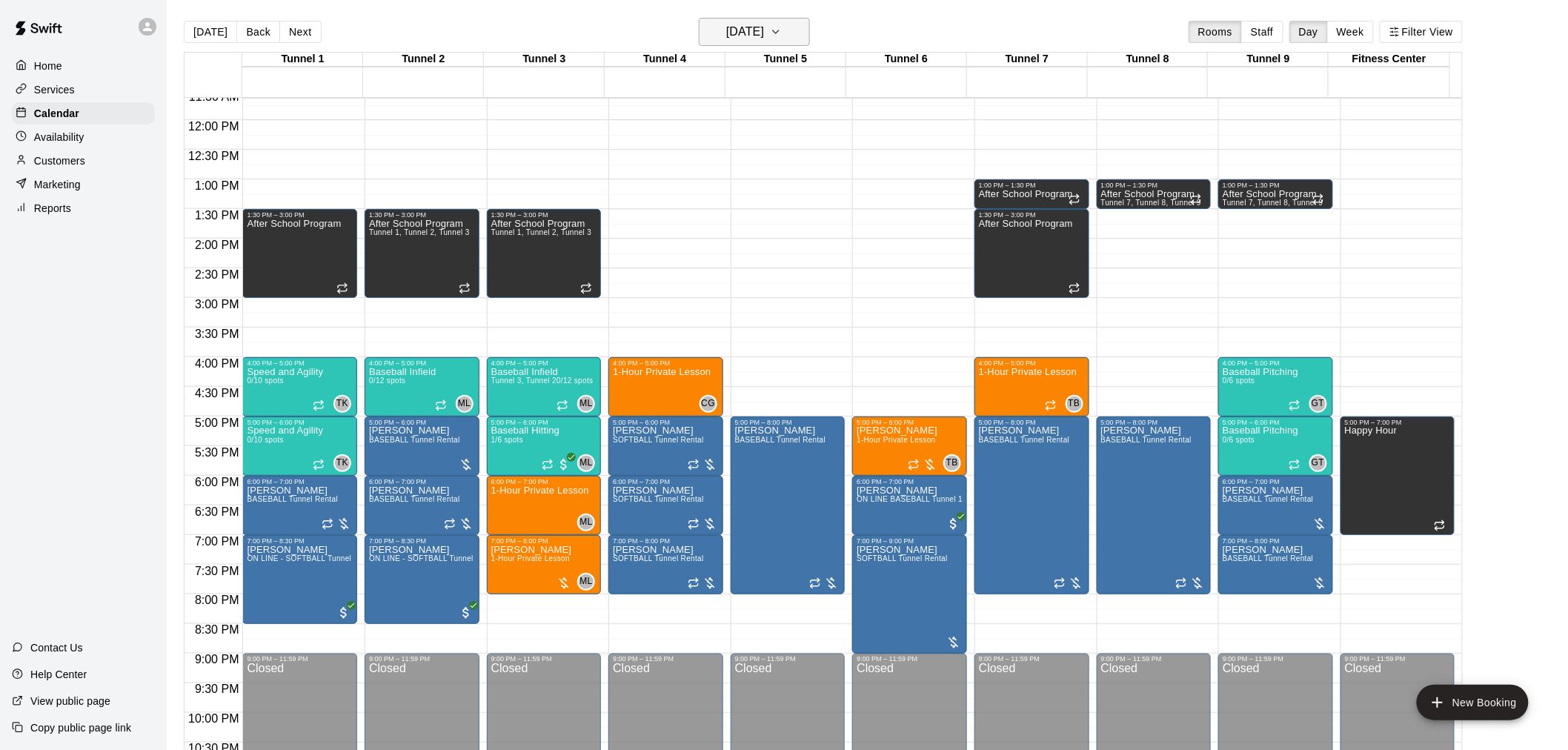
click at [756, 33] on h6 "[DATE]" at bounding box center [745, 32] width 38 height 21
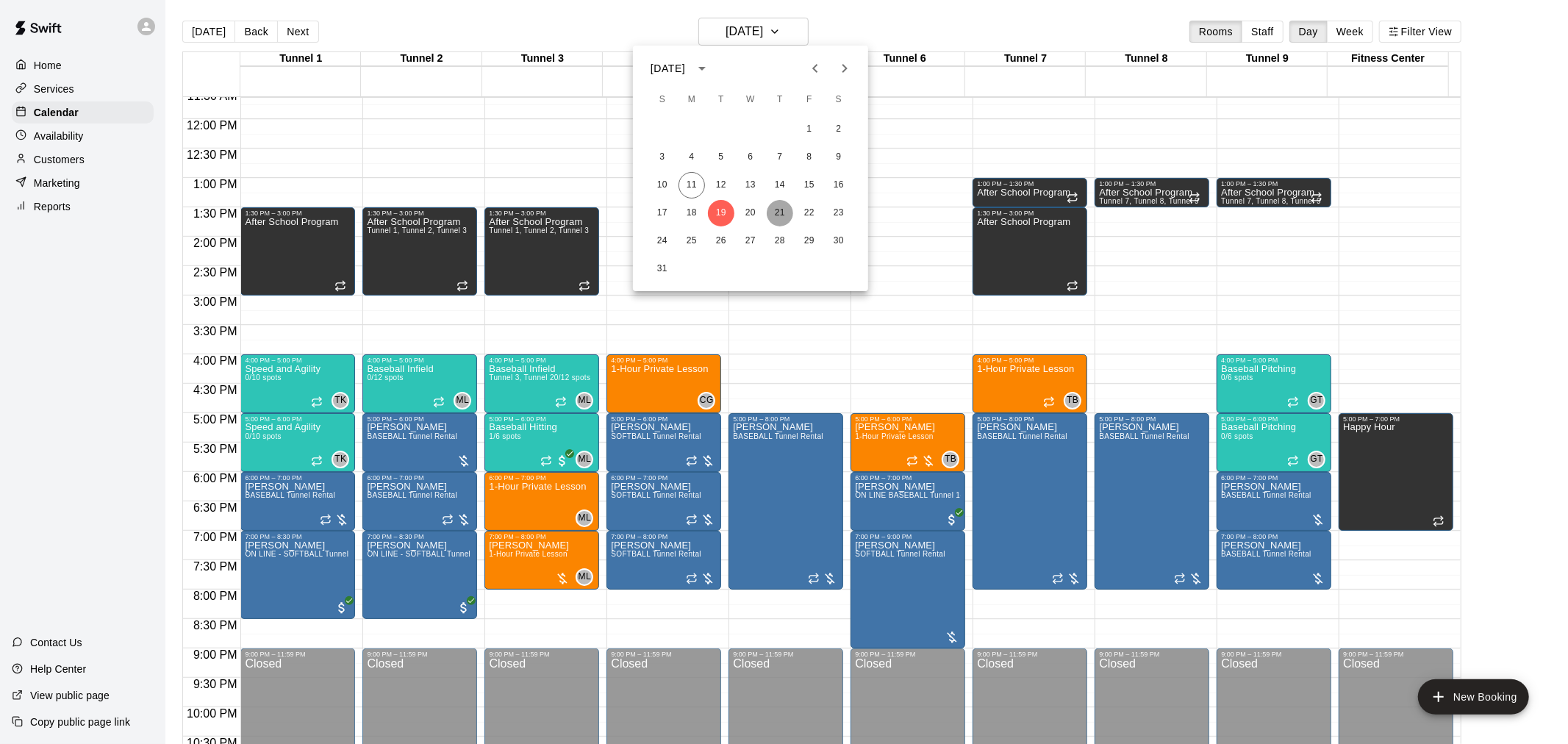
drag, startPoint x: 780, startPoint y: 209, endPoint x: 755, endPoint y: 85, distance: 126.5
click at [781, 209] on button "21" at bounding box center [780, 214] width 26 height 26
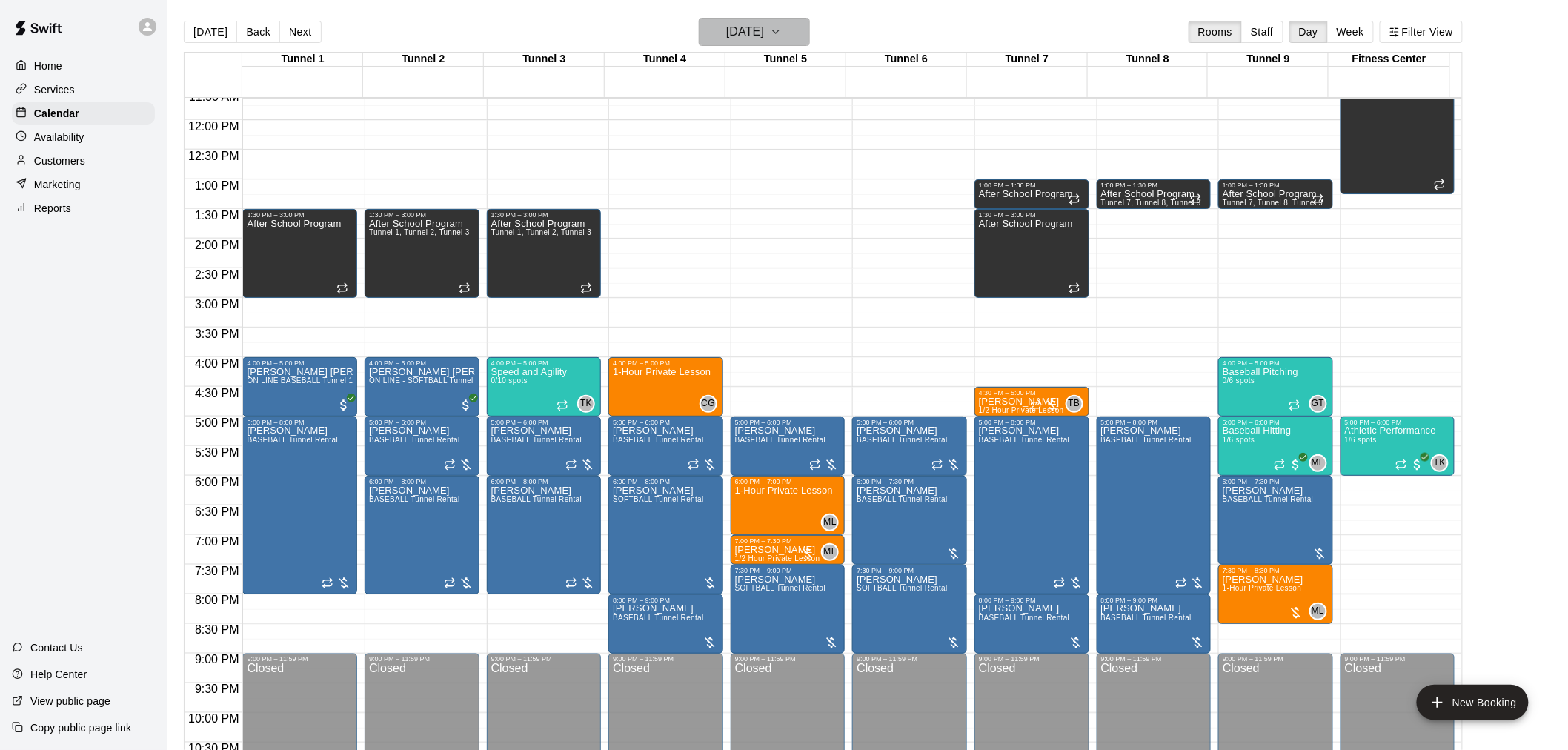
click at [758, 33] on h6 "[DATE]" at bounding box center [745, 32] width 38 height 21
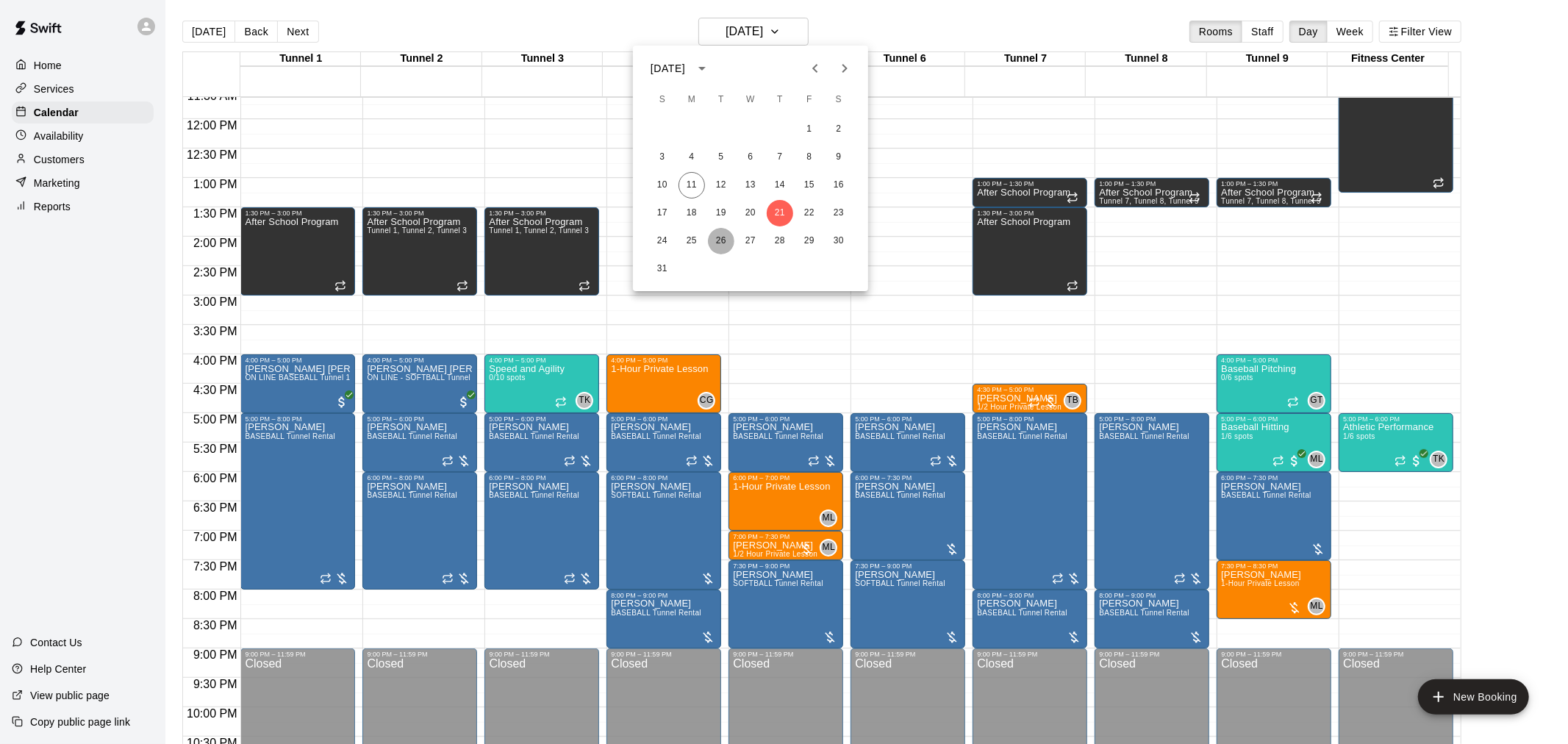
click at [721, 240] on button "26" at bounding box center [722, 241] width 26 height 26
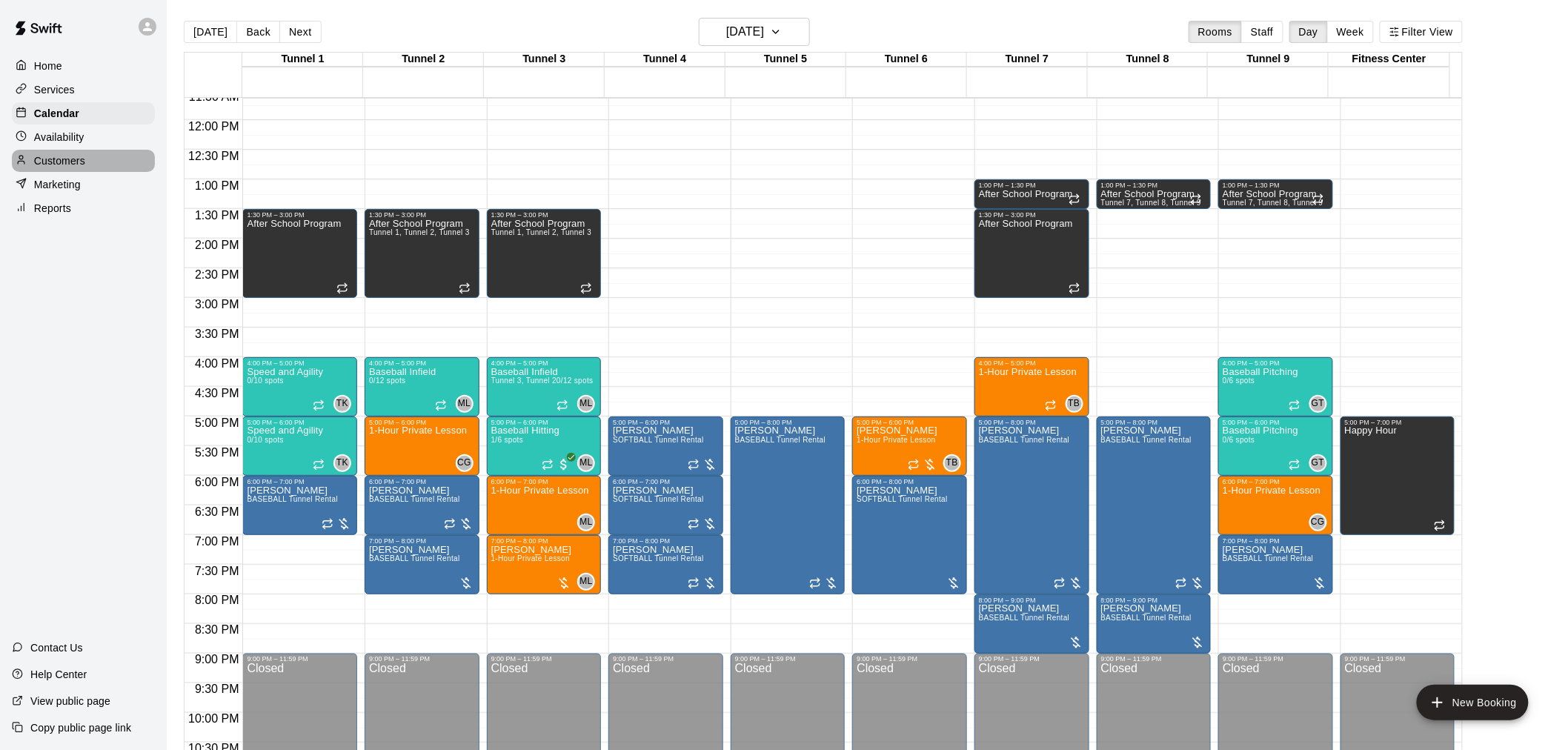
click at [79, 169] on p "Customers" at bounding box center [59, 161] width 51 height 15
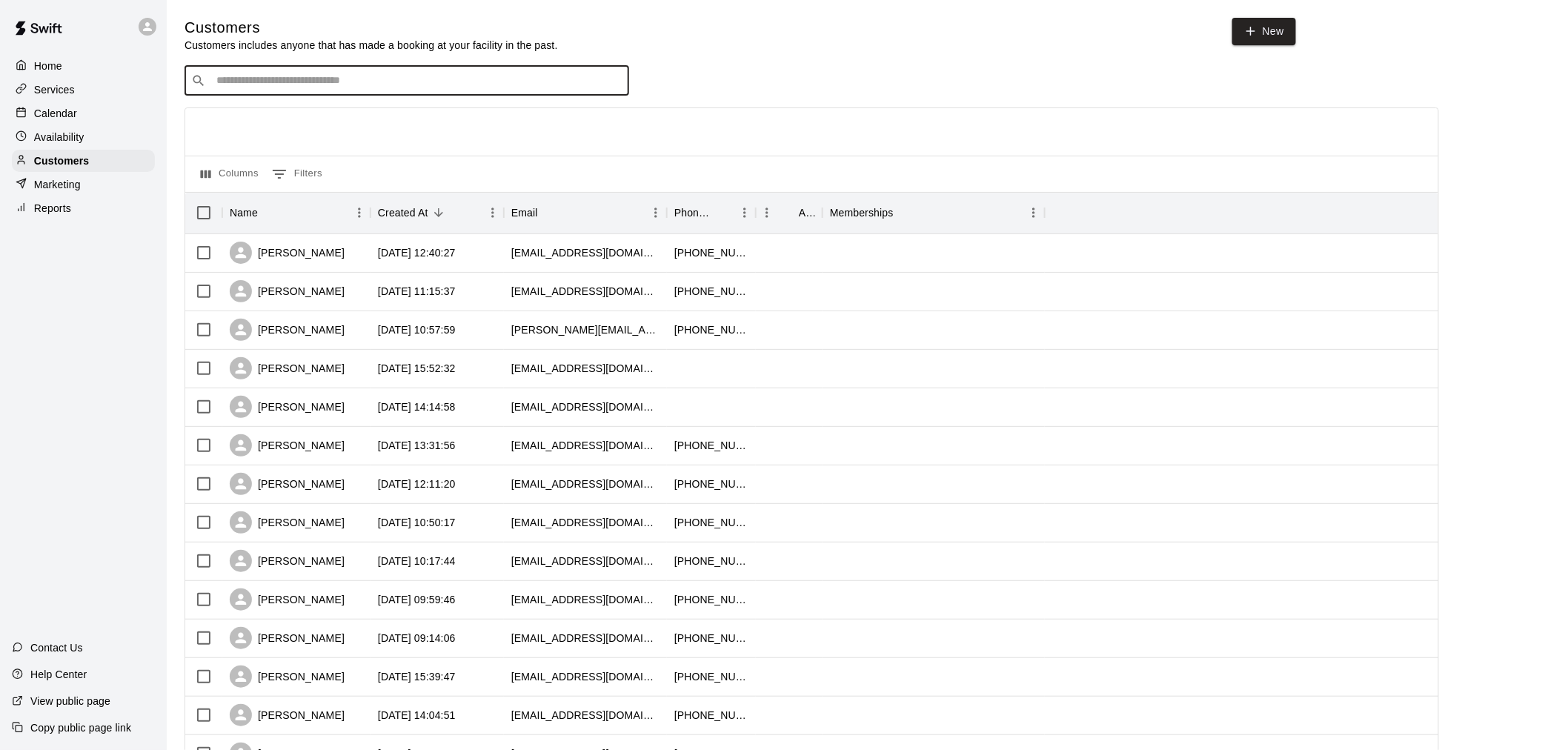
click at [331, 83] on input "Search customers by name or email" at bounding box center [417, 81] width 410 height 15
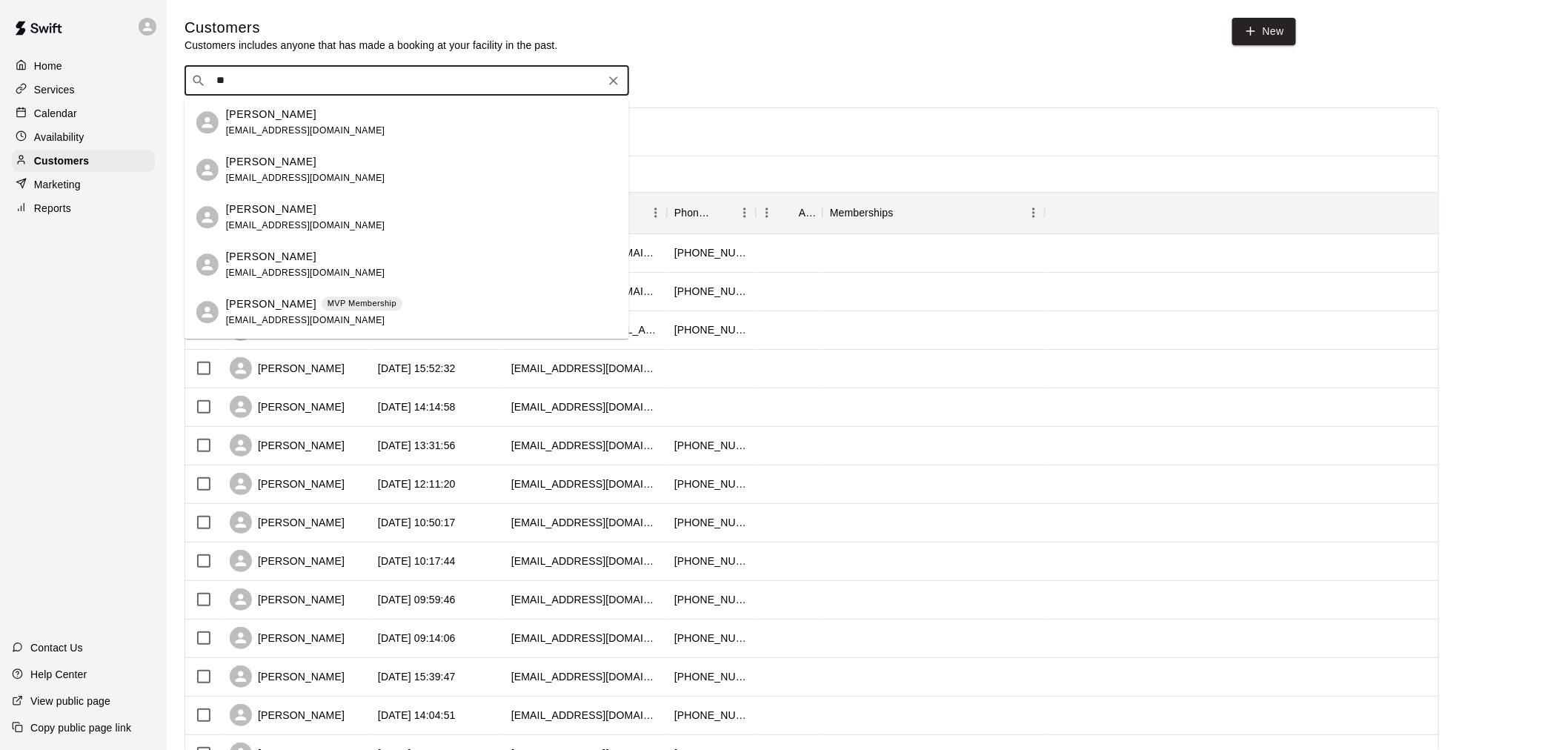
type input "*"
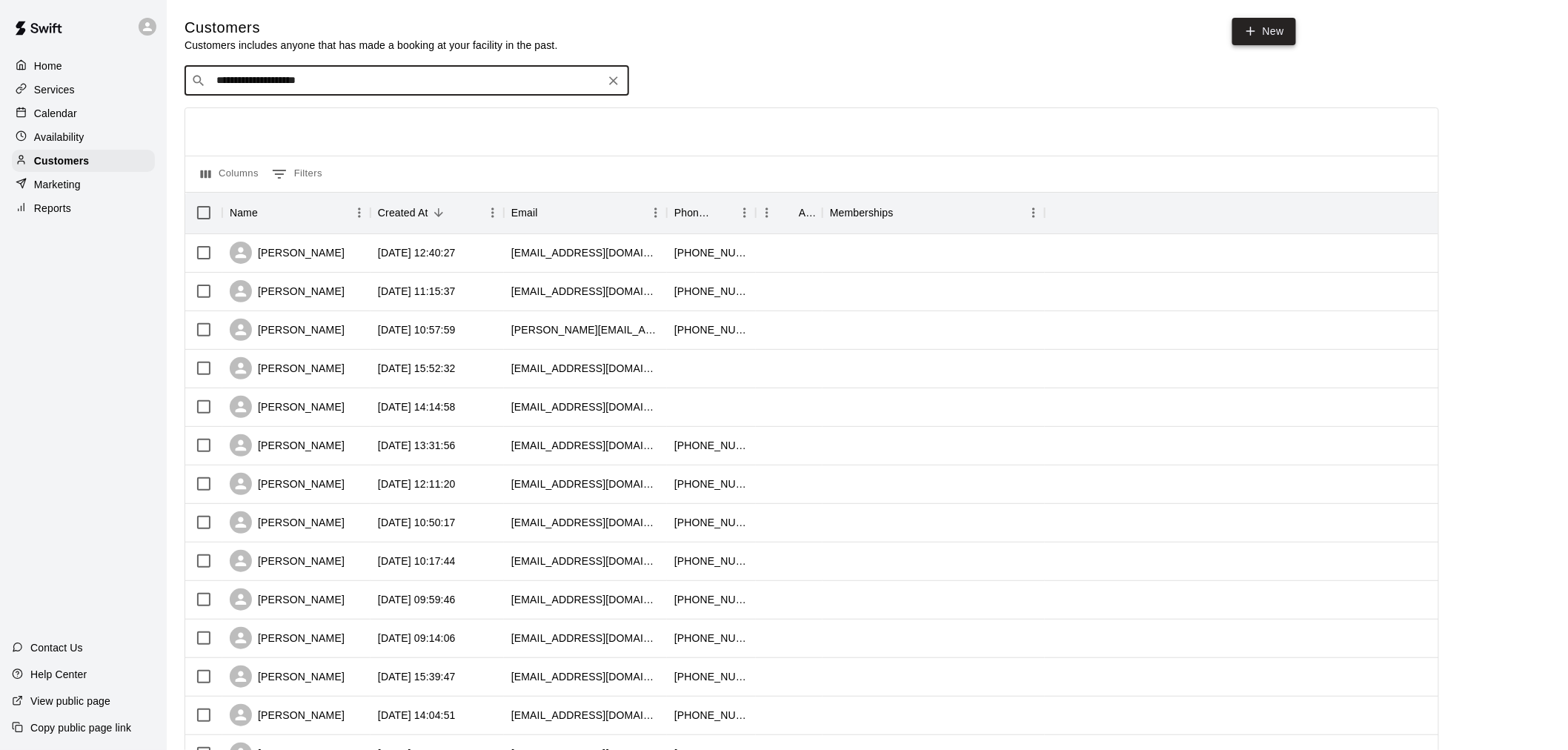
type input "**********"
click at [1293, 24] on link "New" at bounding box center [1264, 31] width 63 height 28
select select "**"
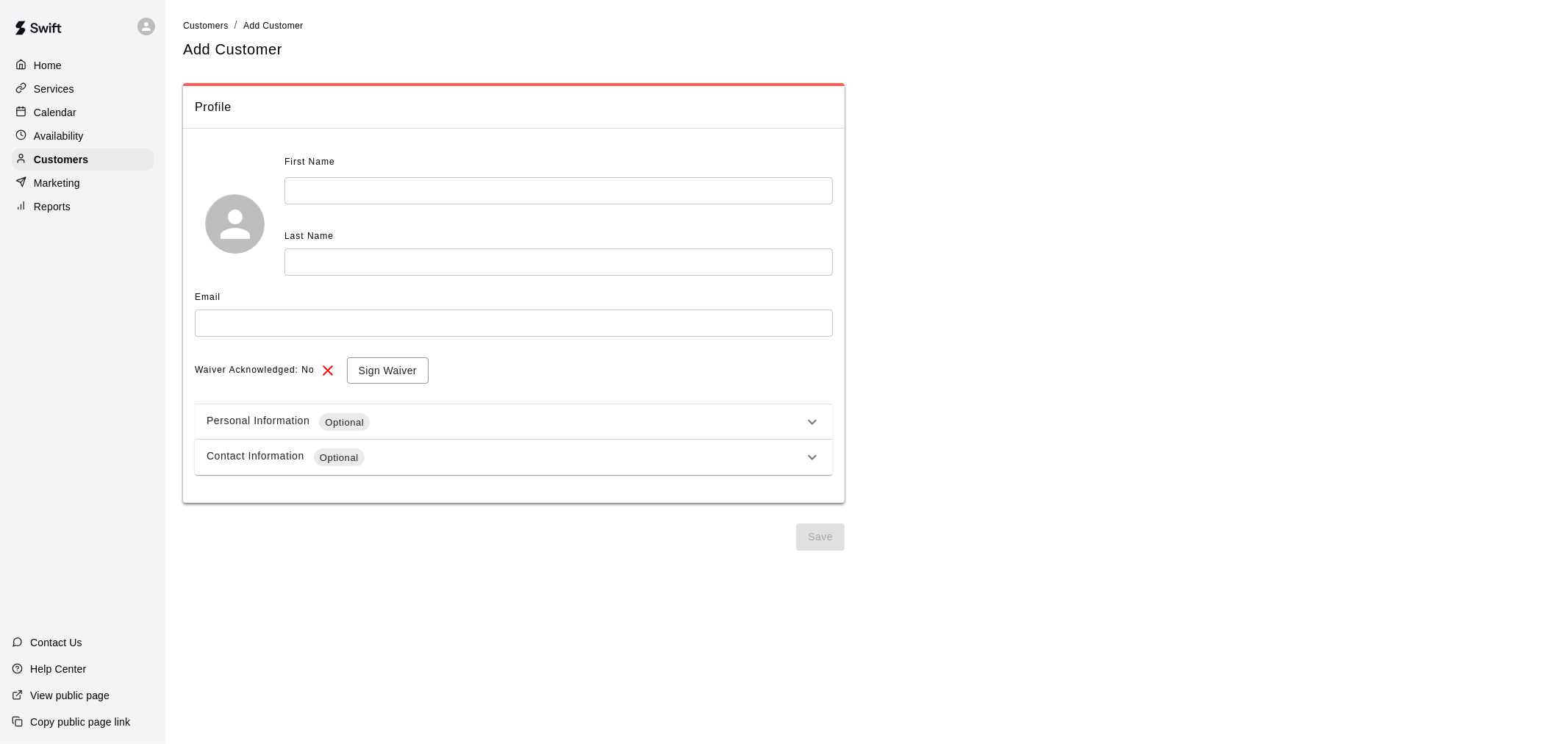
click at [353, 172] on div "First Name" at bounding box center [504, 162] width 439 height 23
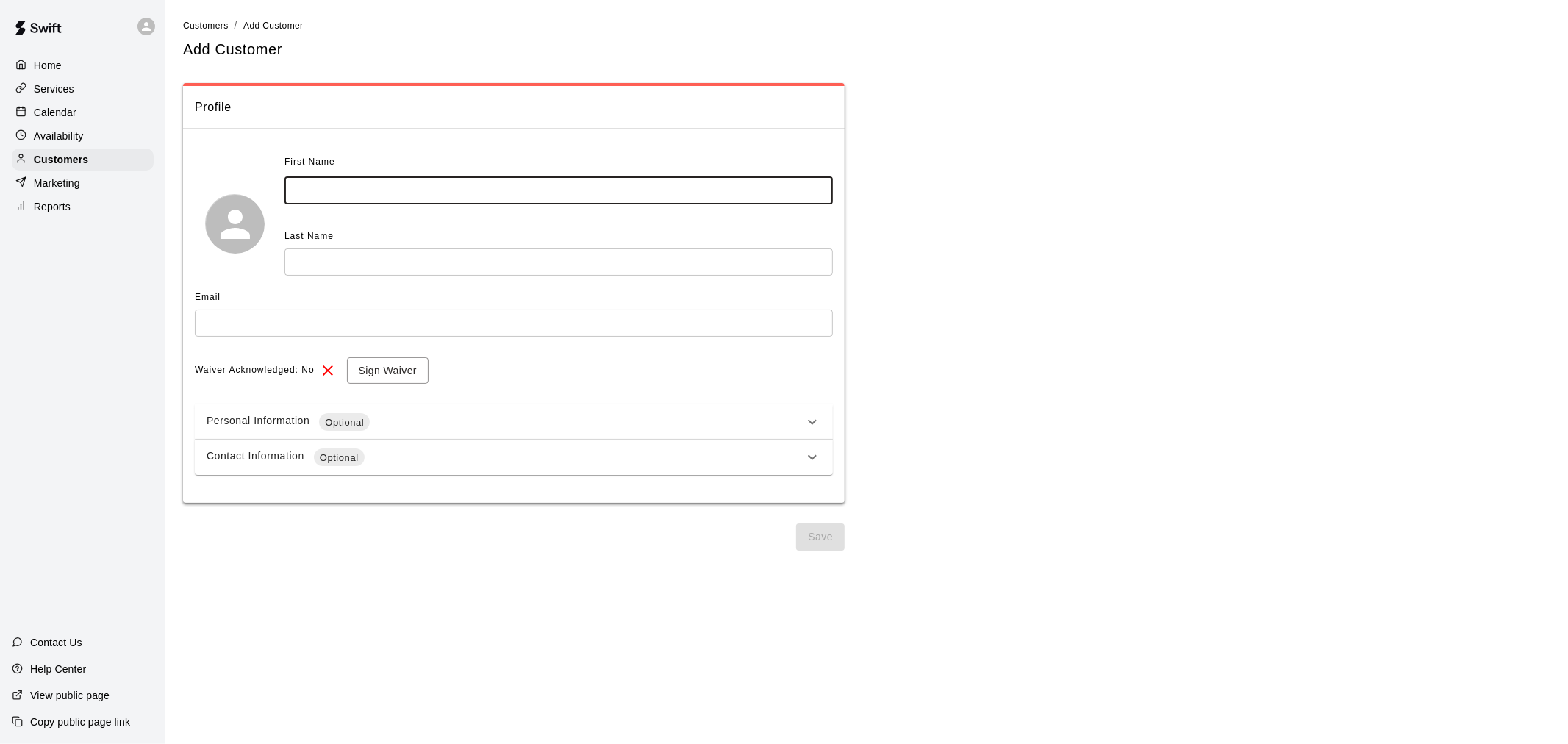
click at [328, 191] on input "text" at bounding box center [559, 190] width 549 height 27
type input "*******"
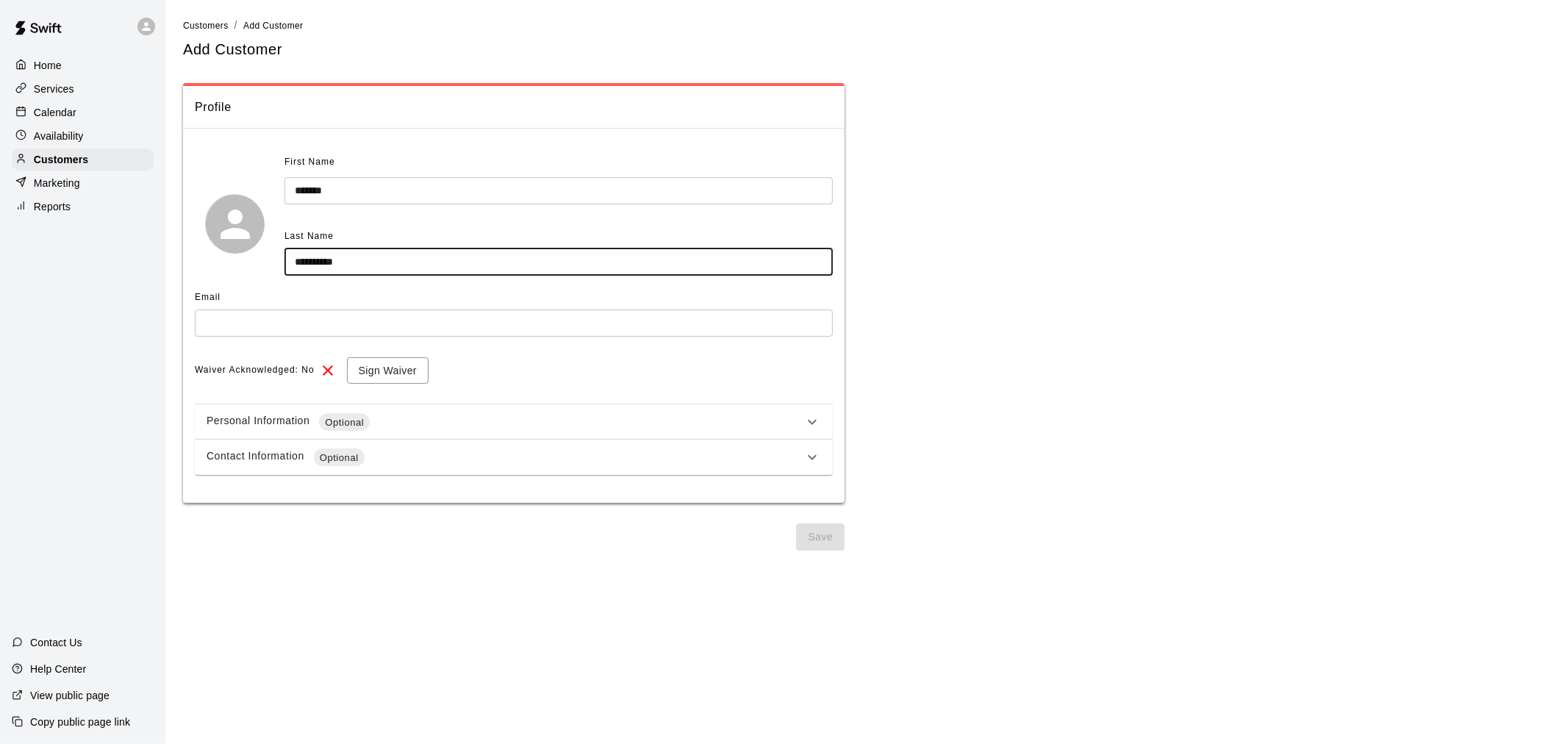
type input "**********"
click at [317, 305] on div "Email" at bounding box center [513, 298] width 638 height 23
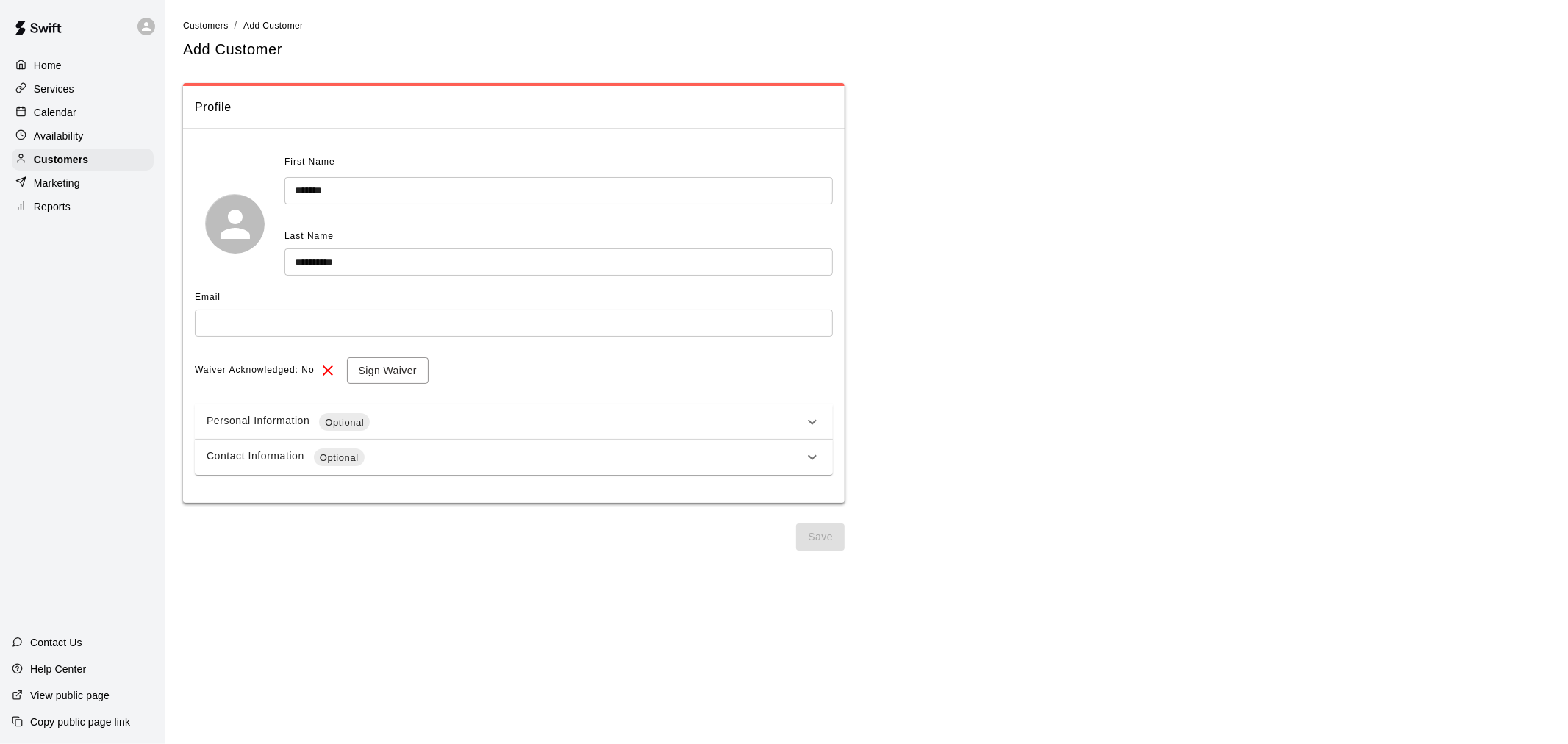
click at [309, 314] on input "text" at bounding box center [513, 323] width 638 height 27
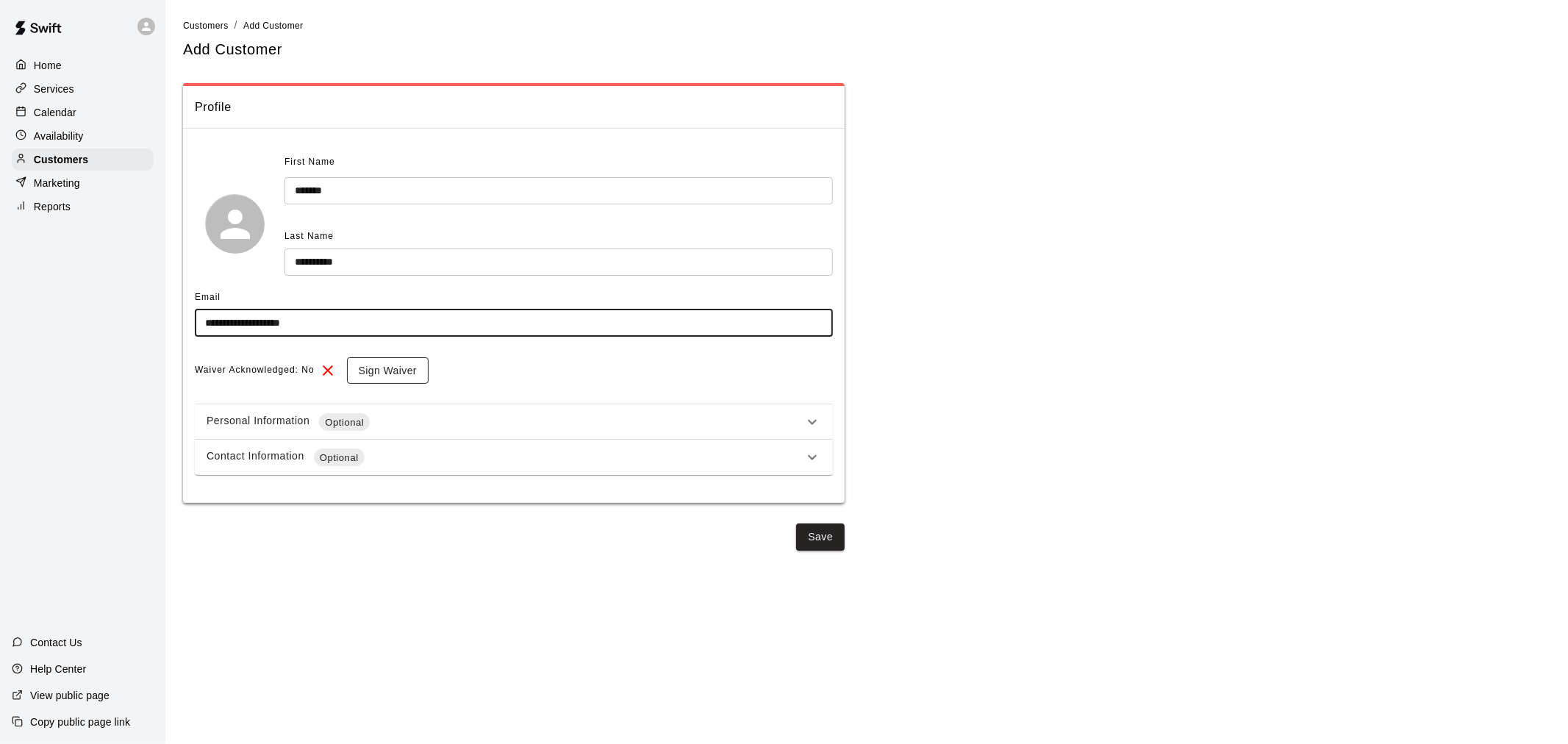
type input "**********"
click at [368, 371] on button "Sign Waiver" at bounding box center [387, 371] width 82 height 27
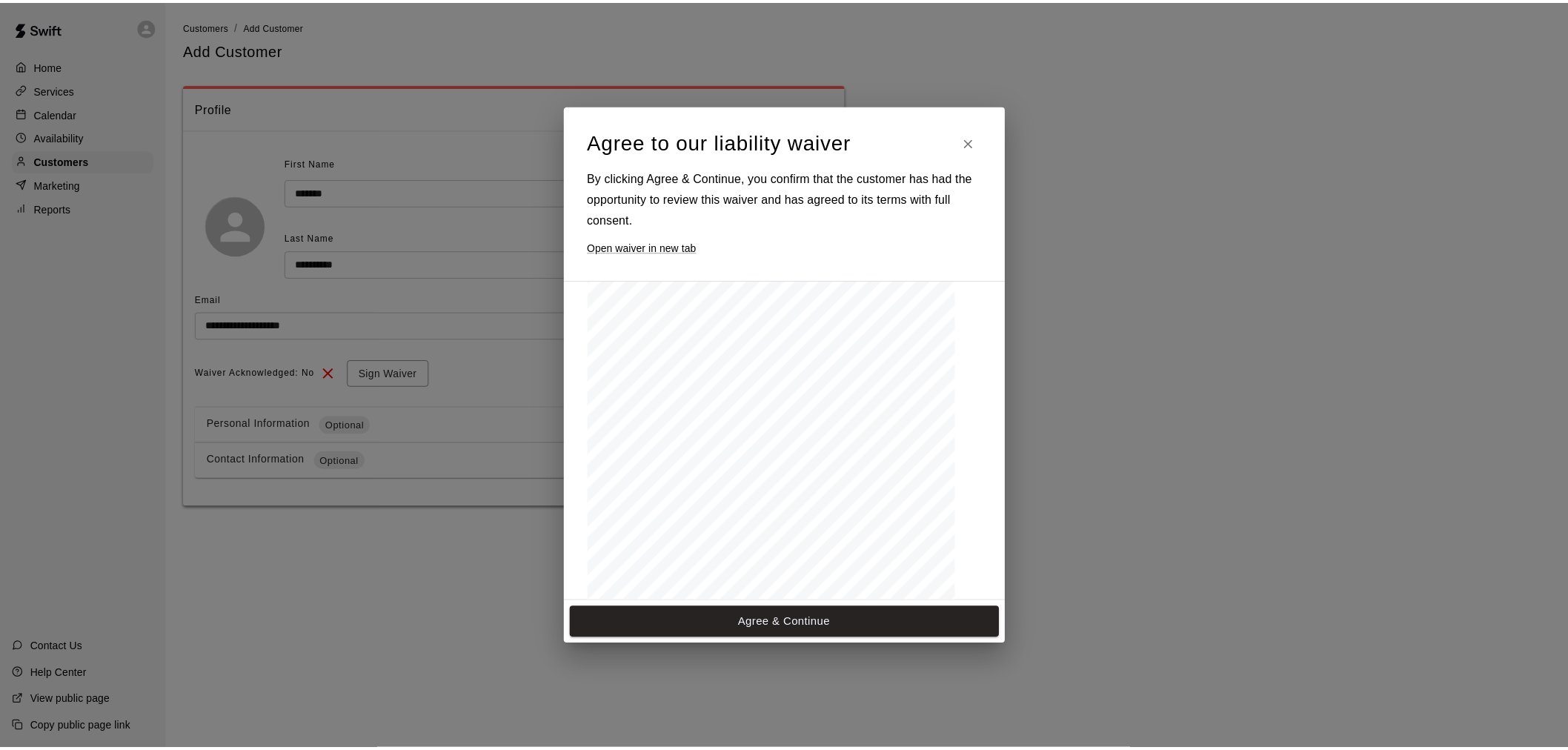
scroll to position [650, 0]
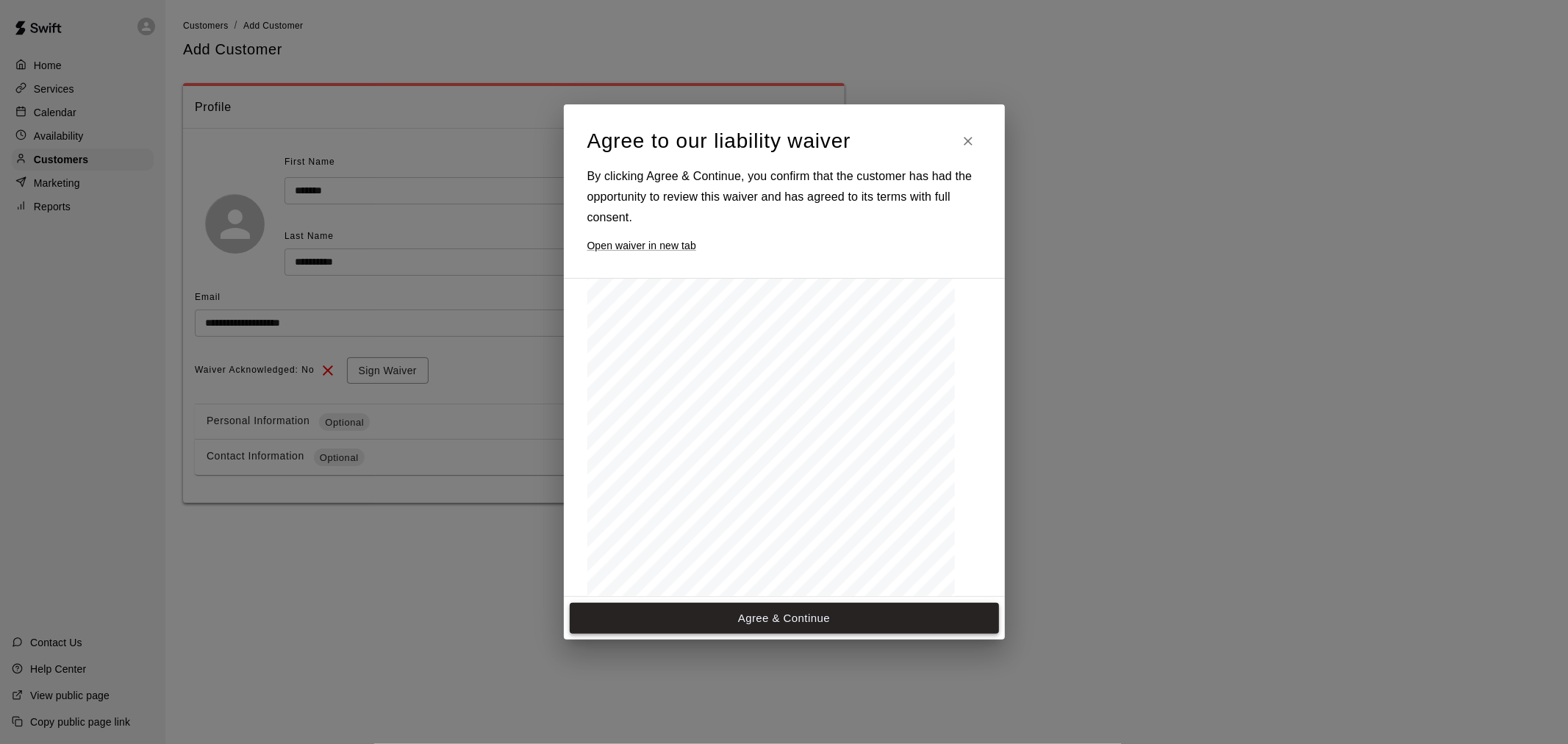
click at [827, 611] on button "Agree & Continue" at bounding box center [784, 618] width 429 height 31
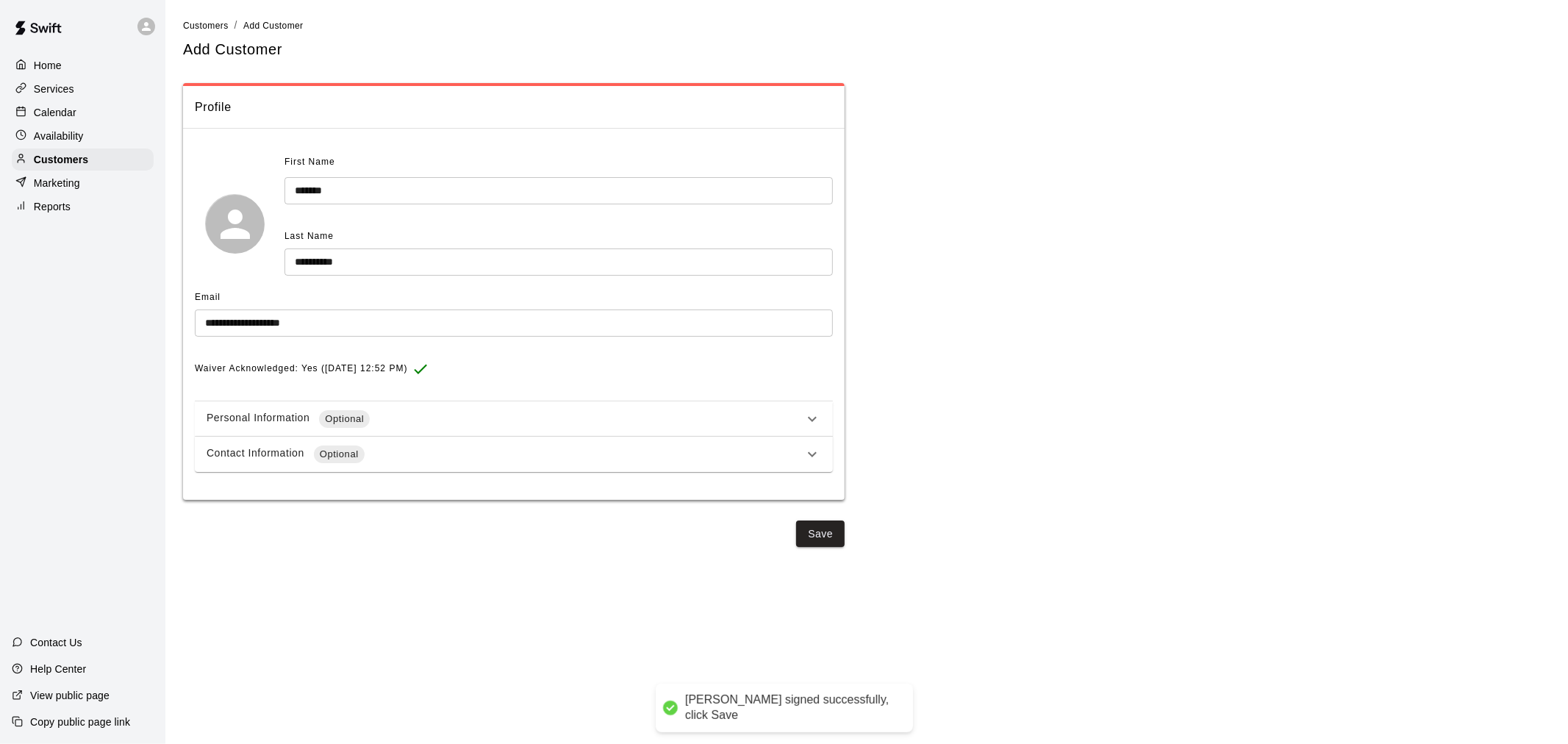
click at [445, 449] on div "Contact Information Optional" at bounding box center [506, 454] width 597 height 17
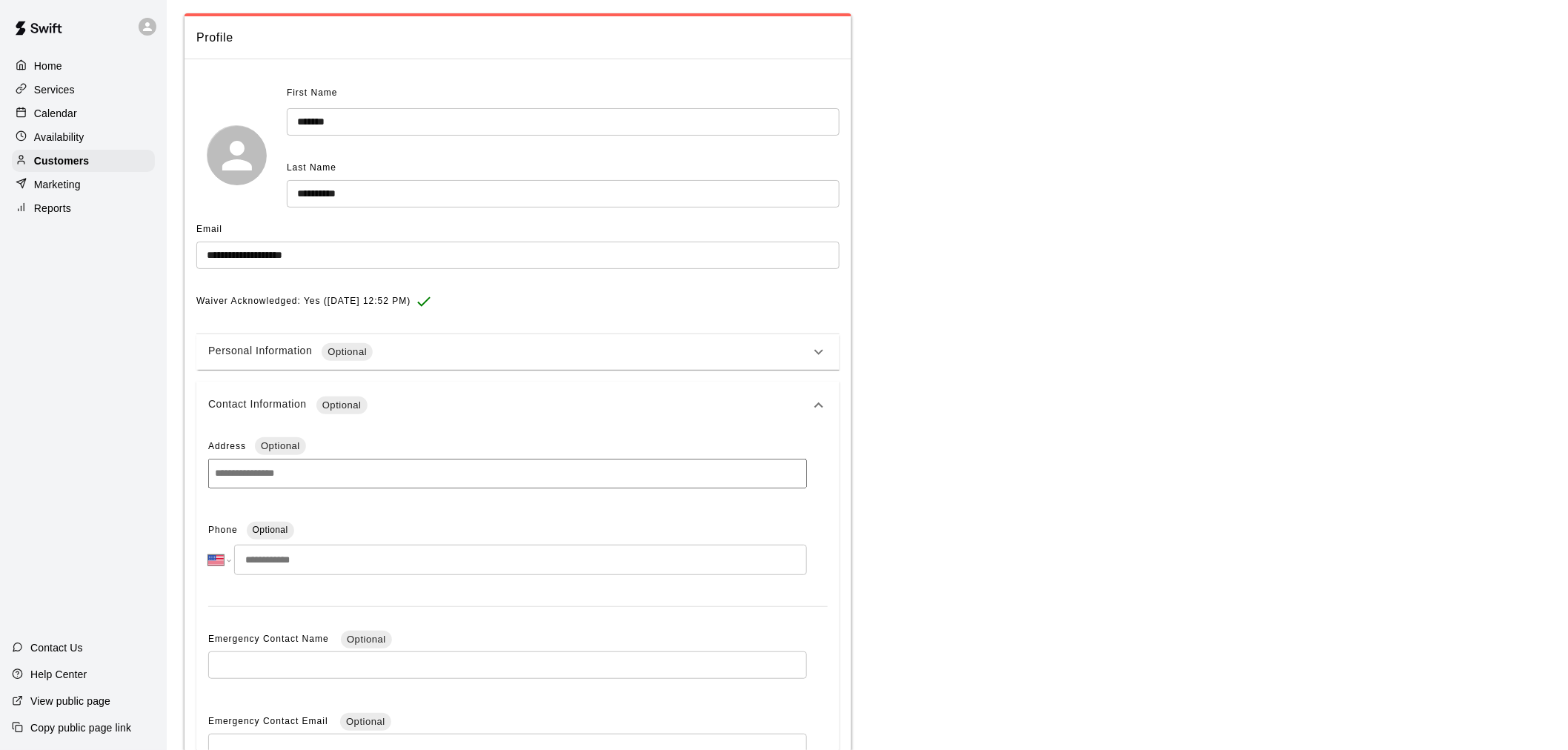
scroll to position [164, 0]
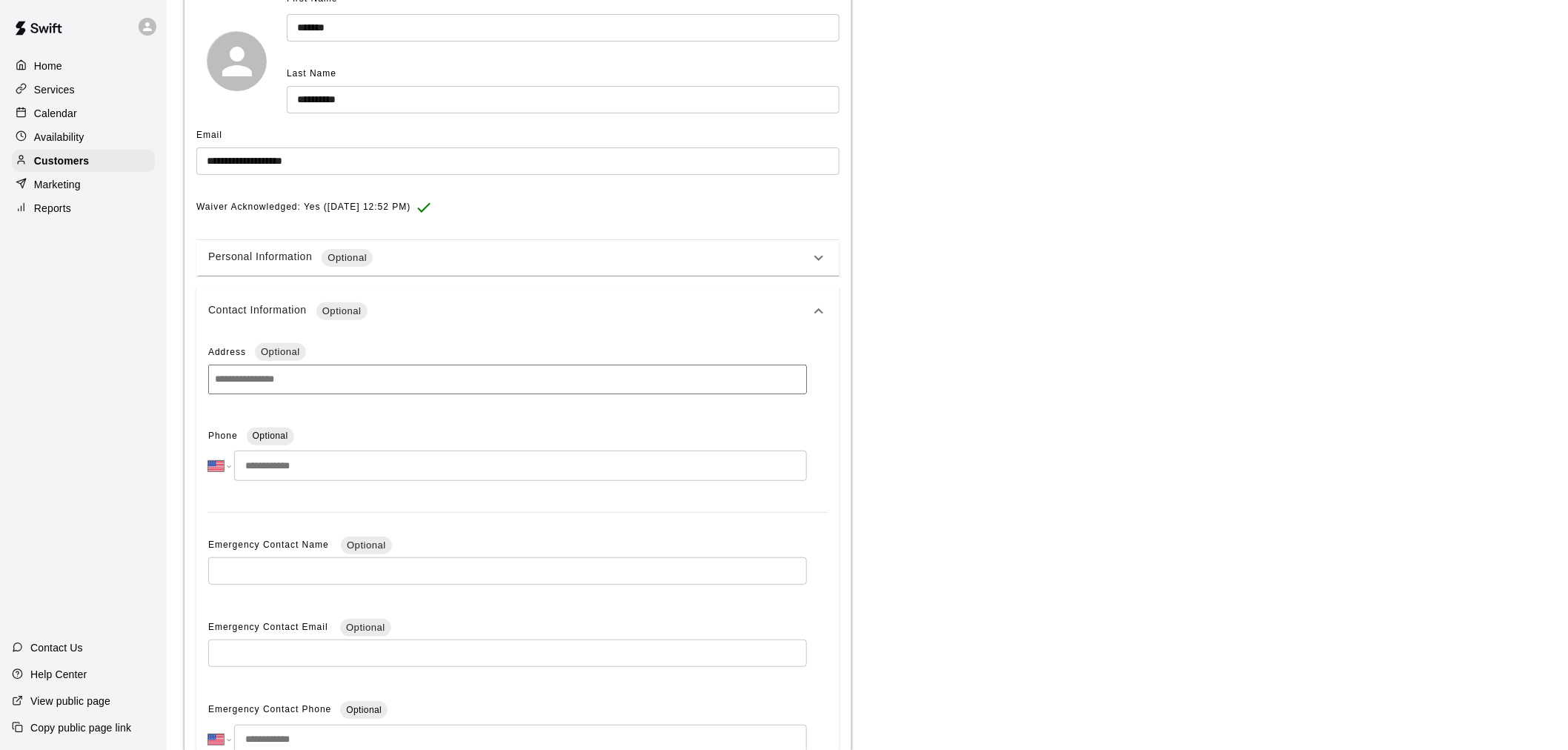
click at [352, 463] on input "tel" at bounding box center [520, 466] width 573 height 30
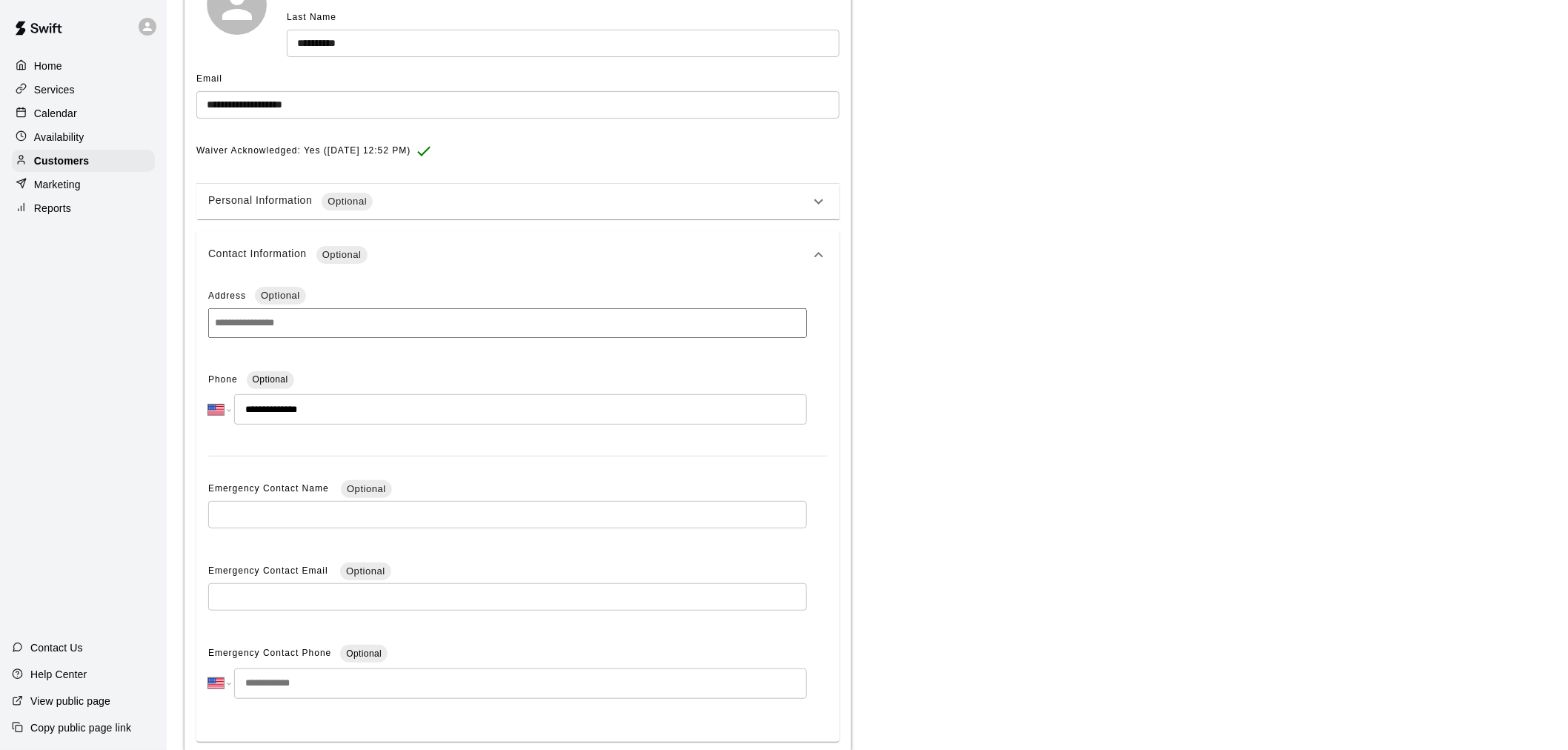
scroll to position [291, 0]
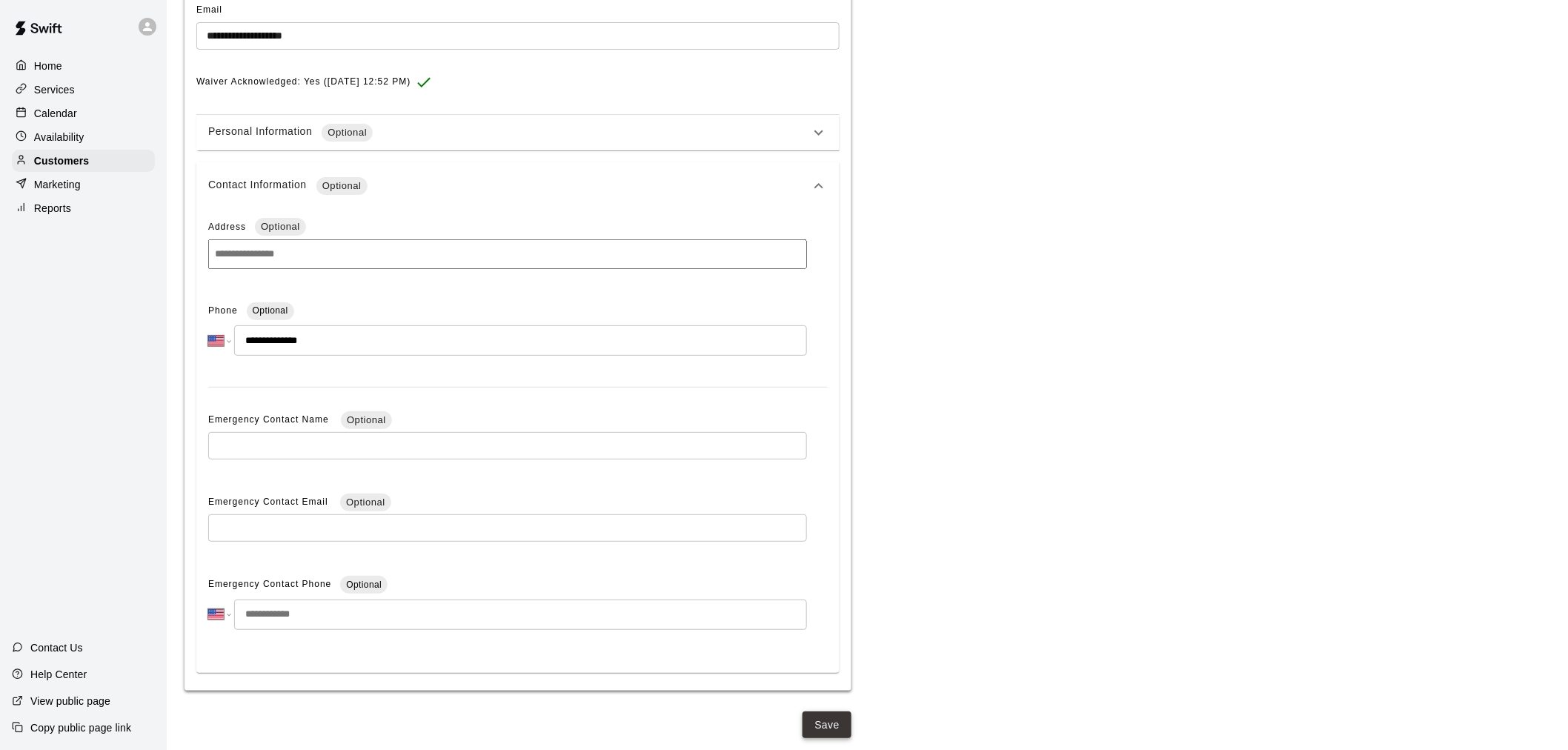
type input "**********"
click at [842, 736] on button "Save" at bounding box center [827, 725] width 49 height 28
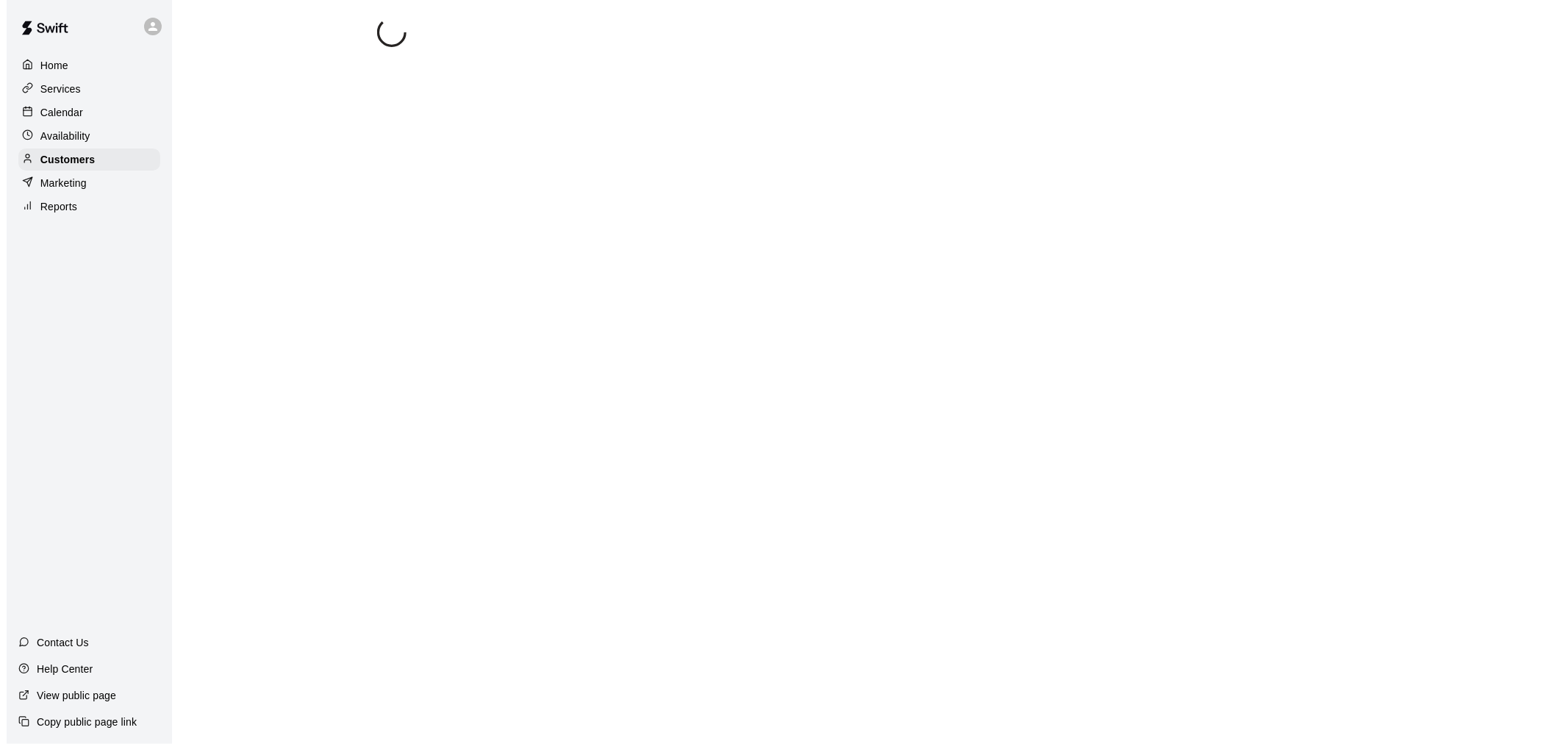
scroll to position [0, 0]
select select "**"
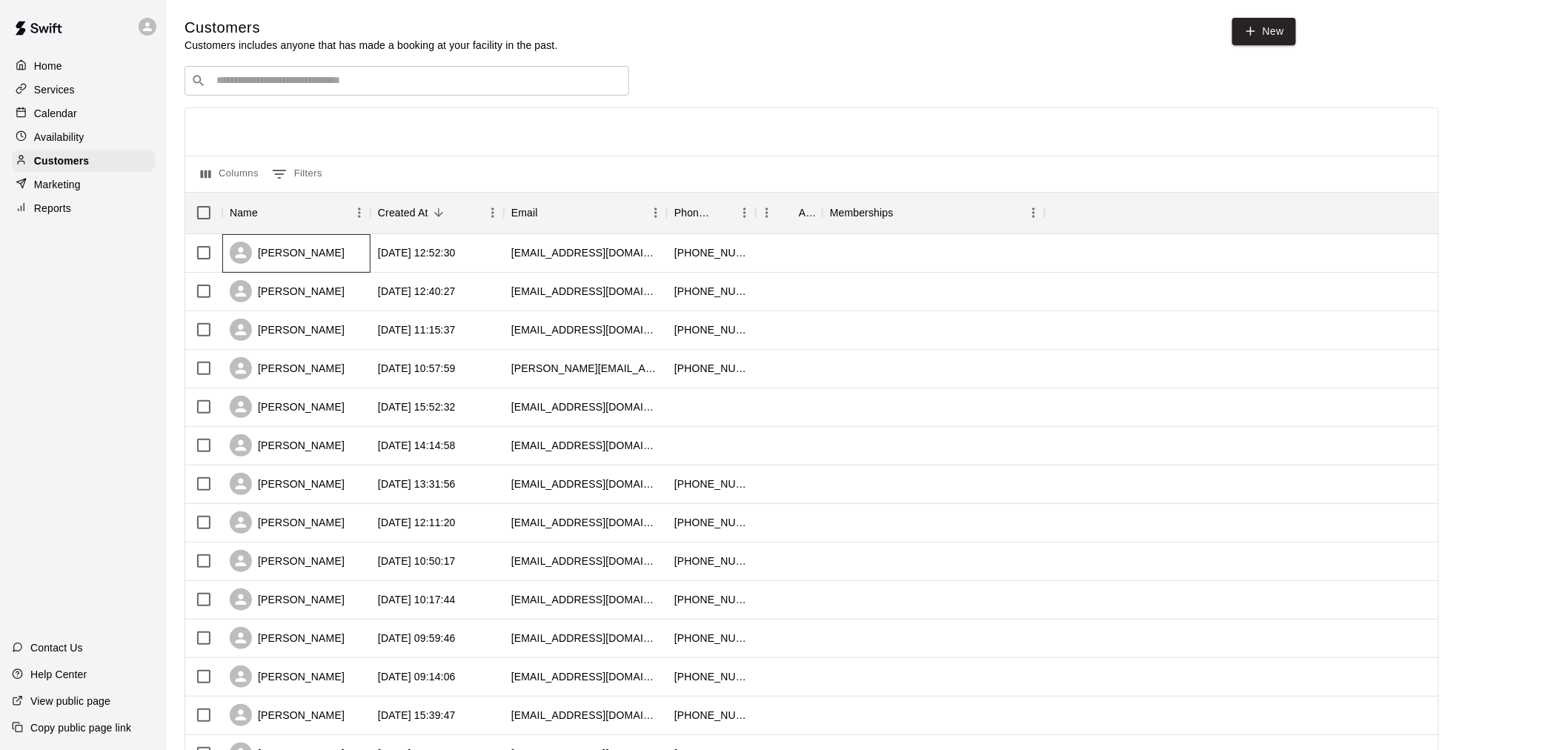
click at [331, 262] on div "[PERSON_NAME]" at bounding box center [287, 253] width 115 height 23
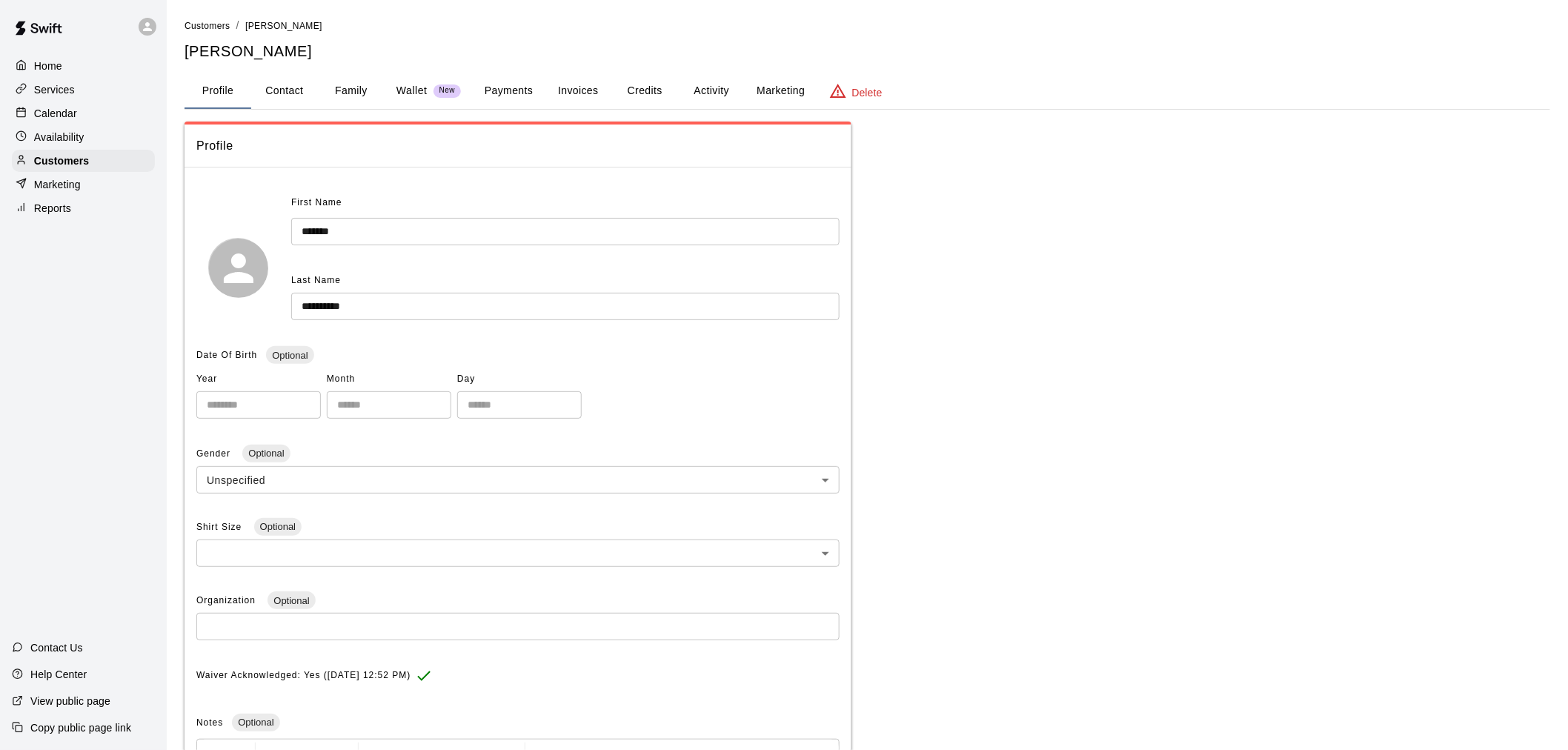
click at [522, 91] on button "Payments" at bounding box center [509, 91] width 72 height 36
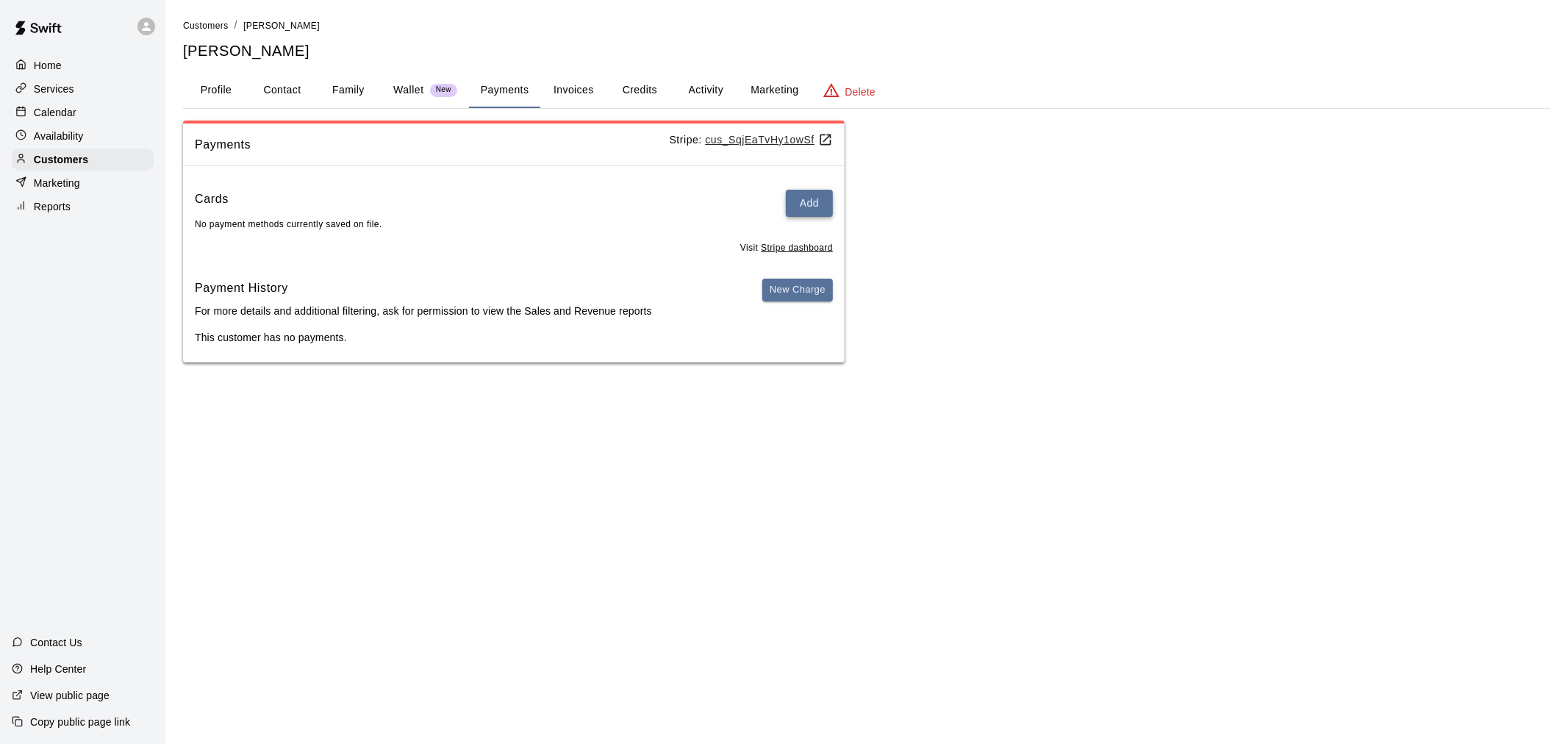
click at [807, 207] on button "Add" at bounding box center [809, 203] width 47 height 27
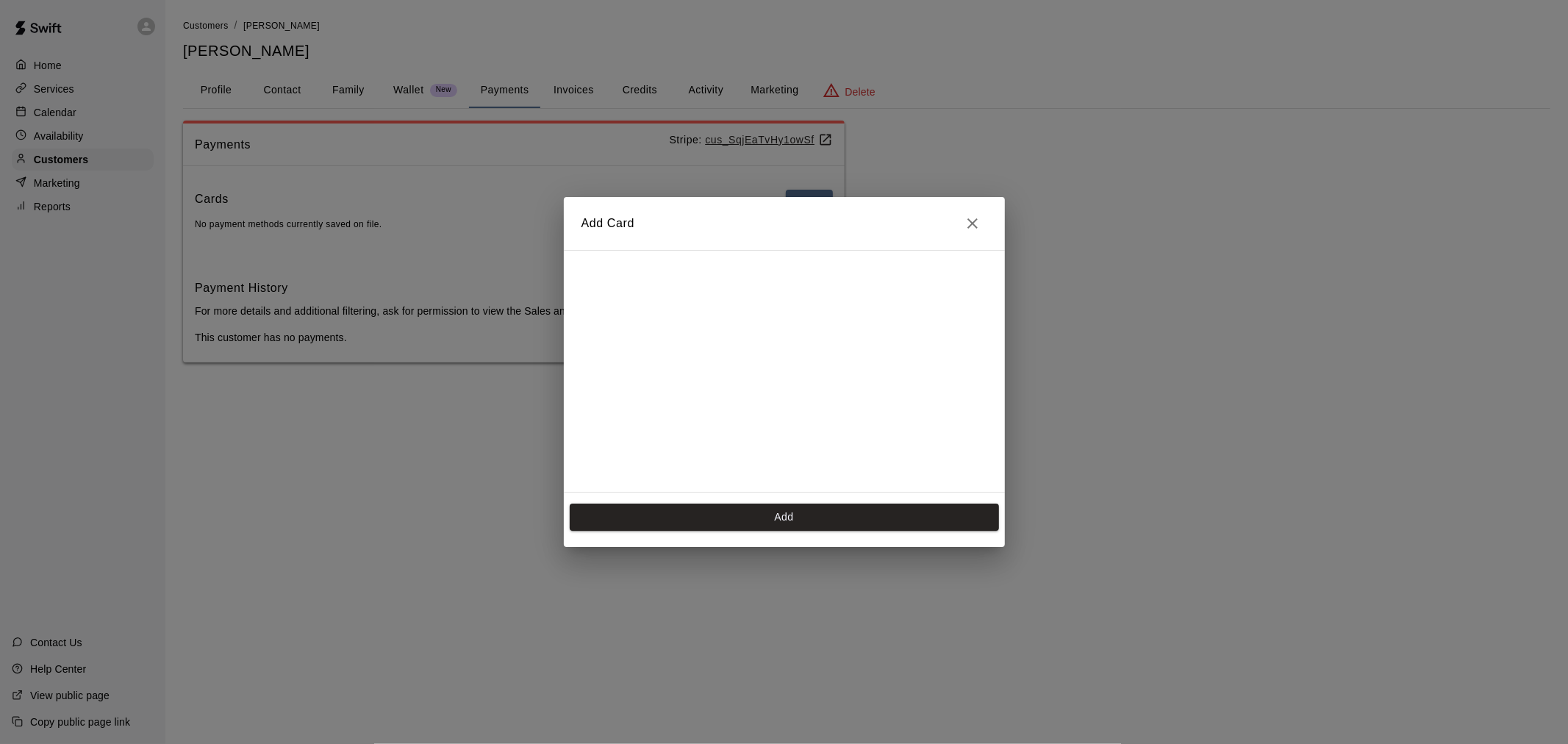
scroll to position [263, 0]
click at [772, 521] on button "Add" at bounding box center [784, 517] width 429 height 27
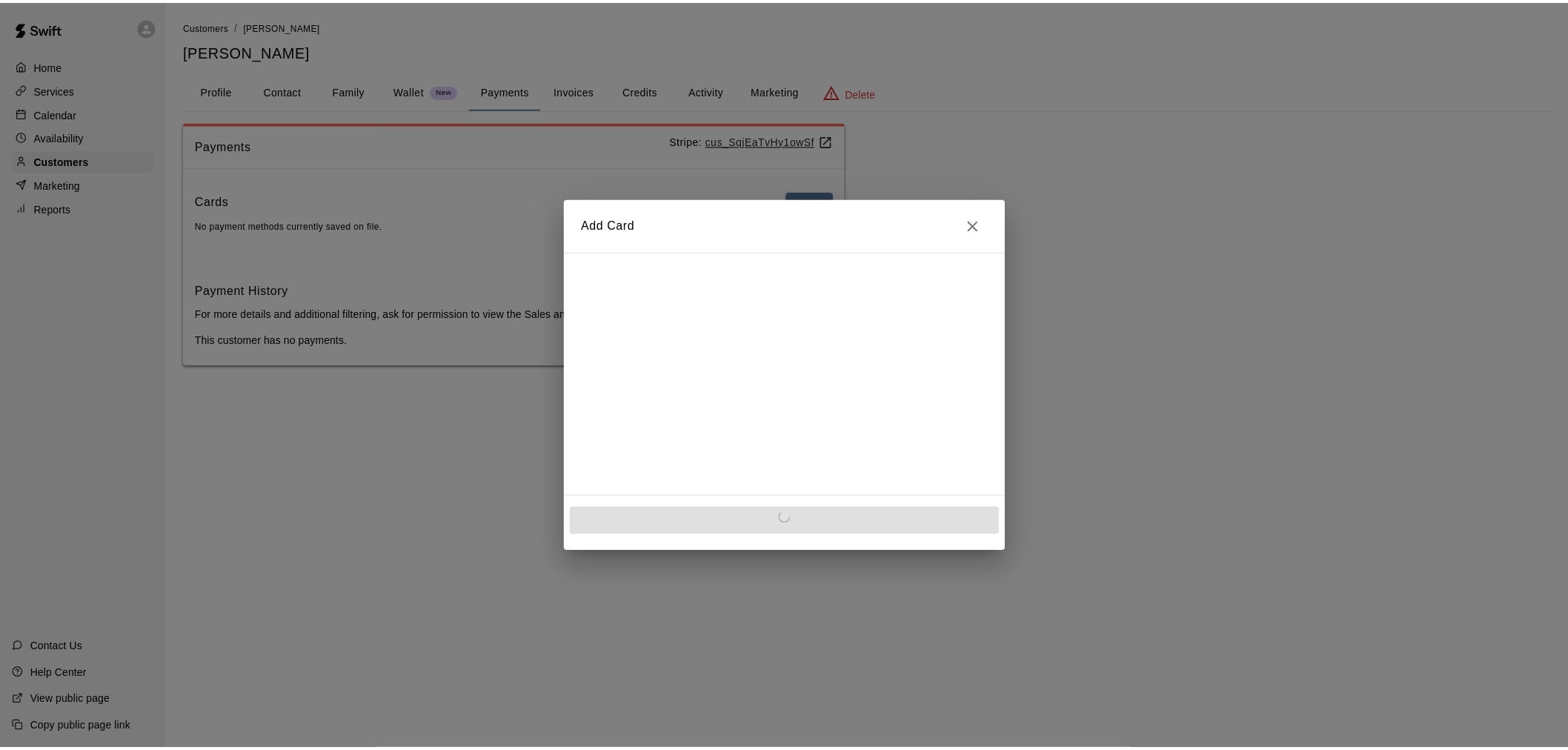
scroll to position [0, 0]
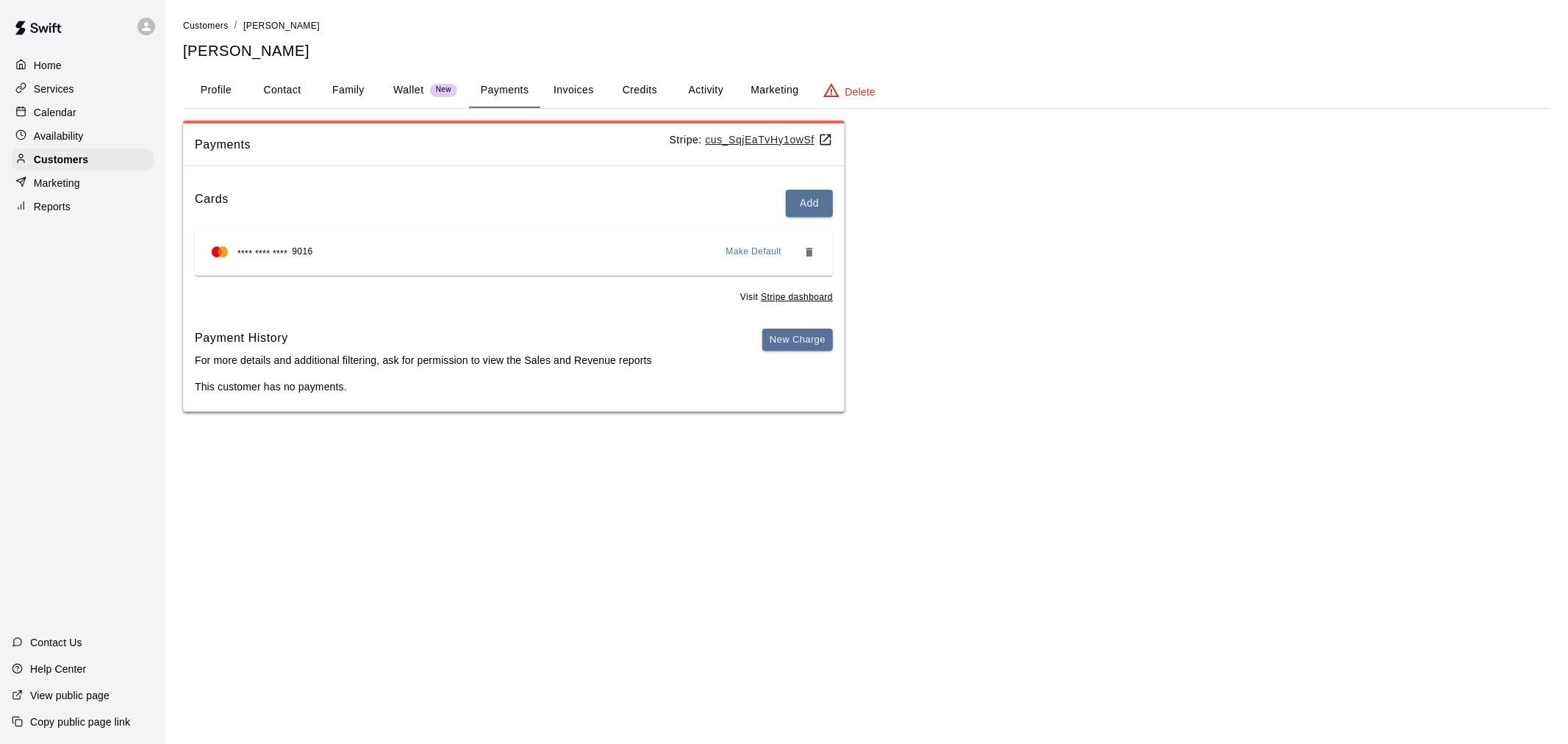
click at [108, 113] on div "Calendar" at bounding box center [82, 113] width 141 height 22
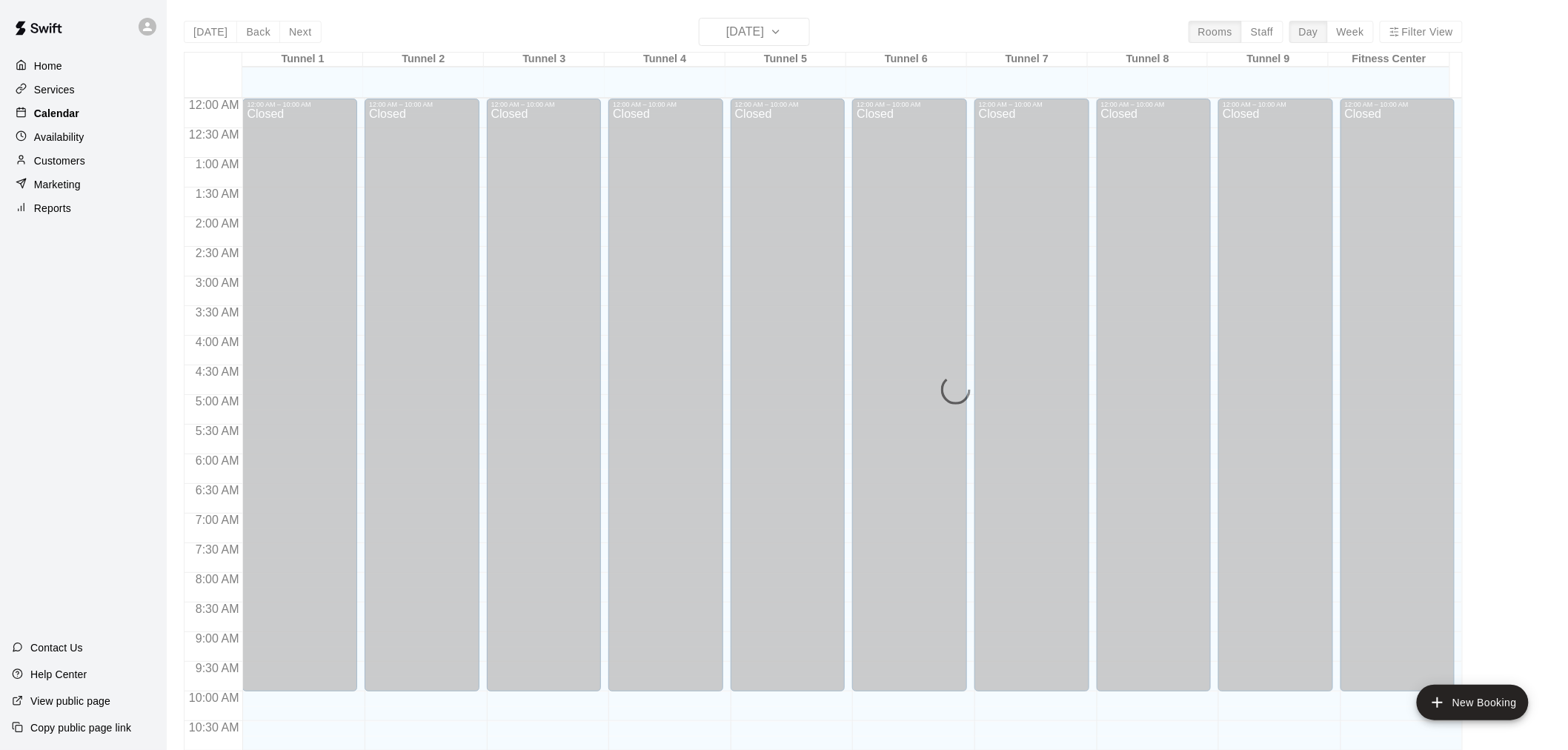
scroll to position [709, 0]
